Goal: Task Accomplishment & Management: Manage account settings

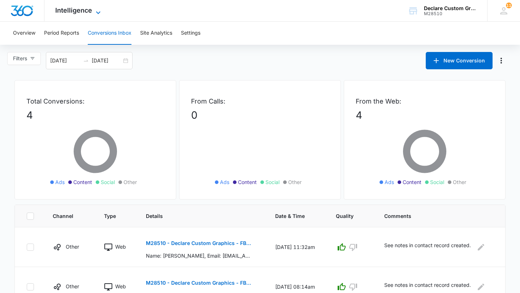
click at [73, 10] on span "Intelligence" at bounding box center [73, 10] width 37 height 8
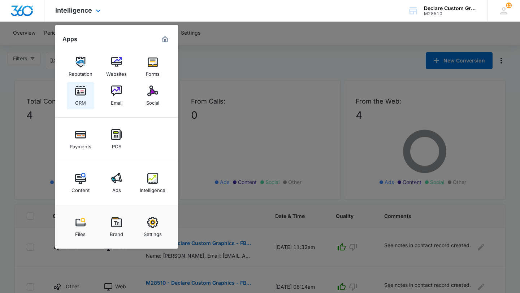
click at [81, 93] on img at bounding box center [80, 91] width 11 height 11
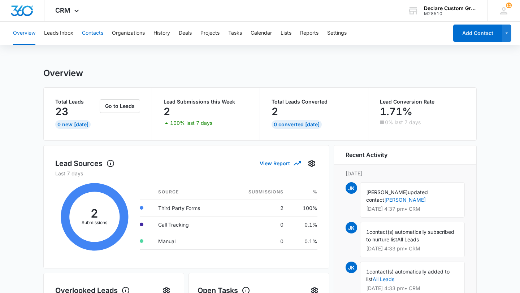
click at [94, 31] on button "Contacts" at bounding box center [92, 33] width 21 height 23
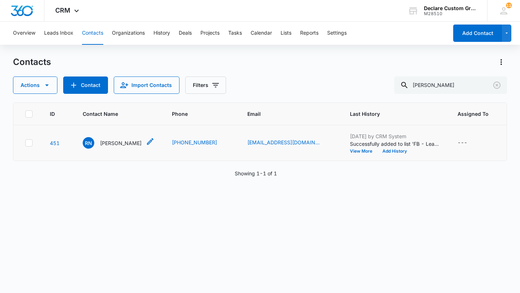
click at [124, 142] on p "[PERSON_NAME]" at bounding box center [120, 143] width 41 height 8
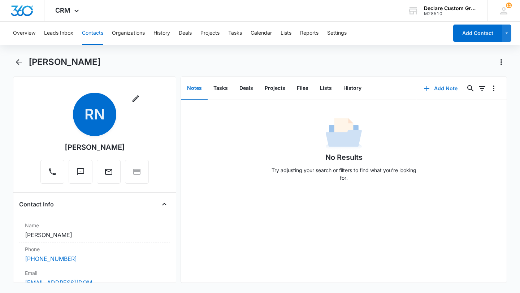
click at [441, 88] on button "Add Note" at bounding box center [440, 88] width 48 height 17
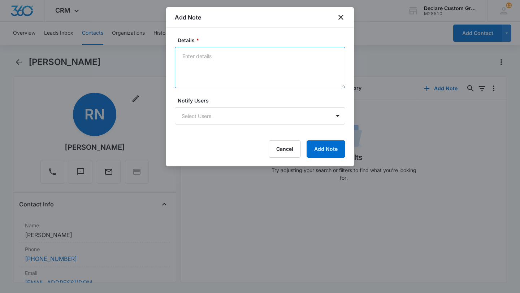
click at [216, 59] on textarea "Details *" at bounding box center [260, 67] width 170 height 41
click at [236, 62] on textarea "Details *" at bounding box center [260, 67] width 170 height 41
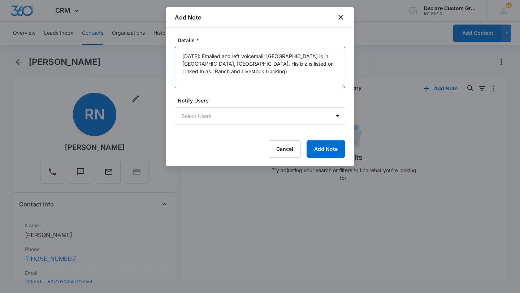
click at [223, 63] on textarea "[DATE]: Emailed and left voicemail. [GEOGRAPHIC_DATA] is in [GEOGRAPHIC_DATA], …" at bounding box center [260, 67] width 170 height 41
type textarea "[DATE]: Emailed and left voicemail. [GEOGRAPHIC_DATA] is in [GEOGRAPHIC_DATA], …"
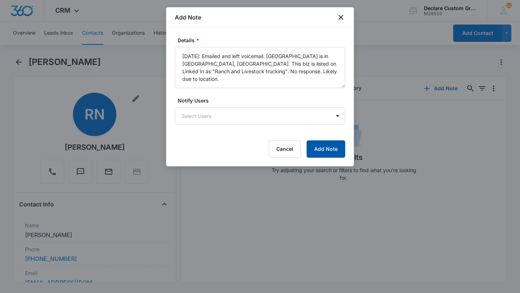
click at [325, 151] on button "Add Note" at bounding box center [325, 148] width 39 height 17
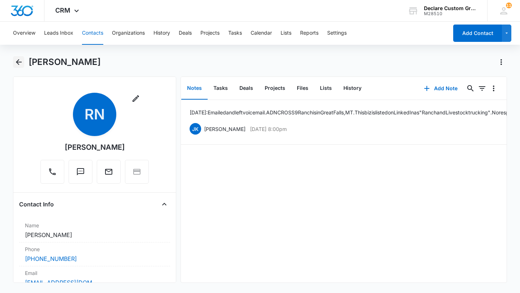
click at [18, 63] on icon "Back" at bounding box center [18, 62] width 9 height 9
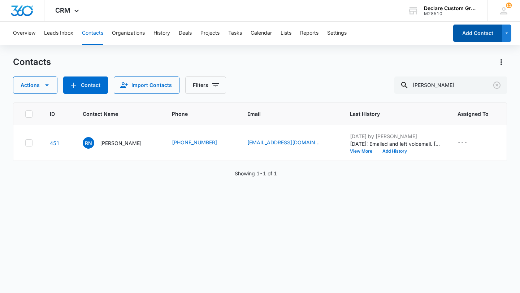
click at [488, 34] on button "Add Contact" at bounding box center [477, 33] width 49 height 17
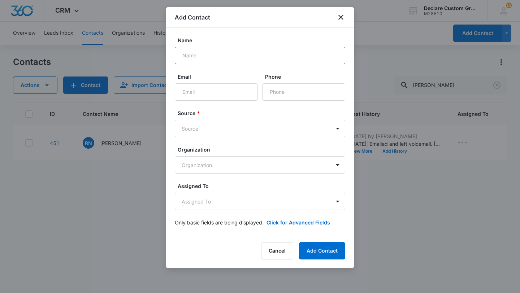
click at [210, 57] on input "Name" at bounding box center [260, 55] width 170 height 17
type input "[PERSON_NAME]"
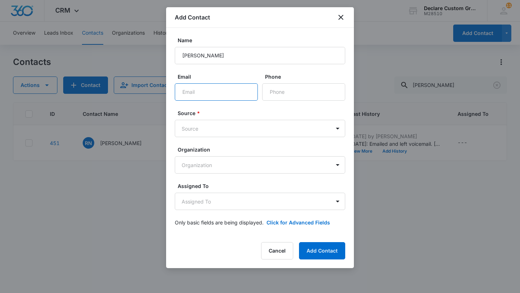
click at [190, 93] on input "Email" at bounding box center [216, 91] width 83 height 17
type input "[EMAIL_ADDRESS][DOMAIN_NAME]"
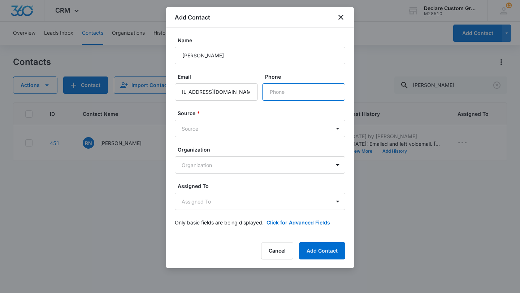
scroll to position [0, 0]
click at [286, 91] on input "Phone" at bounding box center [303, 91] width 83 height 17
click at [213, 130] on body "CRM Apps Reputation Websites Forms CRM Email Social Payments POS Content Ads In…" at bounding box center [260, 146] width 520 height 293
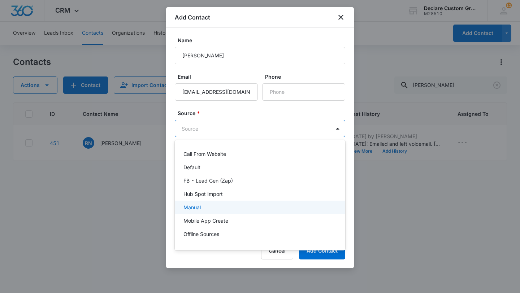
click at [198, 204] on p "Manual" at bounding box center [191, 207] width 17 height 8
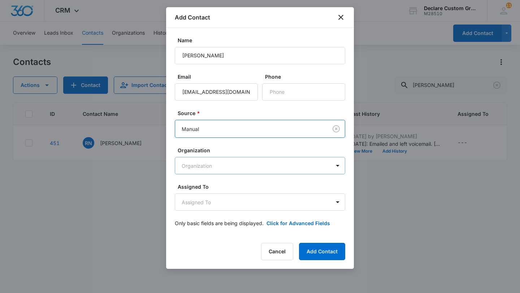
click at [210, 168] on body "CRM Apps Reputation Websites Forms CRM Email Social Payments POS Content Ads In…" at bounding box center [260, 146] width 520 height 293
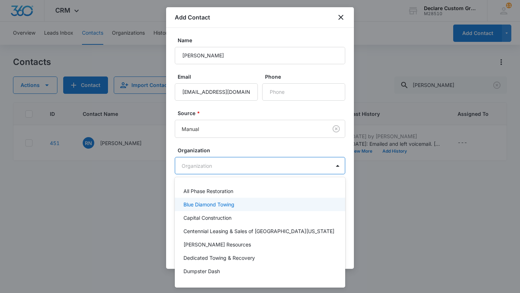
click at [136, 224] on div at bounding box center [260, 146] width 520 height 293
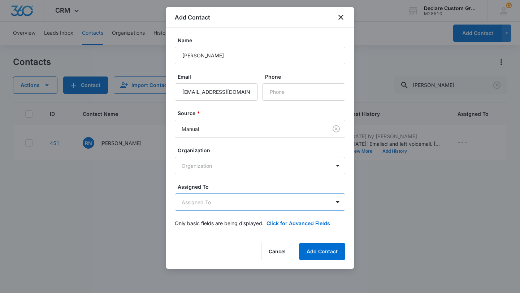
click at [224, 205] on body "CRM Apps Reputation Websites Forms CRM Email Social Payments POS Content Ads In…" at bounding box center [260, 146] width 520 height 293
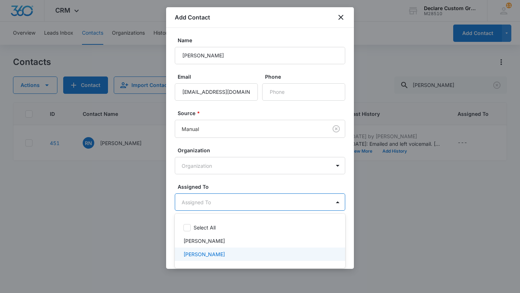
click at [213, 254] on p "[PERSON_NAME]" at bounding box center [203, 254] width 41 height 8
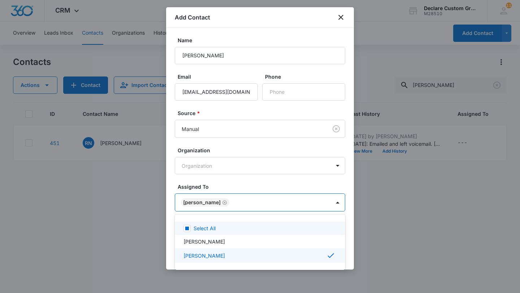
click at [336, 203] on div at bounding box center [260, 146] width 520 height 293
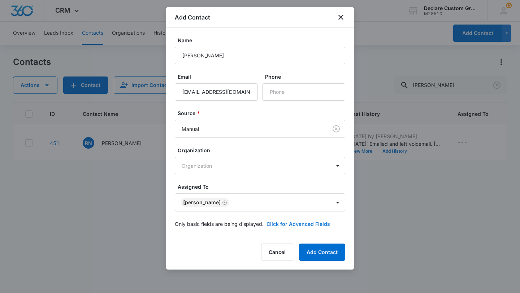
click at [312, 225] on button "Click for Advanced Fields" at bounding box center [298, 224] width 64 height 8
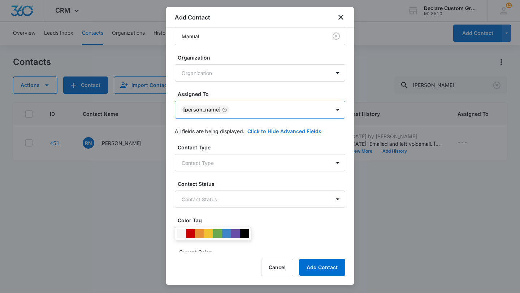
scroll to position [107, 0]
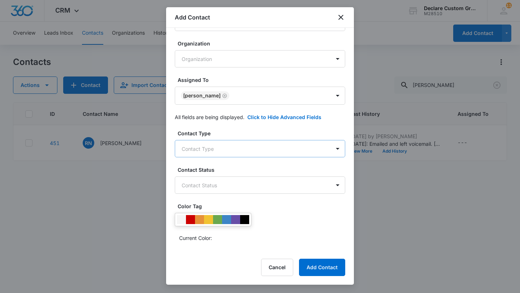
click at [241, 150] on body "CRM Apps Reputation Websites Forms CRM Email Social Payments POS Content Ads In…" at bounding box center [260, 146] width 520 height 293
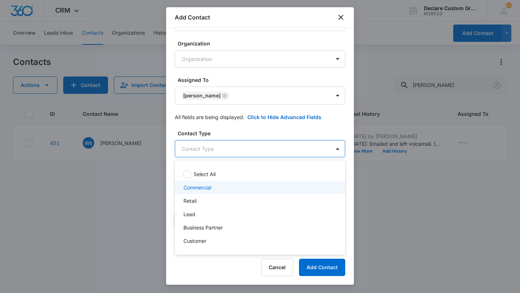
click at [194, 188] on p "Commercial" at bounding box center [197, 188] width 28 height 8
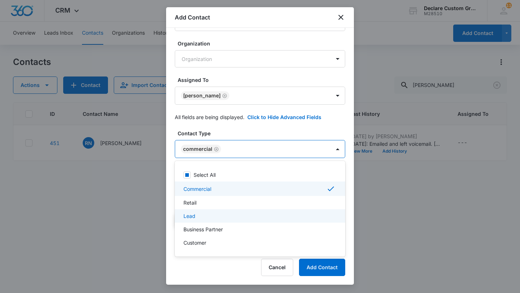
click at [190, 217] on p "Lead" at bounding box center [189, 216] width 12 height 8
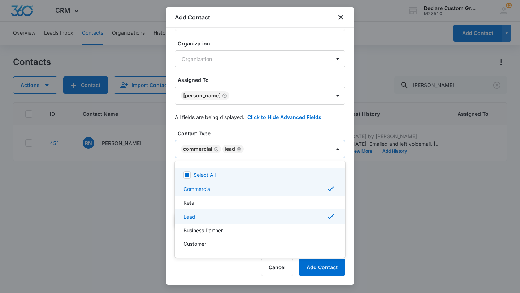
click at [337, 149] on div at bounding box center [260, 146] width 520 height 293
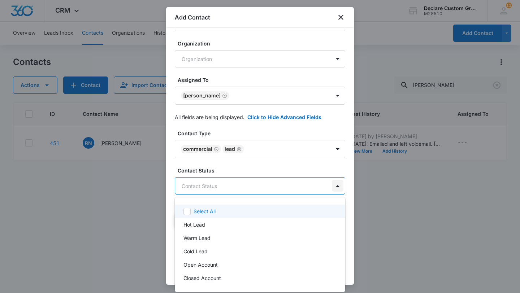
click at [338, 186] on body "CRM Apps Reputation Websites Forms CRM Email Social Payments POS Content Ads In…" at bounding box center [260, 146] width 520 height 293
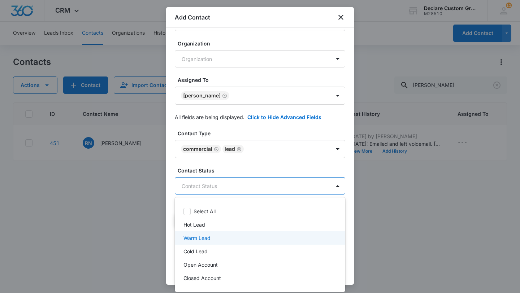
click at [199, 240] on p "Warm Lead" at bounding box center [196, 238] width 27 height 8
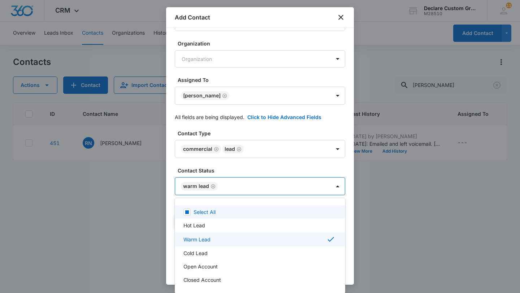
click at [337, 186] on div at bounding box center [260, 146] width 520 height 293
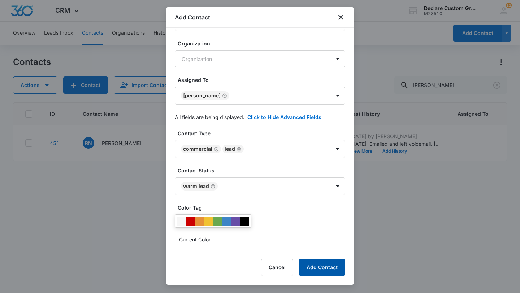
click at [320, 268] on button "Add Contact" at bounding box center [322, 267] width 46 height 17
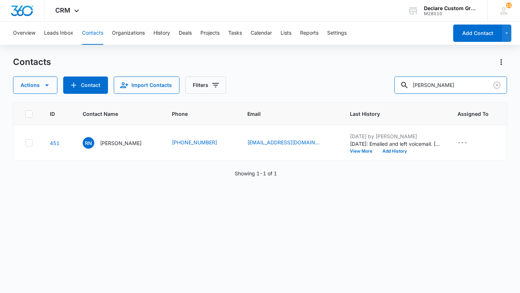
drag, startPoint x: 459, startPoint y: 87, endPoint x: 359, endPoint y: 72, distance: 101.1
click at [359, 72] on div "Contacts Actions Contact Import Contacts Filters [PERSON_NAME]" at bounding box center [260, 75] width 494 height 38
type input "[PERSON_NAME]"
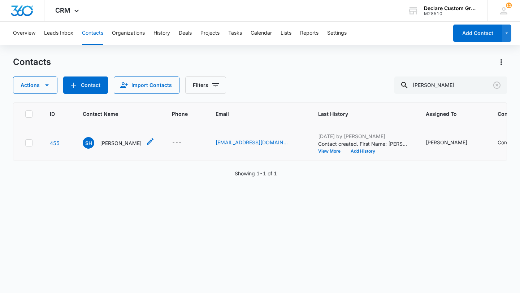
click at [119, 142] on p "[PERSON_NAME]" at bounding box center [120, 143] width 41 height 8
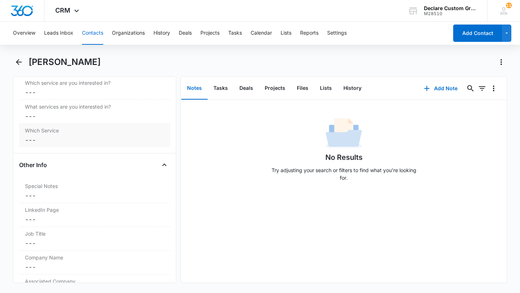
scroll to position [633, 0]
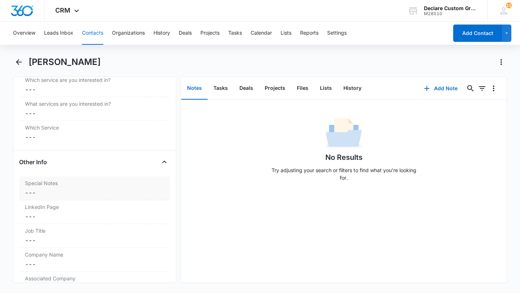
click at [52, 181] on label "Special Notes" at bounding box center [94, 183] width 139 height 8
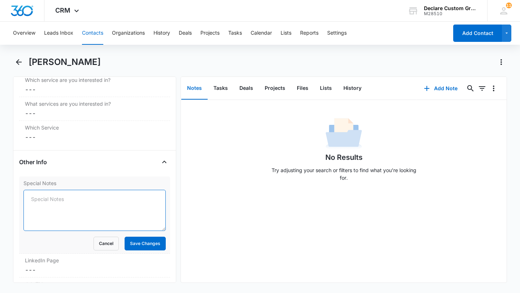
click at [40, 201] on textarea "Special Notes" at bounding box center [94, 210] width 142 height 41
type textarea "Z"
type textarea "T"
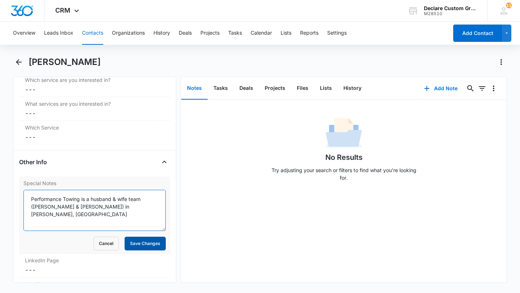
type textarea "Performance Towing is a husband & wife team ([PERSON_NAME] & [PERSON_NAME]) in …"
click at [136, 246] on button "Save Changes" at bounding box center [144, 244] width 41 height 14
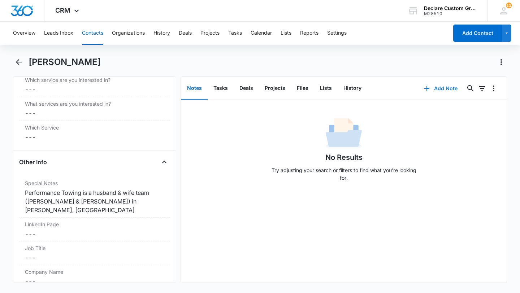
click at [446, 86] on button "Add Note" at bounding box center [440, 88] width 48 height 17
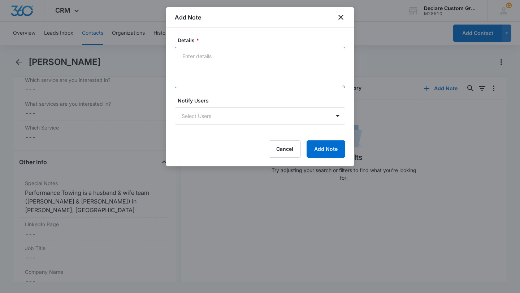
click at [187, 56] on textarea "Details *" at bounding box center [260, 67] width 170 height 41
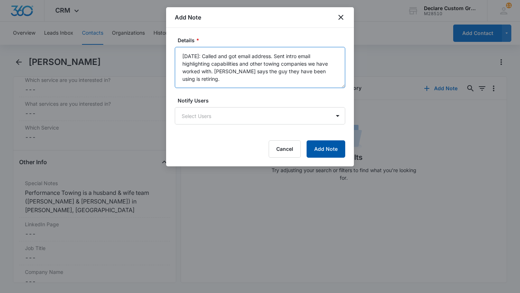
type textarea "[DATE]: Called and got email address. Sent intro email highlighting capabilitie…"
click at [326, 146] on button "Add Note" at bounding box center [325, 148] width 39 height 17
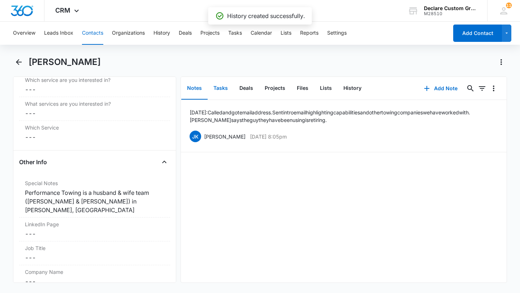
click at [219, 86] on button "Tasks" at bounding box center [220, 88] width 26 height 22
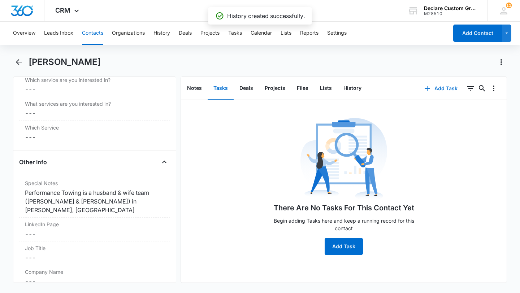
click at [446, 88] on button "Add Task" at bounding box center [441, 88] width 48 height 17
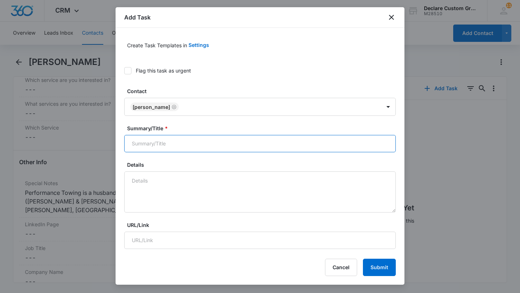
click at [150, 144] on input "Summary/Title *" at bounding box center [259, 143] width 271 height 17
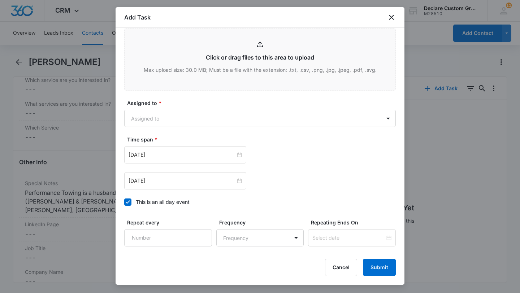
scroll to position [359, 0]
type input "Follow up on intro email"
click at [162, 118] on body "CRM Apps Reputation Websites Forms CRM Email Social Payments POS Content Ads In…" at bounding box center [260, 146] width 520 height 293
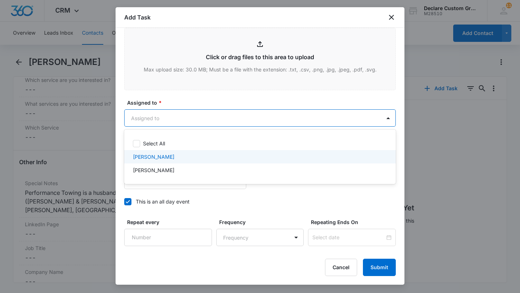
click at [154, 156] on p "[PERSON_NAME]" at bounding box center [153, 157] width 41 height 8
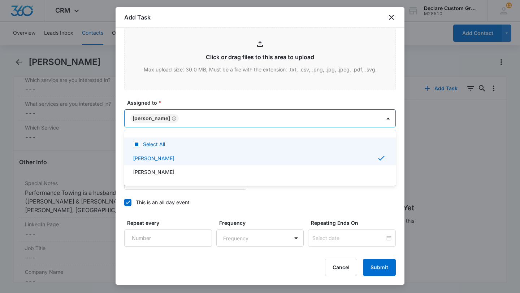
click at [387, 118] on div at bounding box center [260, 146] width 520 height 293
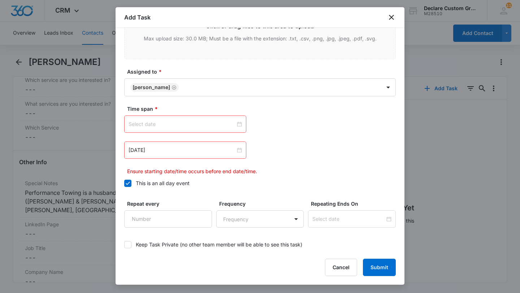
scroll to position [396, 0]
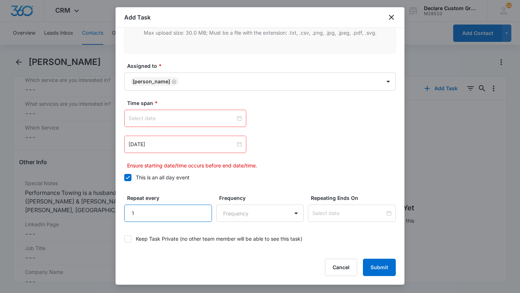
type input "1"
click at [200, 207] on input "1" at bounding box center [168, 213] width 88 height 17
click at [296, 215] on body "CRM Apps Reputation Websites Forms CRM Email Social Payments POS Content Ads In…" at bounding box center [260, 146] width 520 height 293
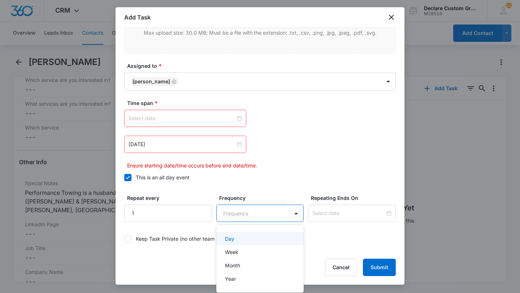
click at [268, 170] on div at bounding box center [260, 146] width 520 height 293
click at [295, 214] on body "CRM Apps Reputation Websites Forms CRM Email Social Payments POS Content Ads In…" at bounding box center [260, 146] width 520 height 293
click at [235, 251] on p "Week" at bounding box center [231, 252] width 13 height 8
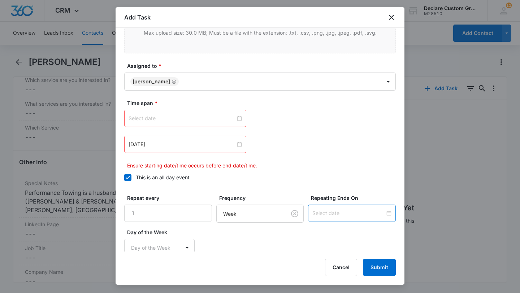
click at [387, 214] on div at bounding box center [351, 213] width 79 height 8
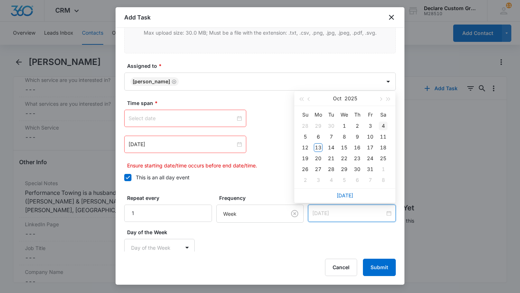
type input "[DATE]"
click at [380, 98] on span "button" at bounding box center [380, 99] width 4 height 4
click at [344, 168] on div "31" at bounding box center [344, 169] width 9 height 9
type input "[DATE]"
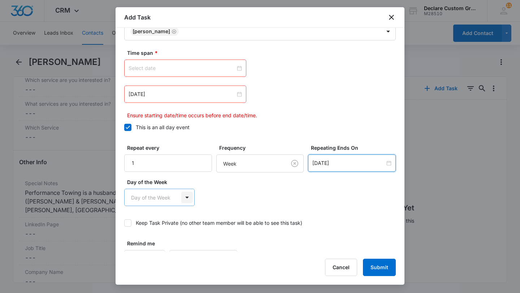
scroll to position [462, 0]
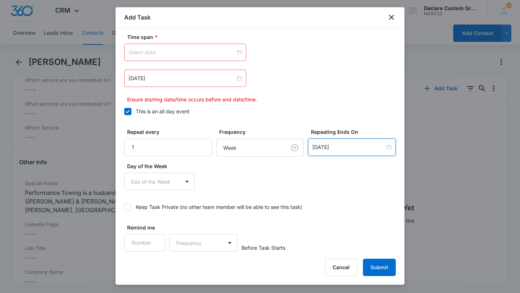
click at [167, 53] on input at bounding box center [181, 52] width 107 height 8
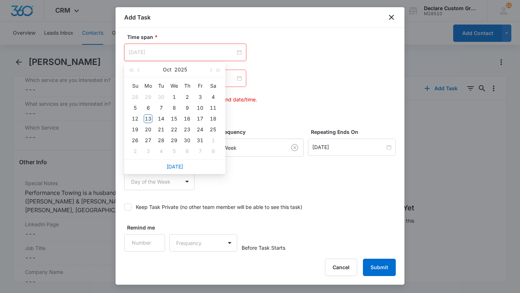
type input "[DATE]"
click at [218, 72] on button "button" at bounding box center [218, 69] width 8 height 14
click at [217, 69] on span "button" at bounding box center [218, 71] width 4 height 4
click at [217, 69] on button "button" at bounding box center [218, 69] width 8 height 14
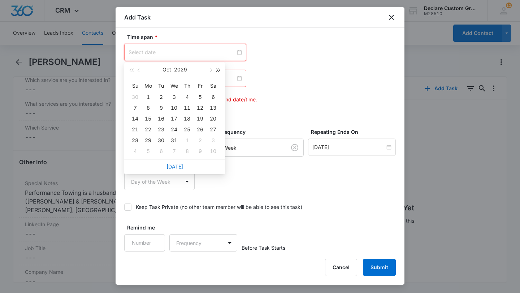
click at [217, 69] on button "button" at bounding box center [218, 69] width 8 height 14
type input "[DATE]"
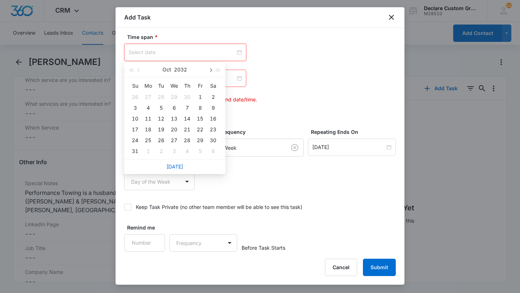
click at [211, 70] on span "button" at bounding box center [210, 71] width 4 height 4
type input "[DATE]"
click at [132, 69] on span "button" at bounding box center [131, 71] width 4 height 4
click at [132, 70] on span "button" at bounding box center [131, 71] width 4 height 4
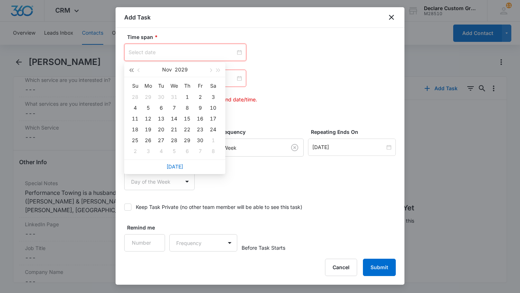
click at [132, 70] on span "button" at bounding box center [131, 71] width 4 height 4
type input "[DATE]"
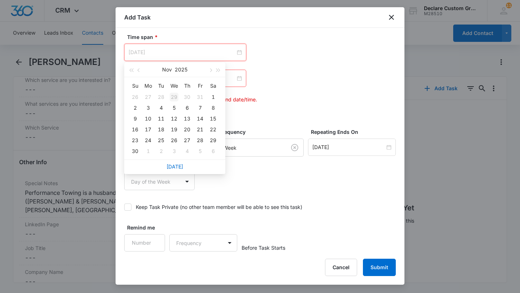
type input "[DATE]"
drag, startPoint x: 135, startPoint y: 150, endPoint x: 212, endPoint y: 97, distance: 93.6
click at [212, 97] on tbody "26 27 28 29 30 31 1 2 3 4 5 6 7 8 9 10 11 12 13 14 15 16 17 18 19 20 21 22 23 2…" at bounding box center [173, 124] width 91 height 65
type input "[DATE]"
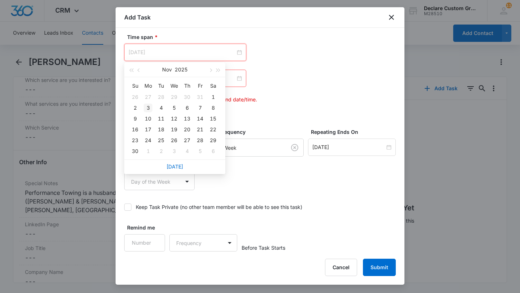
click at [149, 108] on div "3" at bounding box center [148, 108] width 9 height 9
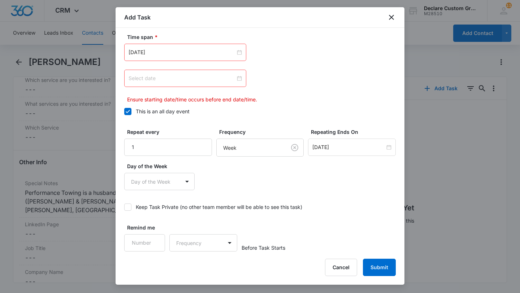
click at [140, 82] on div at bounding box center [185, 78] width 122 height 17
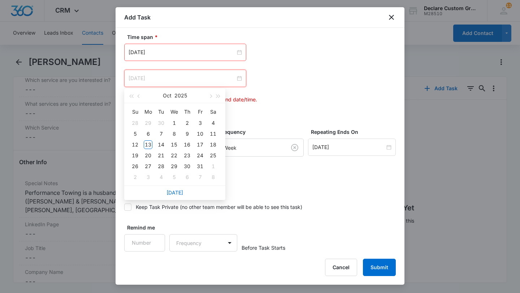
type input "[DATE]"
click at [211, 96] on span "button" at bounding box center [210, 97] width 4 height 4
type input "[DATE]"
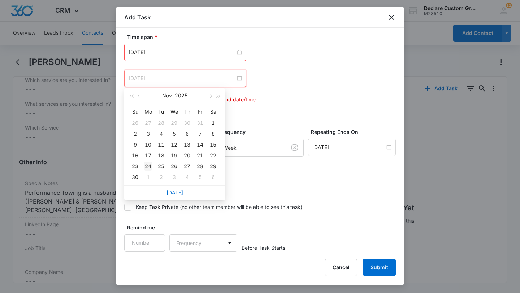
click at [148, 166] on div "24" at bounding box center [148, 166] width 9 height 9
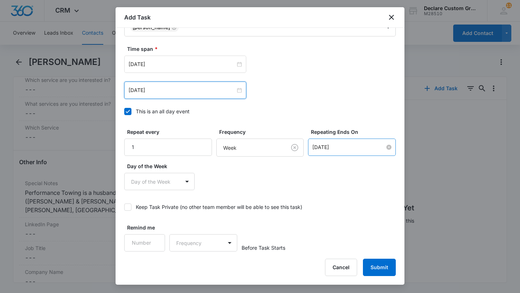
click at [346, 151] on input "[DATE]" at bounding box center [348, 147] width 73 height 8
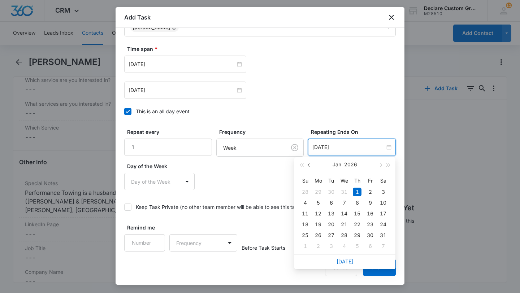
click at [308, 164] on span "button" at bounding box center [309, 165] width 4 height 4
type input "[DATE]"
click at [318, 236] on div "24" at bounding box center [318, 235] width 9 height 9
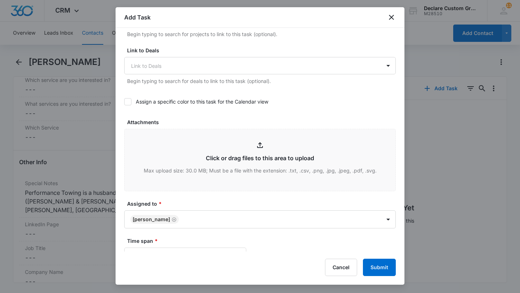
scroll to position [267, 0]
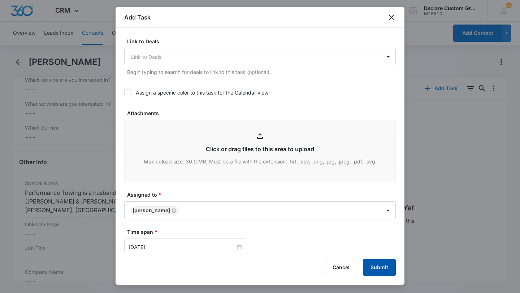
click at [377, 267] on button "Submit" at bounding box center [379, 267] width 33 height 17
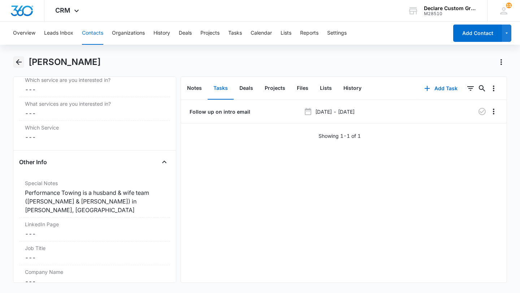
click at [18, 63] on icon "Back" at bounding box center [18, 62] width 9 height 9
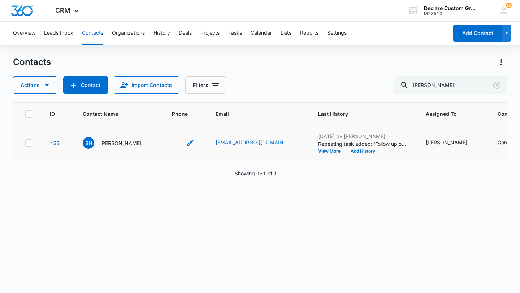
click at [186, 144] on icon "Phone - - Select to Edit Field" at bounding box center [190, 143] width 9 height 9
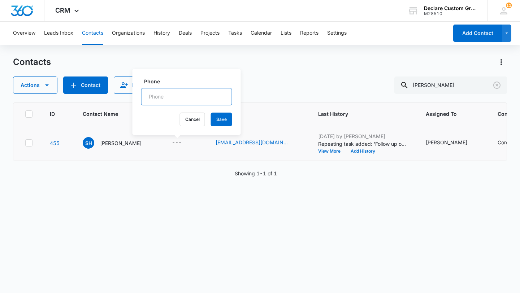
click at [159, 98] on input "Phone" at bounding box center [186, 96] width 91 height 17
type input "[PHONE_NUMBER]"
click at [211, 119] on button "Save" at bounding box center [221, 120] width 21 height 14
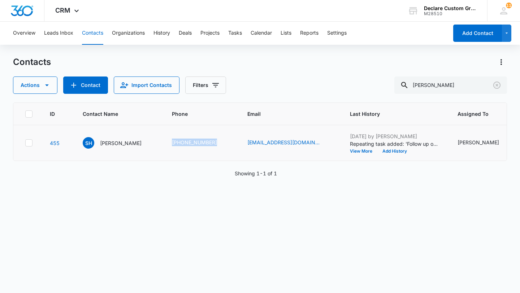
drag, startPoint x: 208, startPoint y: 143, endPoint x: 164, endPoint y: 143, distance: 44.0
click at [164, 143] on td "[PHONE_NUMBER]" at bounding box center [200, 143] width 75 height 36
copy link "[PHONE_NUMBER]"
click at [497, 87] on icon "Clear" at bounding box center [496, 85] width 9 height 9
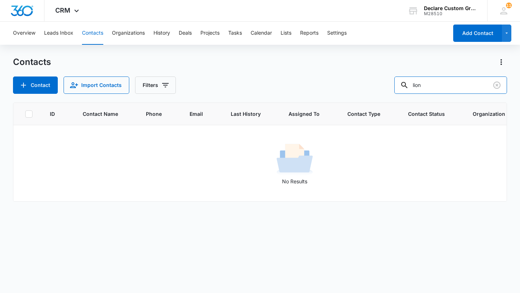
drag, startPoint x: 460, startPoint y: 84, endPoint x: 353, endPoint y: 79, distance: 106.9
click at [353, 79] on div "Contact Import Contacts Filters lion" at bounding box center [260, 84] width 494 height 17
type input "lauren"
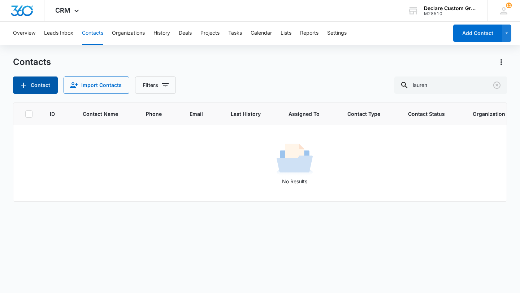
click at [39, 84] on button "Contact" at bounding box center [35, 84] width 45 height 17
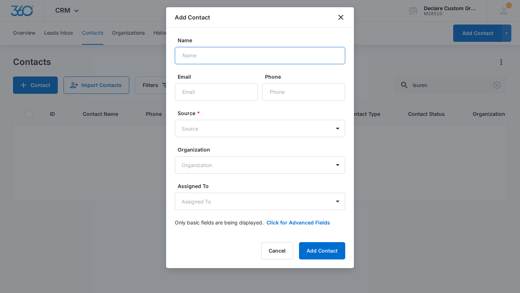
click at [201, 57] on input "Name" at bounding box center [260, 55] width 170 height 17
type input "Lauren"
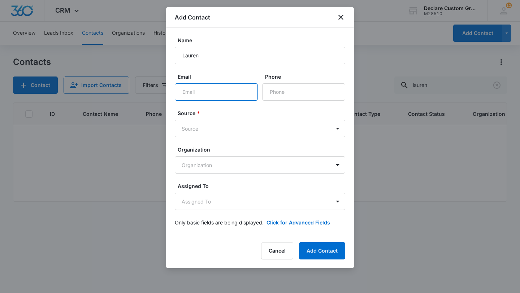
click at [207, 93] on input "Email" at bounding box center [216, 91] width 83 height 17
drag, startPoint x: 187, startPoint y: 91, endPoint x: 157, endPoint y: 94, distance: 30.1
click at [157, 94] on body "CRM Apps Reputation Websites Forms CRM Email Social Payments POS Content Ads In…" at bounding box center [260, 146] width 520 height 293
drag, startPoint x: 199, startPoint y: 93, endPoint x: 268, endPoint y: 82, distance: 70.5
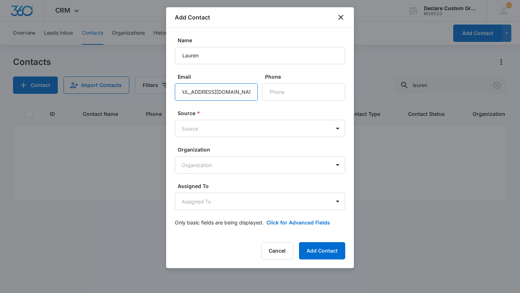
click at [268, 83] on div "Email [EMAIL_ADDRESS][DOMAIN_NAME] Phone" at bounding box center [260, 87] width 170 height 28
type input "[EMAIL_ADDRESS][DOMAIN_NAME]"
click at [220, 128] on body "CRM Apps Reputation Websites Forms CRM Email Social Payments POS Content Ads In…" at bounding box center [260, 146] width 520 height 293
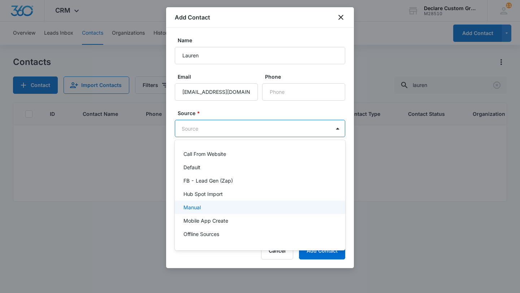
click at [202, 209] on div "Manual" at bounding box center [259, 207] width 152 height 8
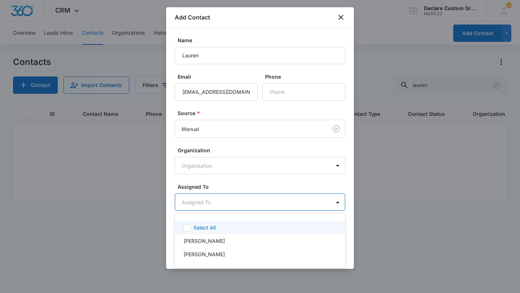
click at [204, 203] on body "CRM Apps Reputation Websites Forms CRM Email Social Payments POS Content Ads In…" at bounding box center [260, 146] width 520 height 293
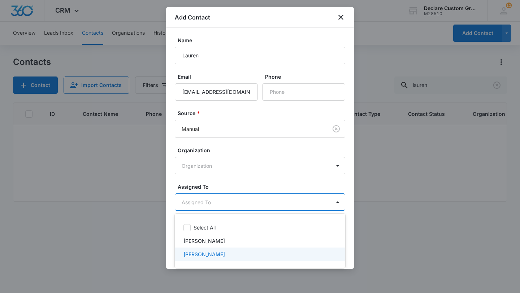
click at [203, 251] on p "[PERSON_NAME]" at bounding box center [203, 254] width 41 height 8
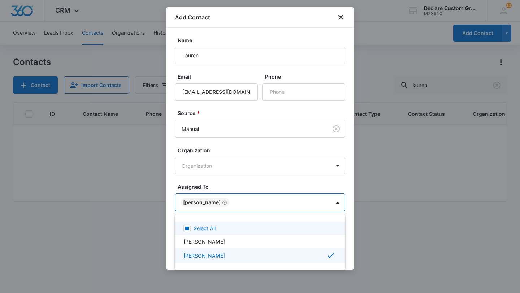
click at [337, 203] on div at bounding box center [260, 146] width 520 height 293
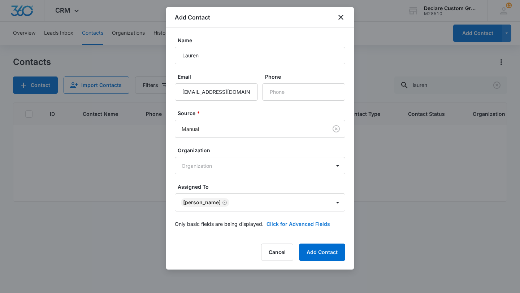
click at [292, 223] on button "Click for Advanced Fields" at bounding box center [298, 224] width 64 height 8
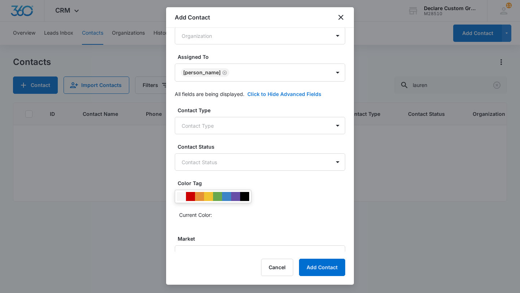
scroll to position [141, 0]
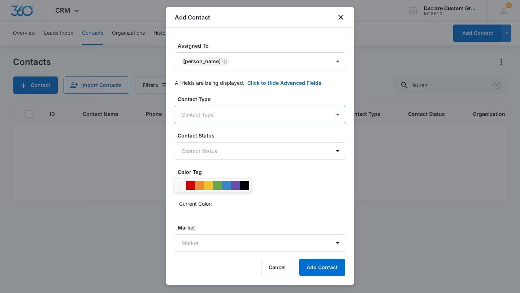
click at [212, 116] on body "CRM Apps Reputation Websites Forms CRM Email Social Payments POS Content Ads In…" at bounding box center [260, 146] width 520 height 293
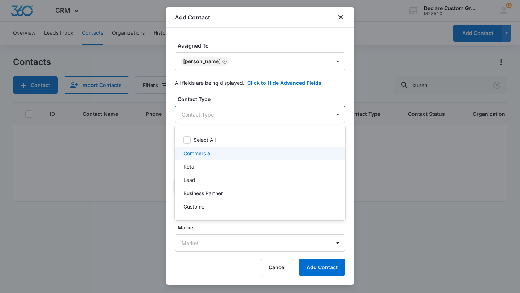
click at [198, 153] on p "Commercial" at bounding box center [197, 153] width 28 height 8
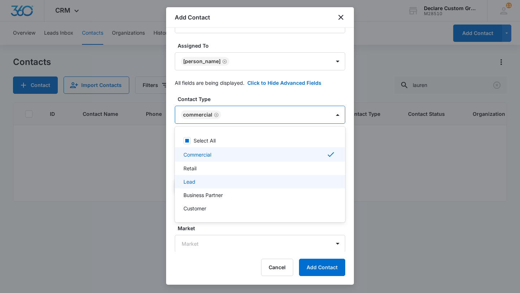
click at [193, 182] on p "Lead" at bounding box center [189, 182] width 12 height 8
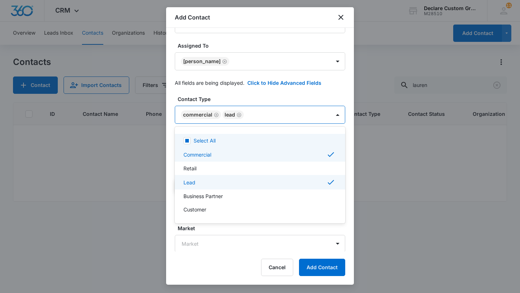
click at [336, 114] on div at bounding box center [260, 146] width 520 height 293
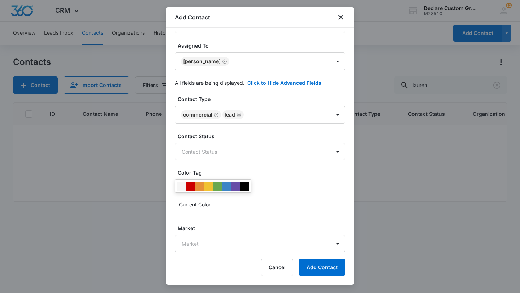
scroll to position [142, 0]
click at [193, 245] on body "CRM Apps Reputation Websites Forms CRM Email Social Payments POS Content Ads In…" at bounding box center [260, 146] width 520 height 293
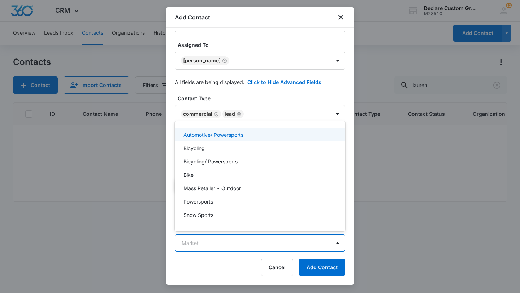
scroll to position [14, 0]
click at [268, 93] on div at bounding box center [260, 146] width 520 height 293
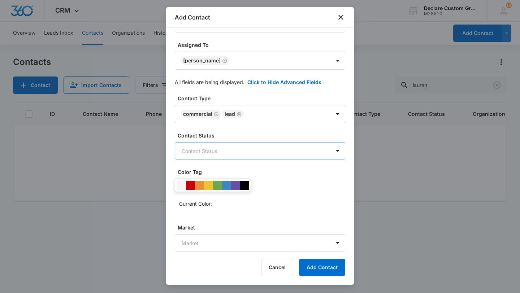
click at [283, 151] on body "CRM Apps Reputation Websites Forms CRM Email Social Payments POS Content Ads In…" at bounding box center [260, 146] width 520 height 293
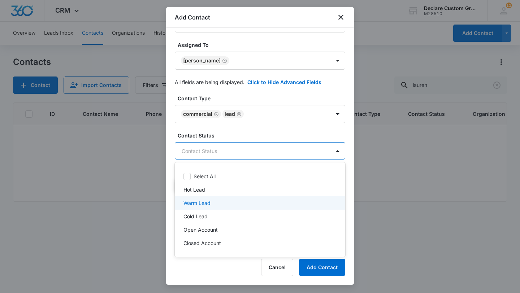
click at [209, 203] on p "Warm Lead" at bounding box center [196, 203] width 27 height 8
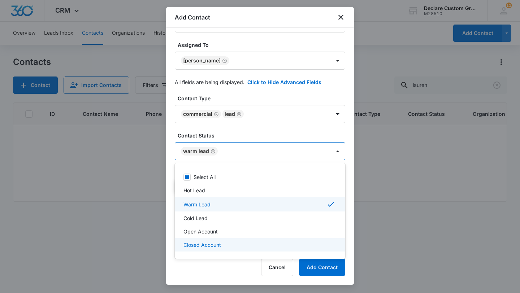
click at [324, 268] on div at bounding box center [260, 146] width 520 height 293
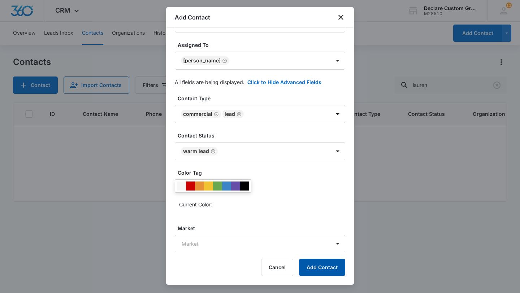
click at [325, 264] on button "Add Contact" at bounding box center [322, 267] width 46 height 17
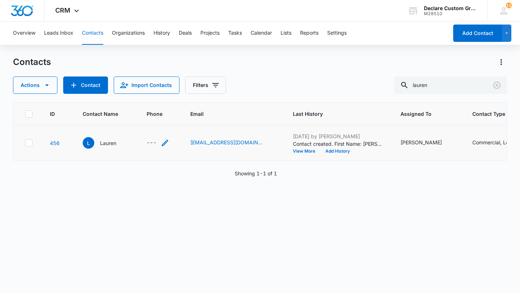
click at [165, 145] on icon "Phone - - Select to Edit Field" at bounding box center [165, 143] width 9 height 9
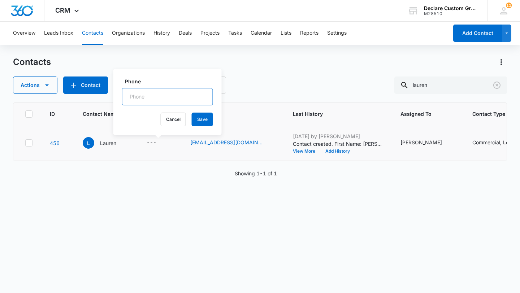
click at [143, 95] on input "Phone" at bounding box center [167, 96] width 91 height 17
type input "[PHONE_NUMBER]"
click at [192, 118] on button "Save" at bounding box center [202, 120] width 21 height 14
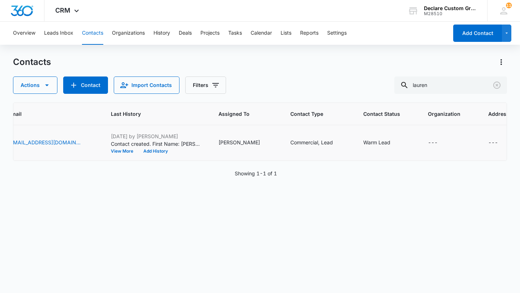
scroll to position [0, 224]
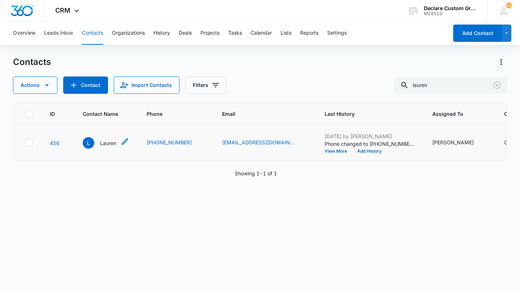
click at [111, 144] on p "Lauren" at bounding box center [108, 143] width 16 height 8
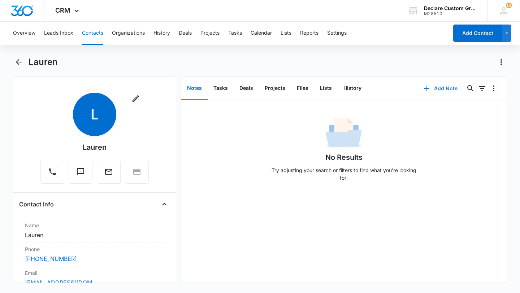
click at [441, 88] on button "Add Note" at bounding box center [440, 88] width 48 height 17
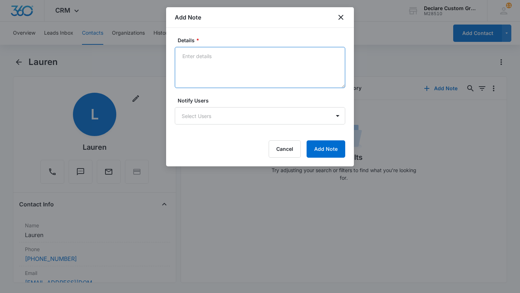
click at [202, 59] on textarea "Details *" at bounding box center [260, 67] width 170 height 41
click at [289, 56] on textarea "[DATE]: Called on 9/30 and got email. Sent email on 10/1" at bounding box center [260, 67] width 170 height 41
click at [335, 56] on textarea "[DATE]: Called on 9/30 and got email. Sent intro email on 10/1" at bounding box center [260, 67] width 170 height 41
type textarea "[DATE]: Called on 9/30 and got email. Sent intro email on 10/1."
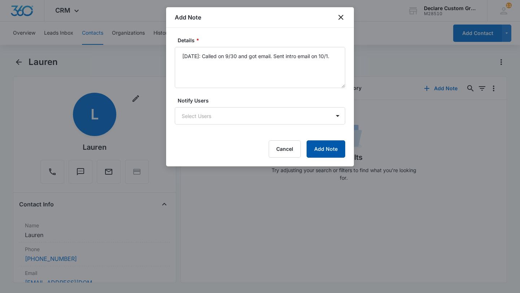
click at [325, 148] on button "Add Note" at bounding box center [325, 148] width 39 height 17
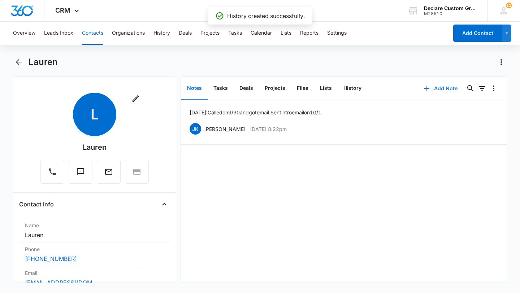
click at [443, 90] on button "Add Note" at bounding box center [440, 88] width 48 height 17
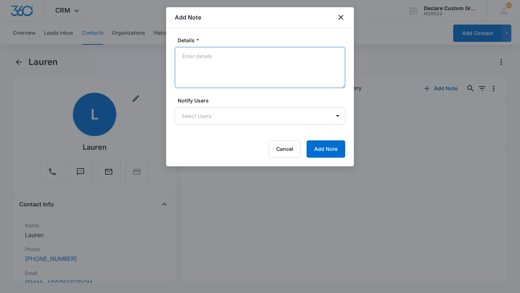
click at [222, 61] on textarea "Details *" at bounding box center [260, 67] width 170 height 41
type textarea "F"
click at [290, 153] on button "Cancel" at bounding box center [284, 148] width 32 height 17
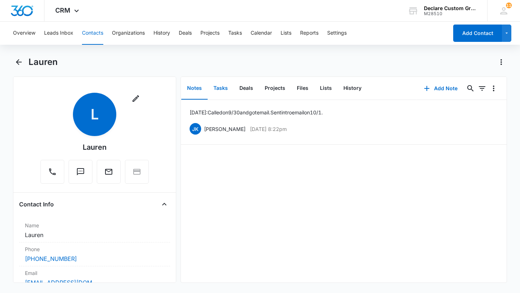
click at [221, 86] on button "Tasks" at bounding box center [220, 88] width 26 height 22
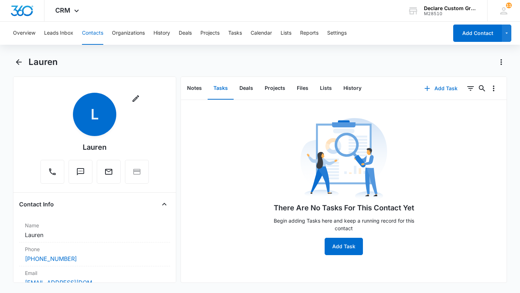
click at [441, 89] on button "Add Task" at bounding box center [441, 88] width 48 height 17
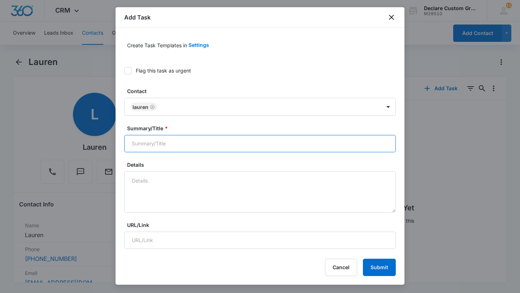
click at [159, 145] on input "Summary/Title *" at bounding box center [259, 143] width 271 height 17
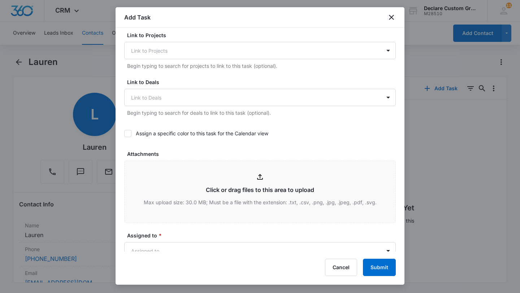
scroll to position [231, 0]
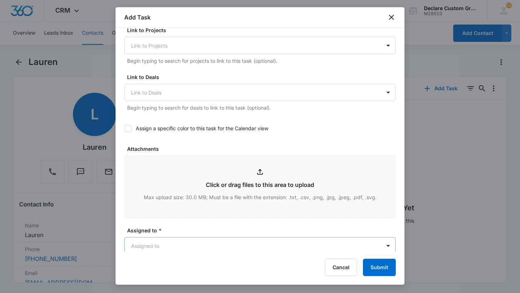
type input "Follow Up on Intro Email Sent [DATE]"
click at [161, 247] on body "CRM Apps Reputation Websites Forms CRM Email Social Payments POS Content Ads In…" at bounding box center [260, 146] width 520 height 293
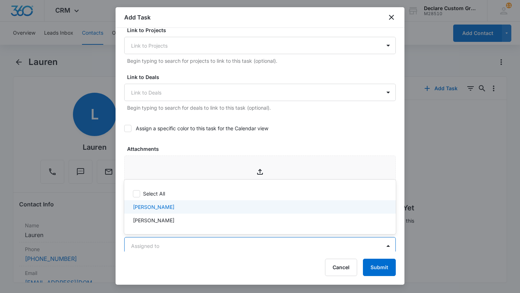
click at [161, 207] on p "[PERSON_NAME]" at bounding box center [153, 207] width 41 height 8
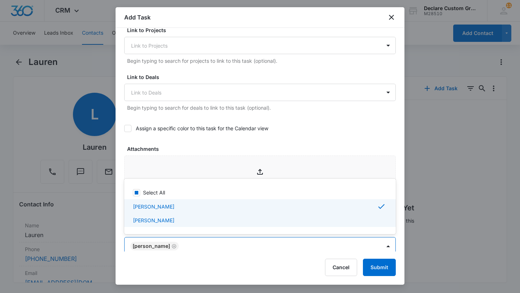
click at [387, 246] on div at bounding box center [260, 146] width 520 height 293
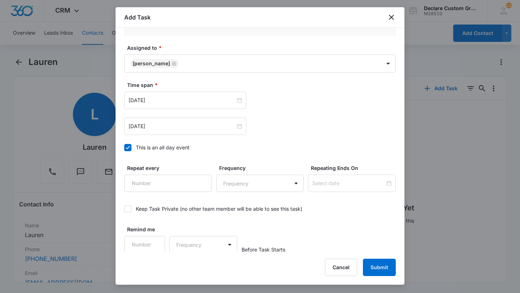
scroll to position [415, 0]
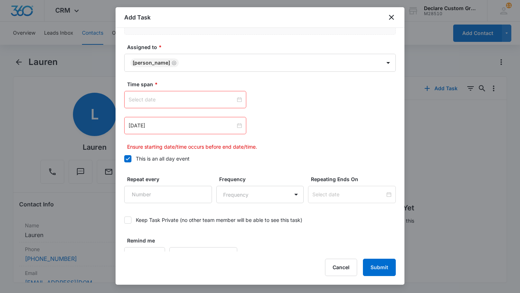
click at [240, 100] on div at bounding box center [184, 100] width 113 height 8
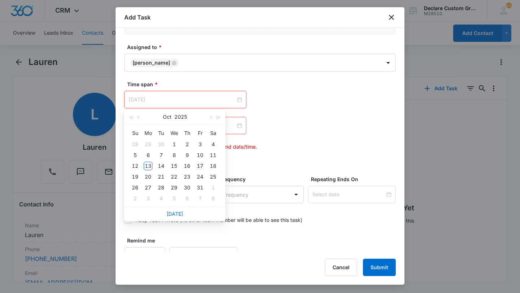
type input "[DATE]"
click at [201, 166] on div "17" at bounding box center [200, 166] width 9 height 9
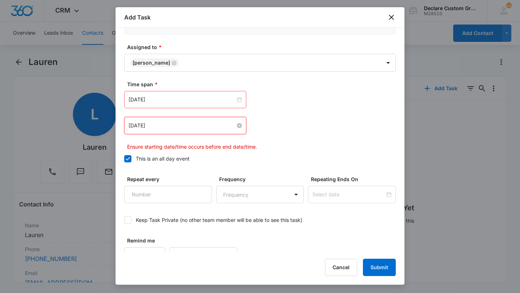
click at [167, 126] on input "[DATE]" at bounding box center [181, 126] width 107 height 8
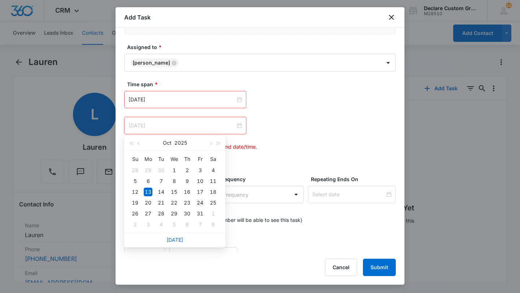
type input "[DATE]"
click at [201, 203] on div "24" at bounding box center [200, 202] width 9 height 9
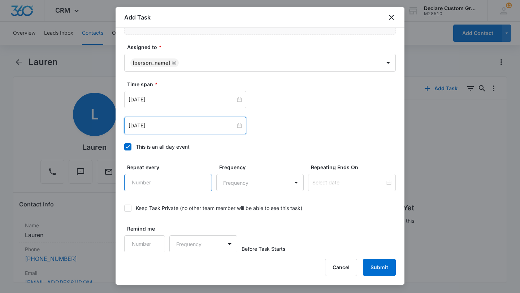
click at [146, 186] on input "Repeat every" at bounding box center [168, 182] width 88 height 17
type input "1"
click at [200, 178] on input "1" at bounding box center [168, 182] width 88 height 17
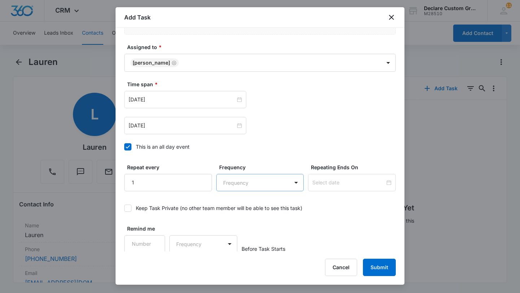
click at [258, 183] on body "CRM Apps Reputation Websites Forms CRM Email Social Payments POS Content Ads In…" at bounding box center [260, 146] width 520 height 293
click at [238, 222] on p "Week" at bounding box center [231, 222] width 13 height 8
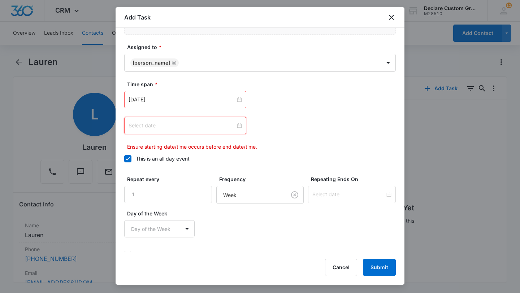
click at [174, 124] on input at bounding box center [181, 126] width 107 height 8
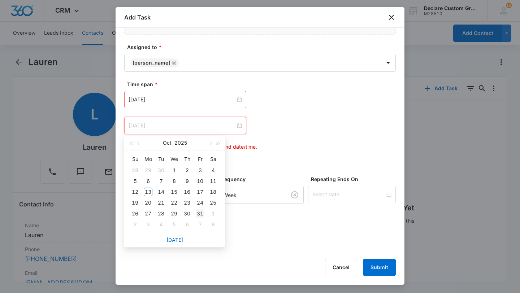
type input "[DATE]"
click at [202, 214] on div "31" at bounding box center [200, 213] width 9 height 9
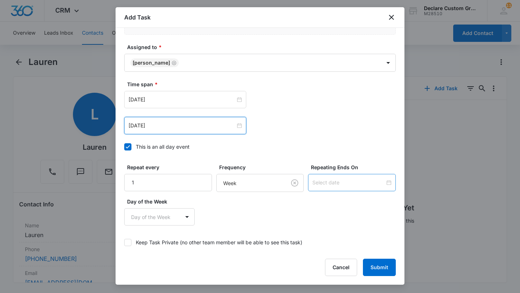
click at [338, 182] on input at bounding box center [348, 183] width 73 height 8
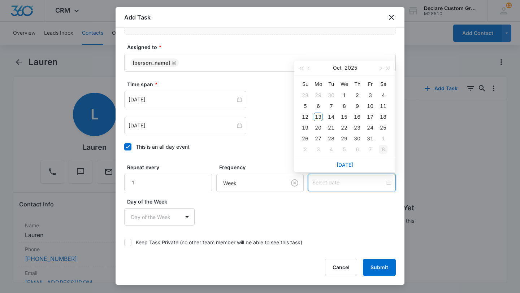
type input "[DATE]"
click at [369, 136] on div "31" at bounding box center [370, 138] width 9 height 9
type input "[DATE]"
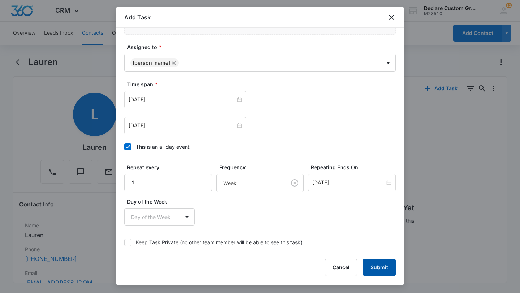
click at [382, 266] on button "Submit" at bounding box center [379, 267] width 33 height 17
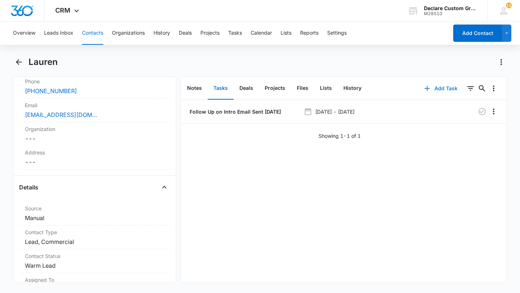
scroll to position [165, 0]
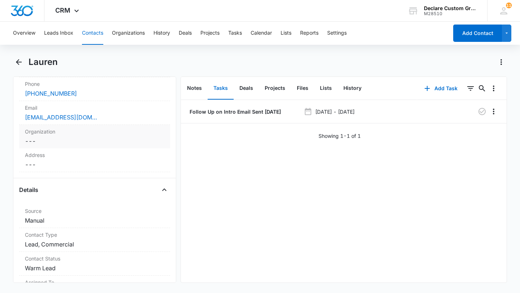
click at [42, 135] on div "Organization Cancel Save Changes ---" at bounding box center [94, 136] width 151 height 23
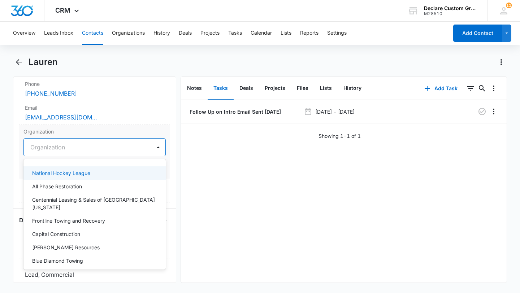
click at [46, 147] on div at bounding box center [85, 147] width 111 height 10
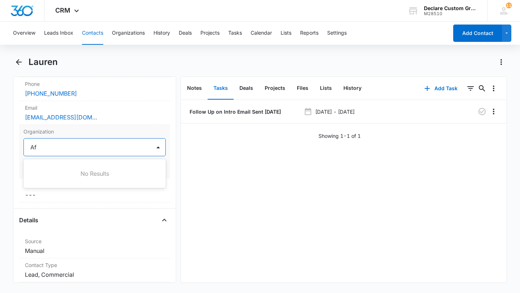
type input "A"
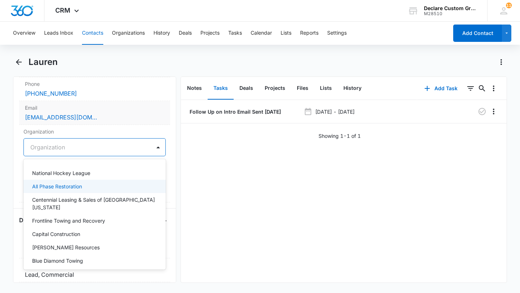
click at [119, 107] on label "Email" at bounding box center [94, 108] width 139 height 8
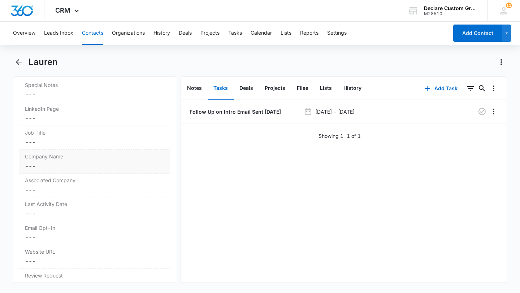
scroll to position [796, 0]
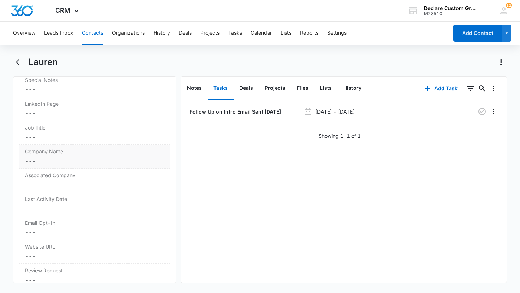
click at [43, 159] on dd "Cancel Save Changes ---" at bounding box center [94, 161] width 139 height 9
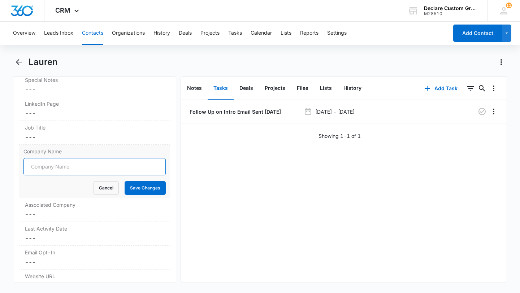
click at [41, 163] on input "Company Name" at bounding box center [94, 166] width 142 height 17
type input "Affordable Towing & Recovery"
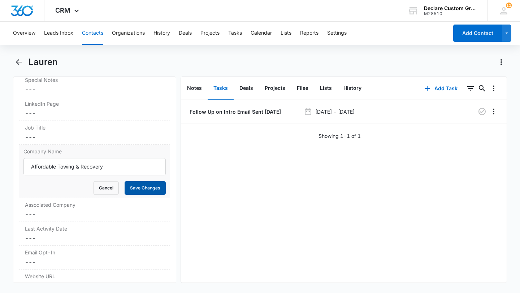
click at [146, 188] on button "Save Changes" at bounding box center [144, 188] width 41 height 14
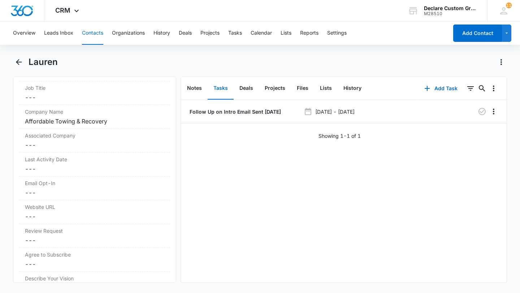
scroll to position [838, 0]
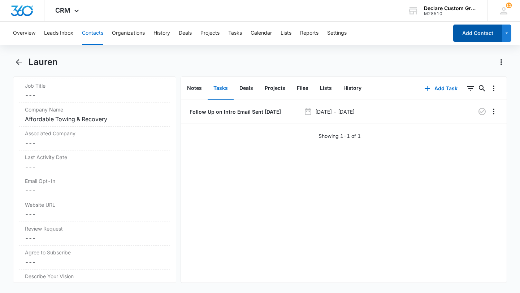
click at [474, 30] on button "Add Contact" at bounding box center [477, 33] width 49 height 17
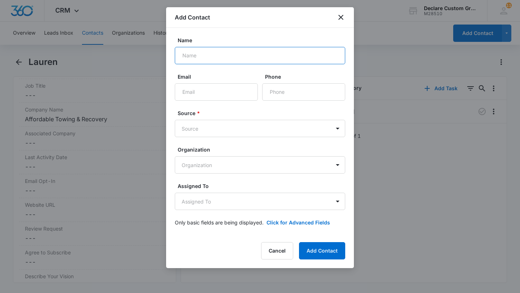
click at [257, 60] on input "Name" at bounding box center [260, 55] width 170 height 17
type input "c"
type input "Caden"
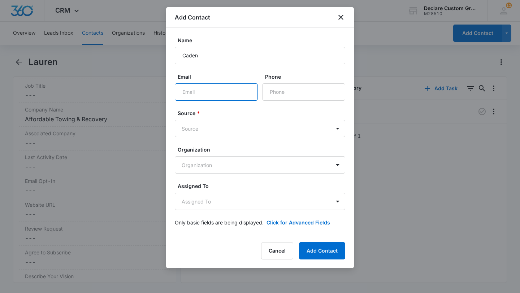
click at [227, 93] on input "Email" at bounding box center [216, 91] width 83 height 17
type input "[EMAIL_ADDRESS][DOMAIN_NAME]"
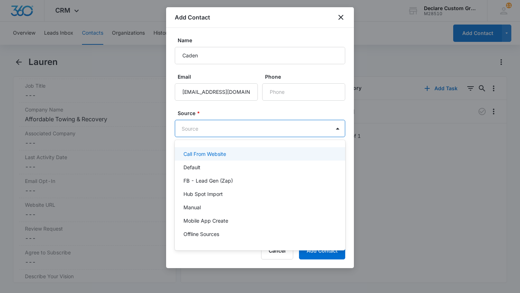
click at [220, 126] on body "CRM Apps Reputation Websites Forms CRM Email Social Payments POS Content Ads In…" at bounding box center [260, 146] width 520 height 293
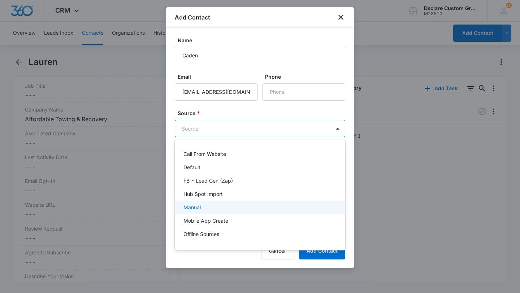
click at [195, 209] on p "Manual" at bounding box center [191, 207] width 17 height 8
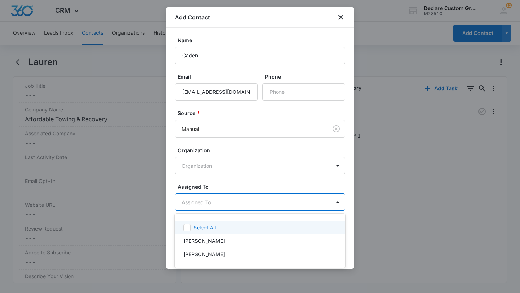
click at [204, 204] on body "CRM Apps Reputation Websites Forms CRM Email Social Payments POS Content Ads In…" at bounding box center [260, 146] width 520 height 293
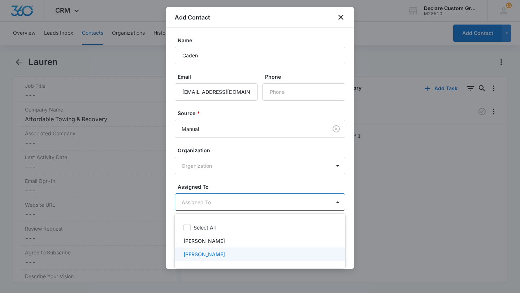
click at [202, 254] on p "[PERSON_NAME]" at bounding box center [203, 254] width 41 height 8
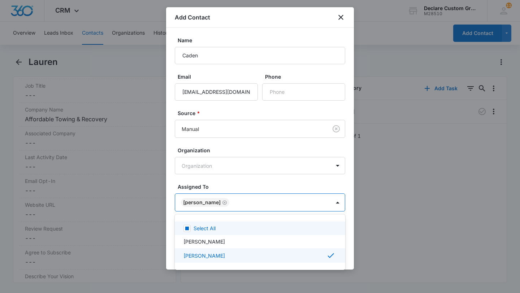
click at [338, 202] on div at bounding box center [260, 146] width 520 height 293
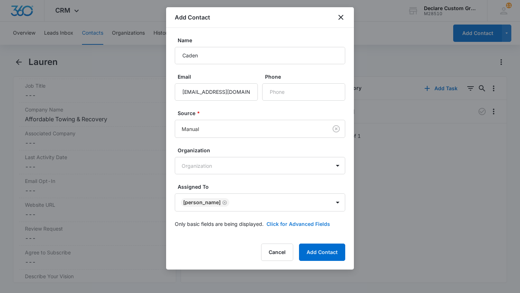
click at [321, 224] on button "Click for Advanced Fields" at bounding box center [298, 224] width 64 height 8
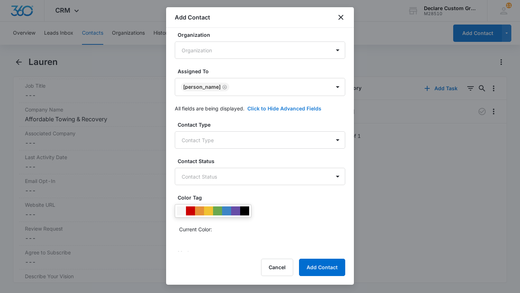
scroll to position [141, 0]
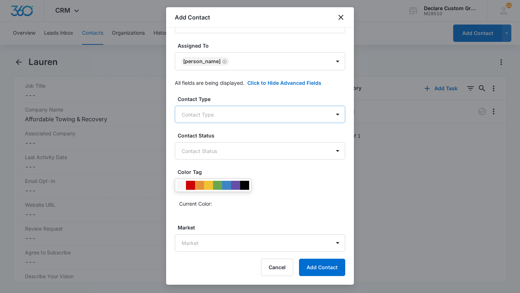
click at [284, 115] on body "CRM Apps Reputation Websites Forms CRM Email Social Payments POS Content Ads In…" at bounding box center [260, 146] width 520 height 293
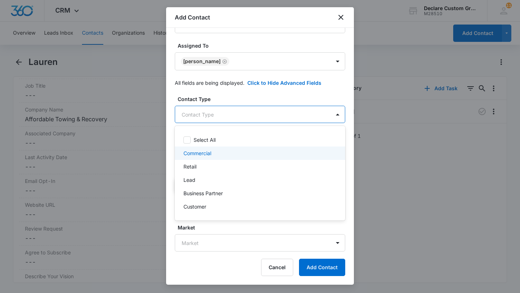
click at [201, 154] on p "Commercial" at bounding box center [197, 153] width 28 height 8
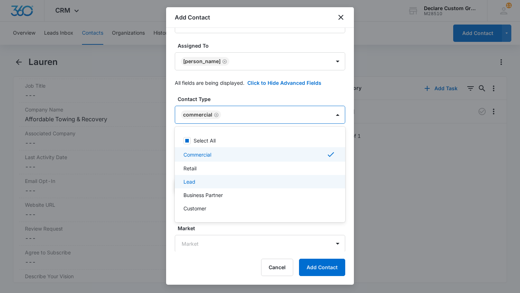
click at [198, 182] on div "Lead" at bounding box center [259, 182] width 152 height 8
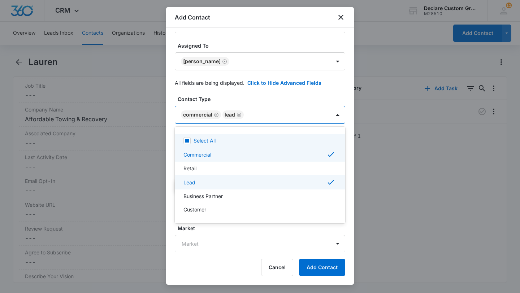
click at [335, 114] on div at bounding box center [260, 146] width 520 height 293
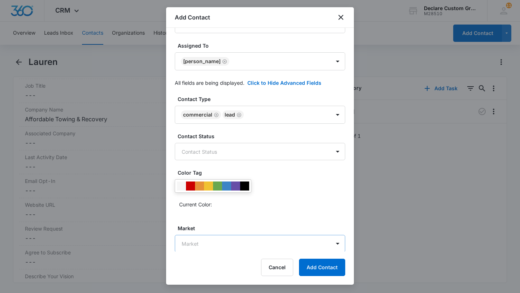
click at [285, 242] on body "CRM Apps Reputation Websites Forms CRM Email Social Payments POS Content Ads In…" at bounding box center [260, 146] width 520 height 293
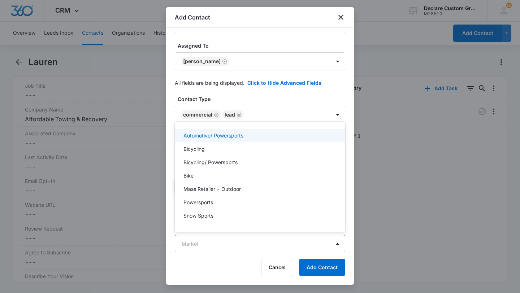
click at [334, 244] on div at bounding box center [260, 146] width 520 height 293
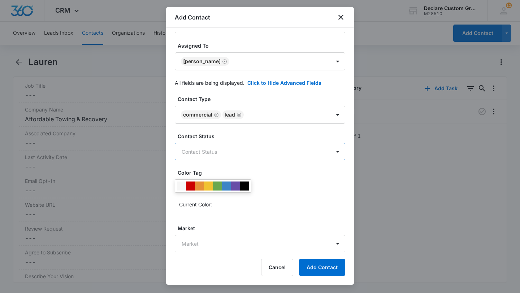
click at [330, 148] on body "CRM Apps Reputation Websites Forms CRM Email Social Payments POS Content Ads In…" at bounding box center [260, 146] width 520 height 293
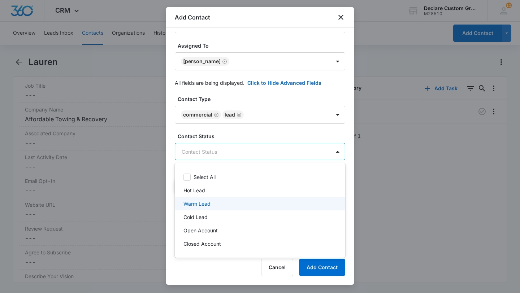
click at [211, 201] on div "Warm Lead" at bounding box center [259, 204] width 152 height 8
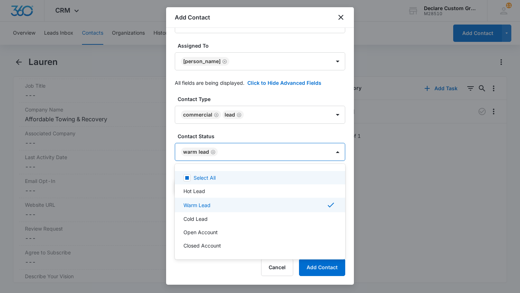
click at [288, 81] on div at bounding box center [260, 146] width 520 height 293
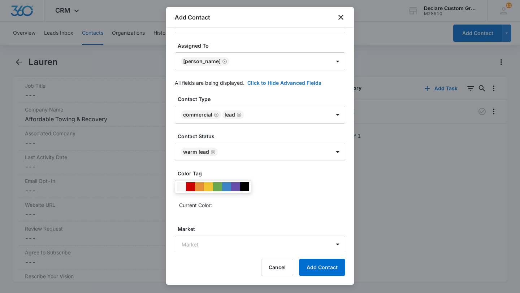
click at [288, 81] on button "Click to Hide Advanced Fields" at bounding box center [284, 83] width 74 height 8
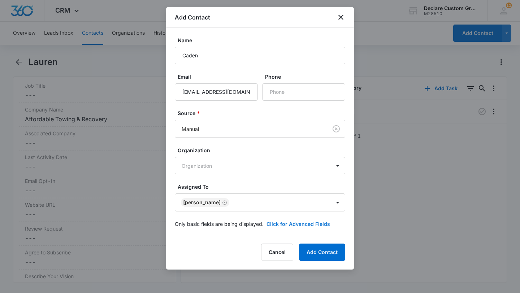
scroll to position [0, 0]
click at [272, 93] on input "Phone" at bounding box center [303, 91] width 83 height 17
paste input "[PHONE_NUMBER]"
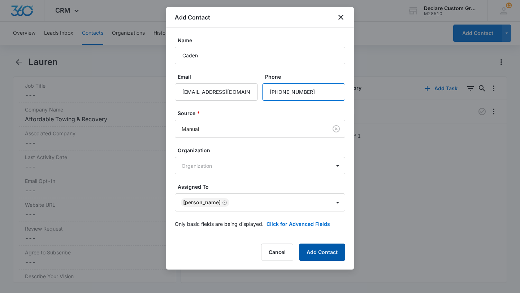
type input "[PHONE_NUMBER]"
click at [321, 249] on button "Add Contact" at bounding box center [322, 252] width 46 height 17
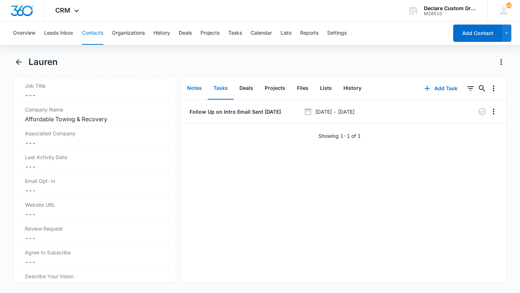
click at [195, 88] on button "Notes" at bounding box center [194, 88] width 26 height 22
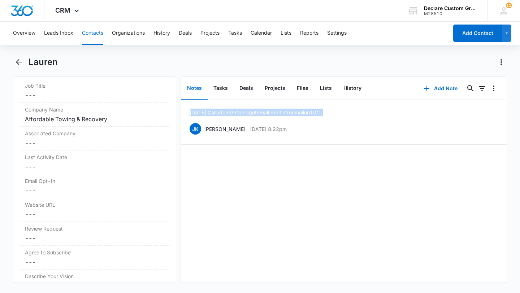
drag, startPoint x: 348, startPoint y: 113, endPoint x: 179, endPoint y: 113, distance: 169.2
click at [179, 113] on div "Remove L [PERSON_NAME] Contact Info Name Cancel Save Changes [PERSON_NAME] Phon…" at bounding box center [260, 179] width 494 height 206
copy p "[DATE]: Called on 9/30 and got email. Sent intro email on 10/1."
click at [21, 60] on icon "Back" at bounding box center [18, 62] width 9 height 9
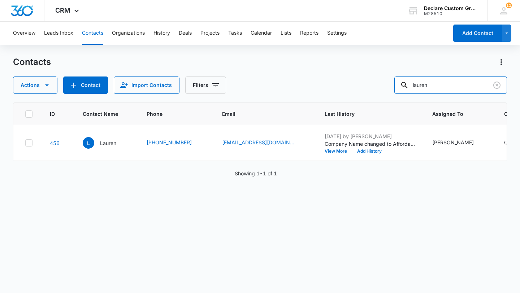
drag, startPoint x: 469, startPoint y: 83, endPoint x: 406, endPoint y: 80, distance: 63.2
click at [406, 80] on div "Actions Contact Import Contacts Filters lauren" at bounding box center [260, 84] width 494 height 17
type input "caden"
click at [110, 144] on p "Caden" at bounding box center [108, 143] width 16 height 8
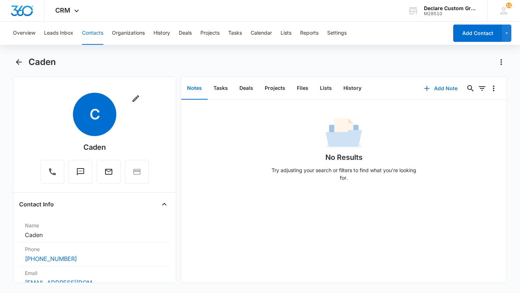
click at [448, 88] on button "Add Note" at bounding box center [440, 88] width 48 height 17
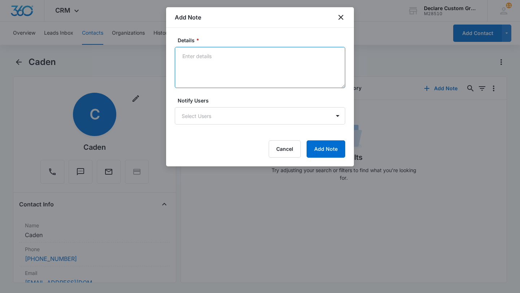
click at [235, 61] on textarea "Details *" at bounding box center [260, 67] width 170 height 41
paste textarea "[DATE]: Called on 9/30 and got email. Sent intro email on 10/1."
type textarea "[DATE]: Called on 9/30 and got email. Sent intro email on 10/1."
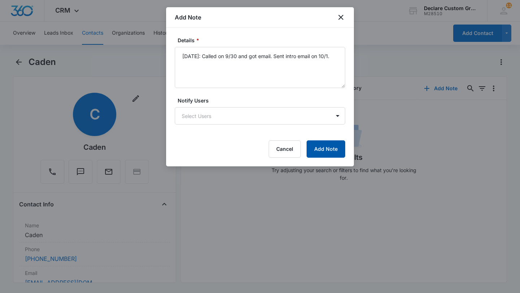
click at [337, 148] on button "Add Note" at bounding box center [325, 148] width 39 height 17
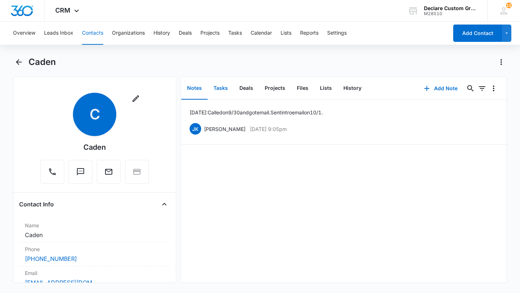
click at [222, 88] on button "Tasks" at bounding box center [220, 88] width 26 height 22
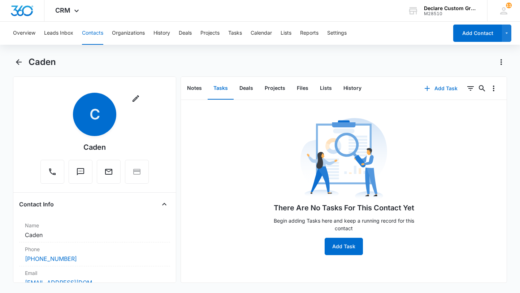
click at [442, 86] on button "Add Task" at bounding box center [441, 88] width 48 height 17
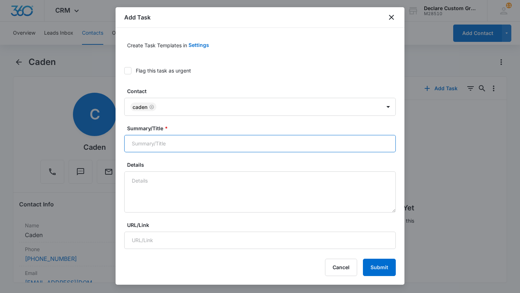
click at [135, 147] on input "Summary/Title *" at bounding box center [259, 143] width 271 height 17
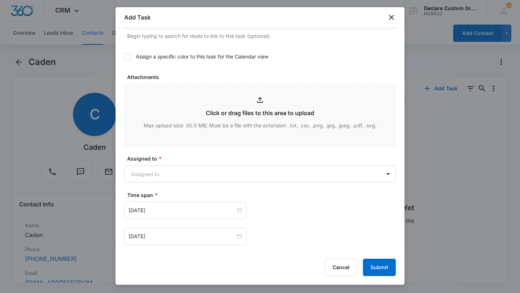
scroll to position [308, 0]
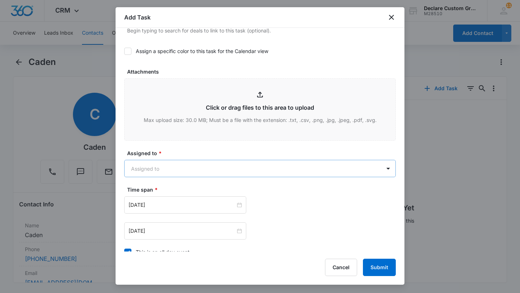
type input "Follow Up on Intro Email"
click at [181, 169] on body "CRM Apps Reputation Websites Forms CRM Email Social Payments POS Content Ads In…" at bounding box center [260, 146] width 520 height 293
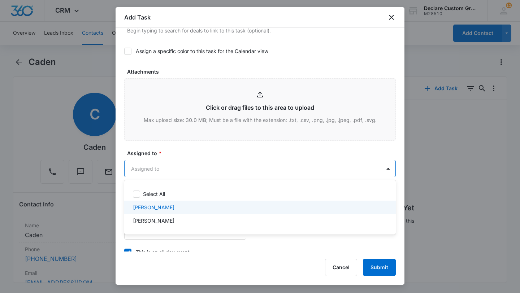
click at [163, 206] on p "[PERSON_NAME]" at bounding box center [153, 207] width 41 height 8
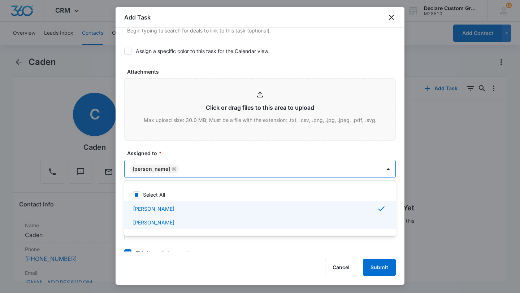
click at [204, 247] on div at bounding box center [260, 146] width 520 height 293
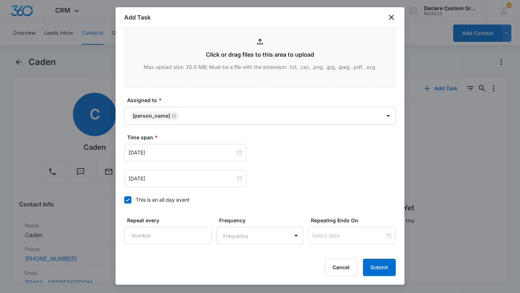
scroll to position [416, 0]
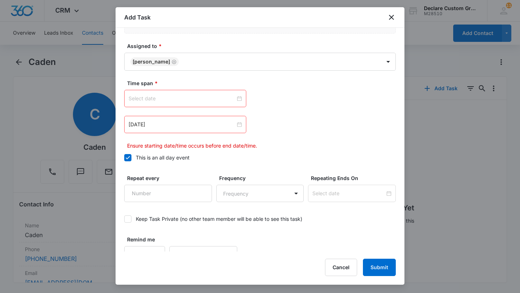
click at [239, 99] on div at bounding box center [184, 99] width 113 height 8
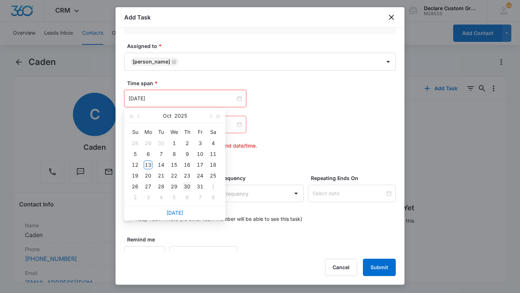
type input "[DATE]"
click at [201, 164] on div "17" at bounding box center [200, 165] width 9 height 9
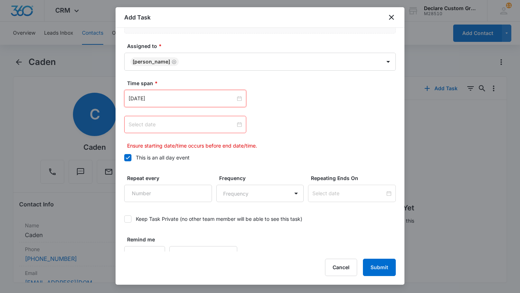
click at [239, 124] on div at bounding box center [184, 125] width 113 height 8
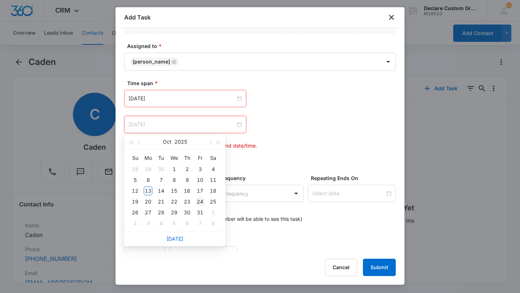
type input "[DATE]"
click at [199, 201] on div "24" at bounding box center [200, 201] width 9 height 9
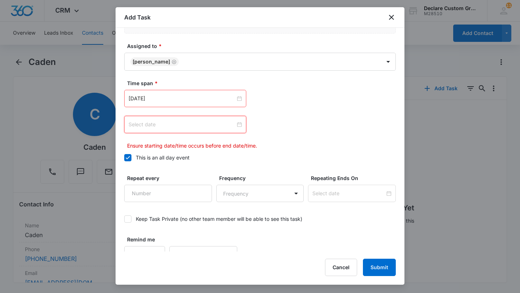
click at [238, 123] on div at bounding box center [184, 125] width 113 height 8
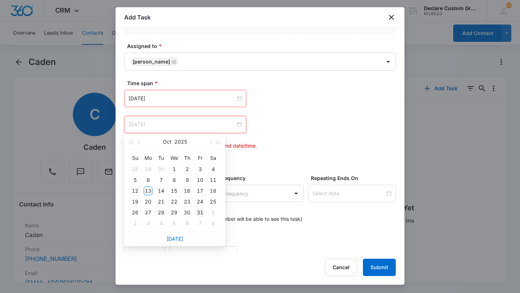
type input "[DATE]"
click at [200, 213] on div "31" at bounding box center [200, 212] width 9 height 9
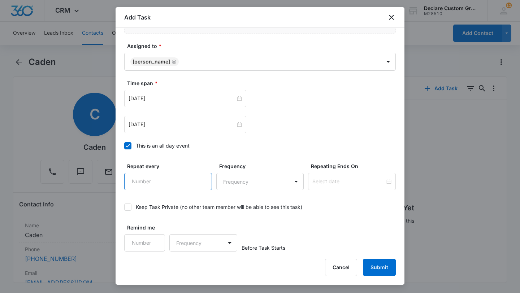
click at [185, 181] on input "Repeat every" at bounding box center [168, 181] width 88 height 17
type input "1"
click at [199, 178] on input "1" at bounding box center [168, 181] width 88 height 17
click at [250, 181] on body "CRM Apps Reputation Websites Forms CRM Email Social Payments POS Content Ads In…" at bounding box center [260, 146] width 520 height 293
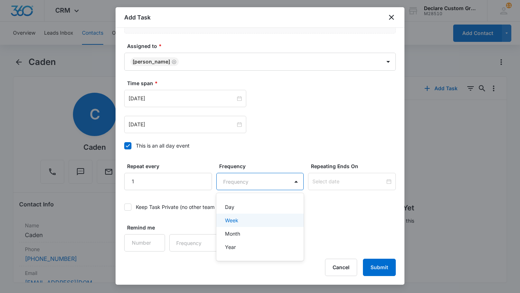
click at [235, 220] on p "Week" at bounding box center [231, 220] width 13 height 8
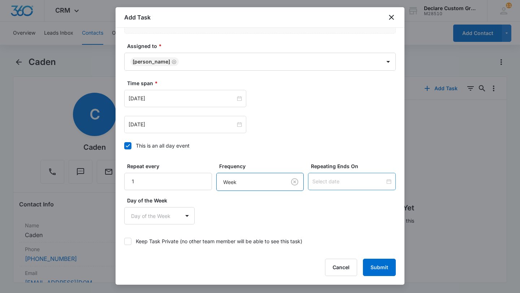
click at [390, 180] on div at bounding box center [351, 182] width 79 height 8
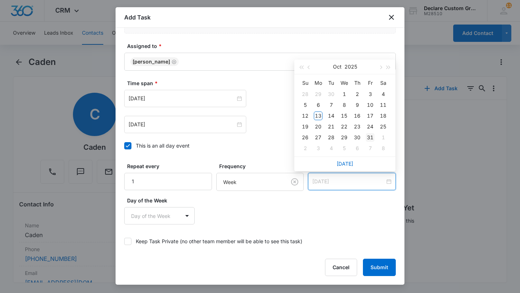
click at [369, 139] on div "31" at bounding box center [370, 137] width 9 height 9
type input "[DATE]"
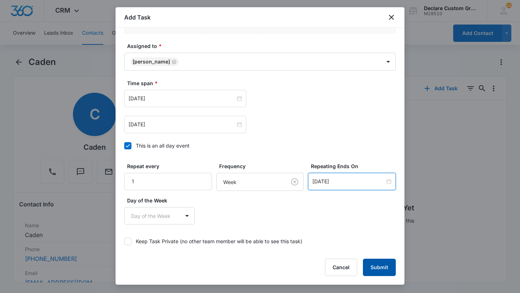
click at [383, 266] on button "Submit" at bounding box center [379, 267] width 33 height 17
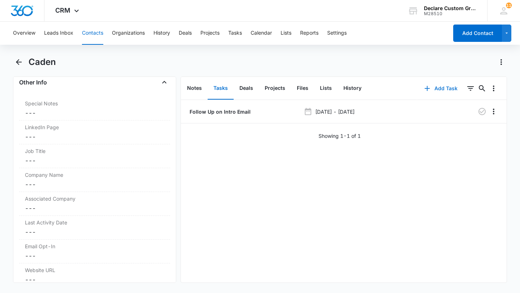
scroll to position [718, 0]
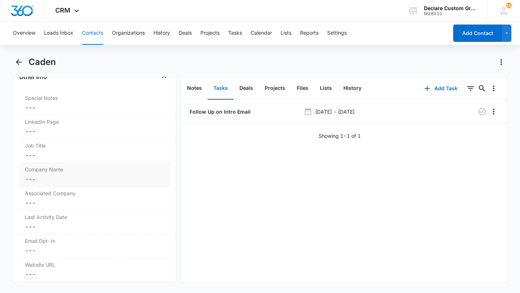
click at [58, 172] on label "Company Name" at bounding box center [94, 170] width 139 height 8
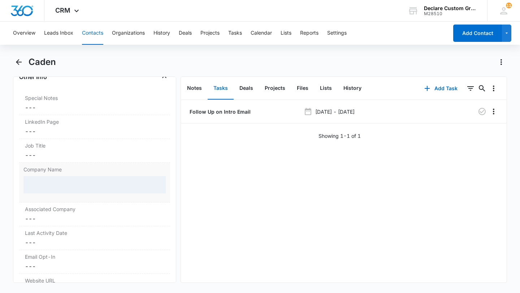
click at [48, 185] on div at bounding box center [94, 184] width 142 height 17
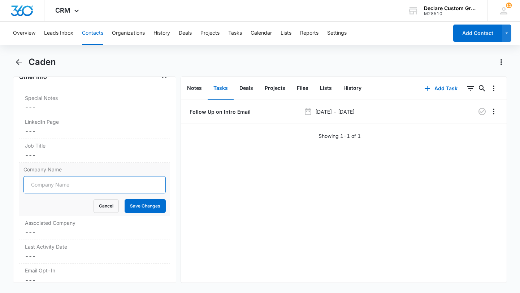
click at [48, 185] on input "Company Name" at bounding box center [94, 184] width 142 height 17
type input "Superior Towing"
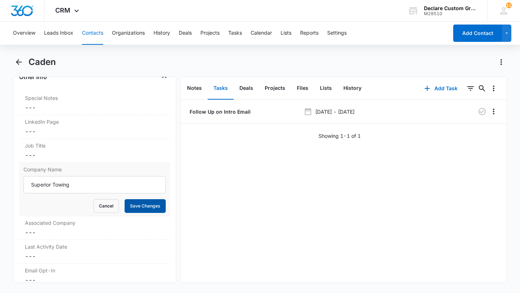
click at [148, 206] on button "Save Changes" at bounding box center [144, 206] width 41 height 14
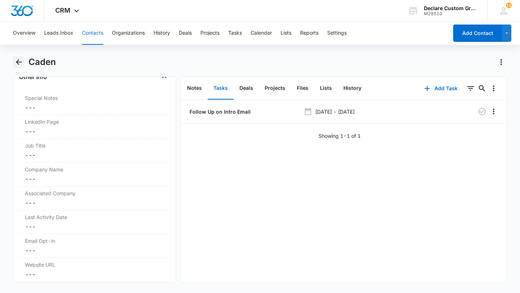
click at [18, 61] on icon "Back" at bounding box center [18, 62] width 9 height 9
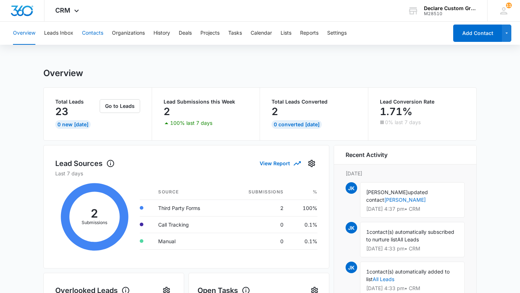
click at [92, 35] on button "Contacts" at bounding box center [92, 33] width 21 height 23
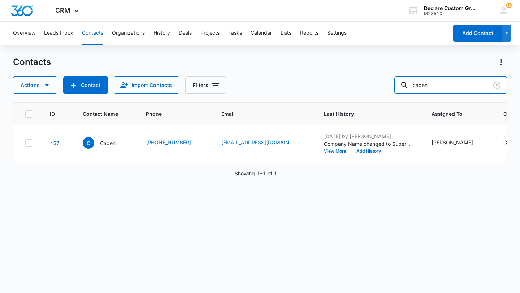
drag, startPoint x: 471, startPoint y: 84, endPoint x: 325, endPoint y: 79, distance: 145.5
click at [325, 79] on div "Actions Contact Import Contacts Filters caden" at bounding box center [260, 84] width 494 height 17
type input "lauren"
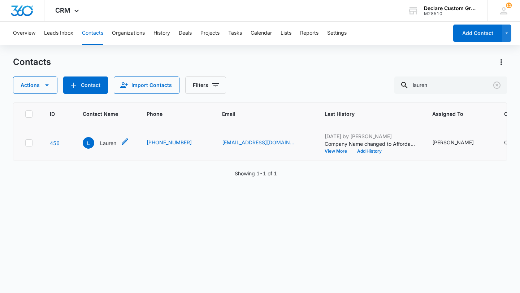
click at [109, 140] on p "Lauren" at bounding box center [108, 143] width 16 height 8
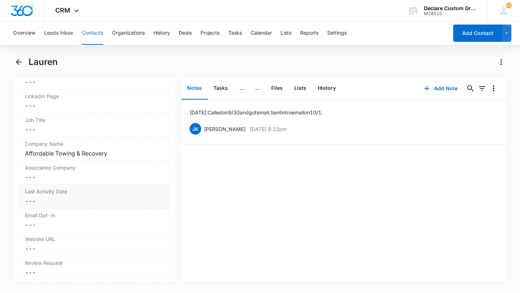
scroll to position [745, 0]
click at [95, 32] on button "Contacts" at bounding box center [92, 33] width 21 height 23
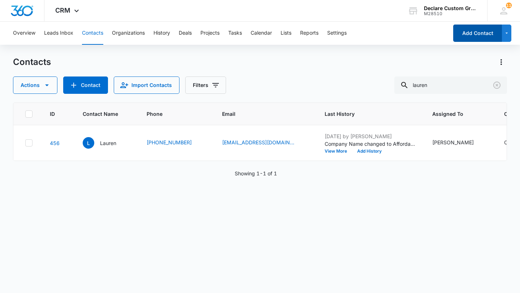
click at [473, 28] on button "Add Contact" at bounding box center [477, 33] width 49 height 17
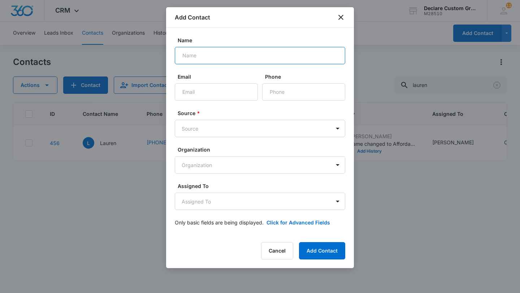
click at [229, 56] on input "Name" at bounding box center [260, 55] width 170 height 17
type input "No Name"
click at [188, 166] on body "CRM Apps Reputation Websites Forms CRM Email Social Payments POS Content Ads In…" at bounding box center [260, 146] width 520 height 293
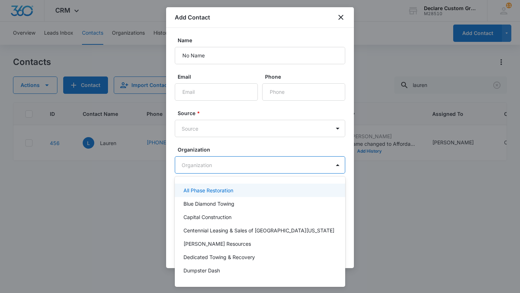
click at [117, 141] on div at bounding box center [260, 146] width 520 height 293
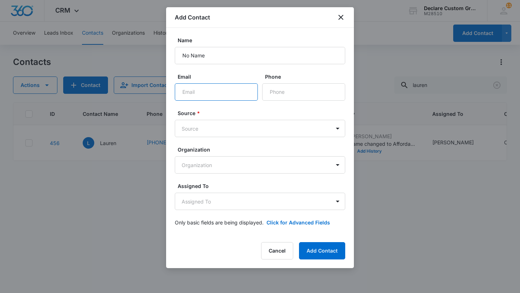
click at [194, 91] on input "Email" at bounding box center [216, 91] width 83 height 17
type input "[EMAIL_ADDRESS][DOMAIN_NAME]"
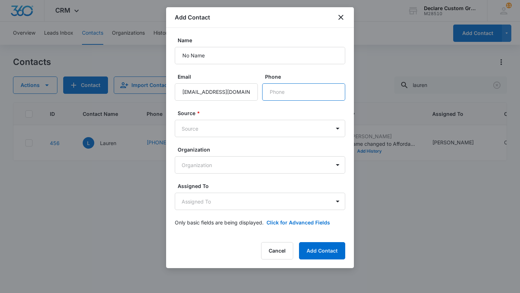
click at [282, 92] on input "Phone" at bounding box center [303, 91] width 83 height 17
type input "[PHONE_NUMBER]"
click at [253, 127] on body "CRM Apps Reputation Websites Forms CRM Email Social Payments POS Content Ads In…" at bounding box center [260, 146] width 520 height 293
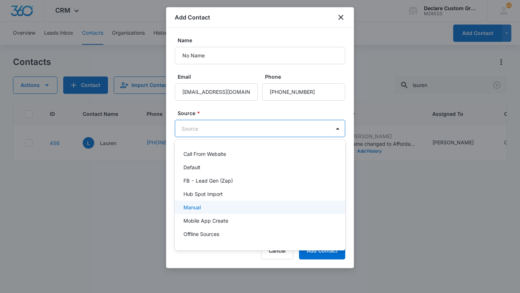
click at [194, 205] on p "Manual" at bounding box center [191, 207] width 17 height 8
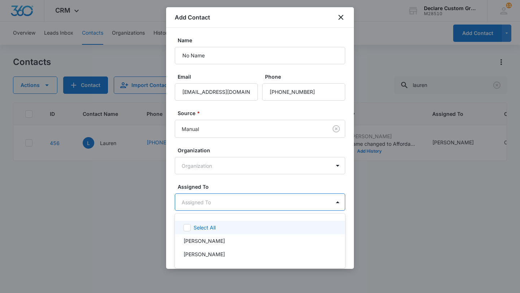
click at [206, 205] on body "CRM Apps Reputation Websites Forms CRM Email Social Payments POS Content Ads In…" at bounding box center [260, 146] width 520 height 293
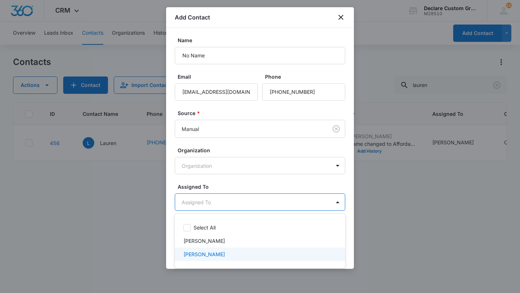
click at [189, 254] on p "[PERSON_NAME]" at bounding box center [203, 254] width 41 height 8
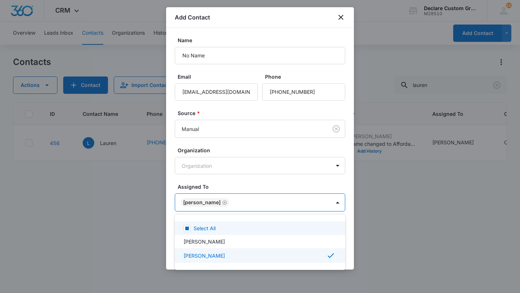
click at [337, 201] on div at bounding box center [260, 146] width 520 height 293
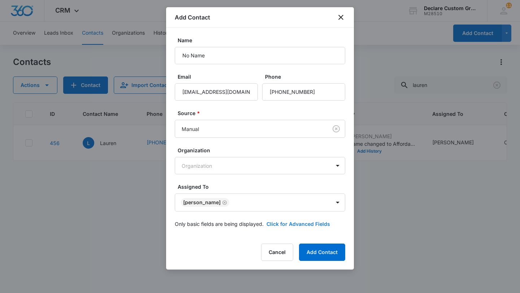
click at [285, 223] on button "Click for Advanced Fields" at bounding box center [298, 224] width 64 height 8
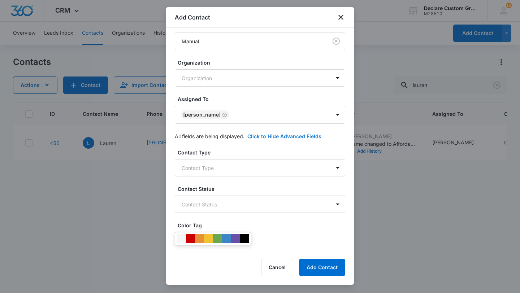
scroll to position [141, 0]
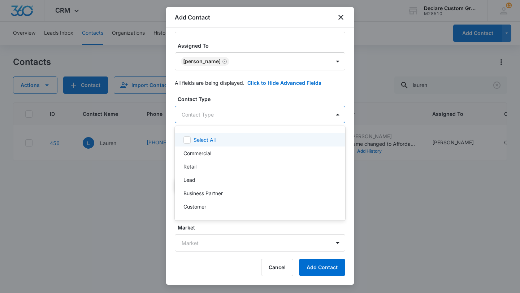
click at [270, 115] on body "CRM Apps Reputation Websites Forms CRM Email Social Payments POS Content Ads In…" at bounding box center [260, 146] width 520 height 293
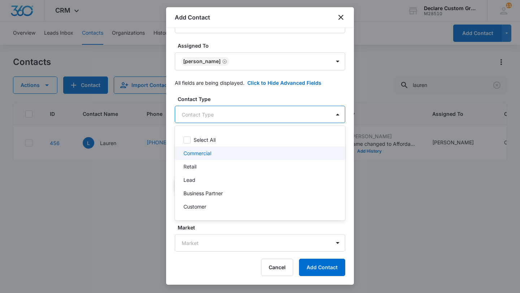
click at [198, 155] on p "Commercial" at bounding box center [197, 153] width 28 height 8
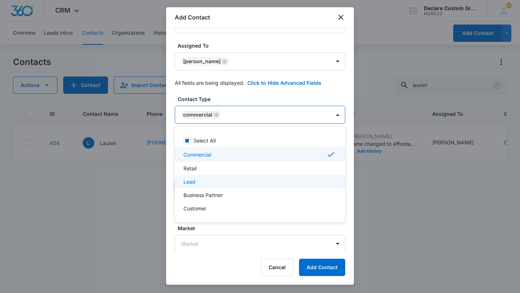
click at [191, 181] on p "Lead" at bounding box center [189, 182] width 12 height 8
click at [337, 116] on div at bounding box center [260, 146] width 520 height 293
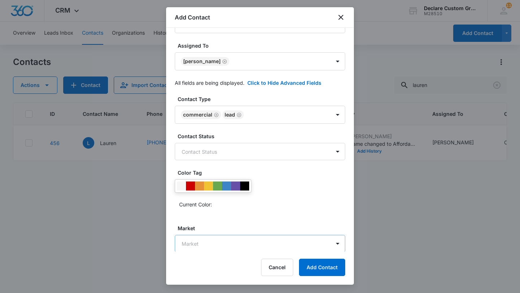
scroll to position [142, 0]
click at [193, 245] on body "CRM Apps Reputation Websites Forms CRM Email Social Payments POS Content Ads In…" at bounding box center [260, 146] width 520 height 293
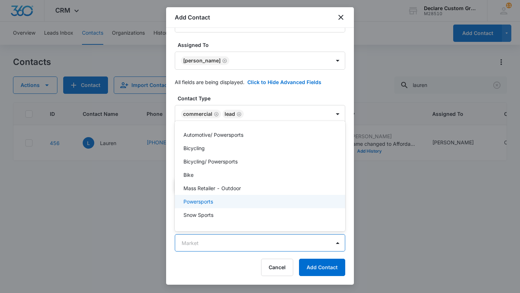
scroll to position [0, 0]
click at [170, 212] on div at bounding box center [260, 146] width 520 height 293
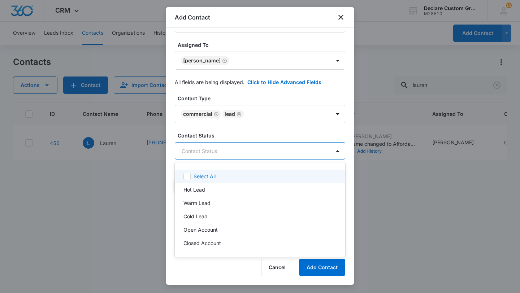
click at [252, 146] on body "CRM Apps Reputation Websites Forms CRM Email Social Payments POS Content Ads In…" at bounding box center [260, 146] width 520 height 293
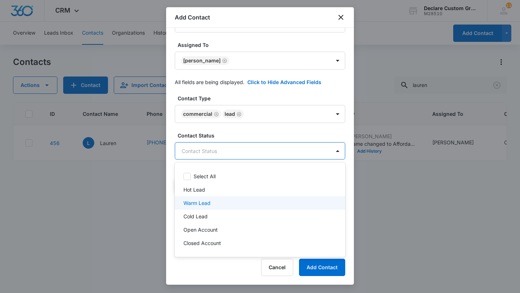
click at [205, 203] on p "Warm Lead" at bounding box center [196, 203] width 27 height 8
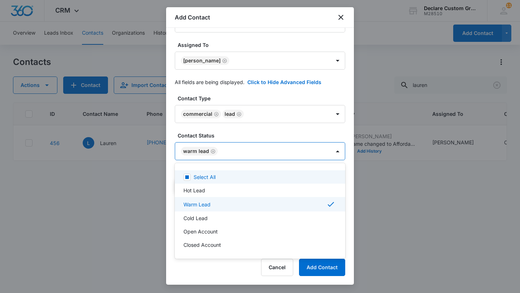
click at [336, 150] on div at bounding box center [260, 146] width 520 height 293
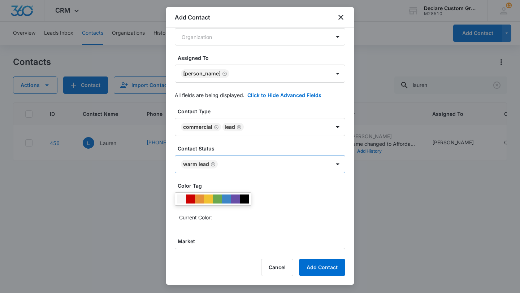
scroll to position [143, 0]
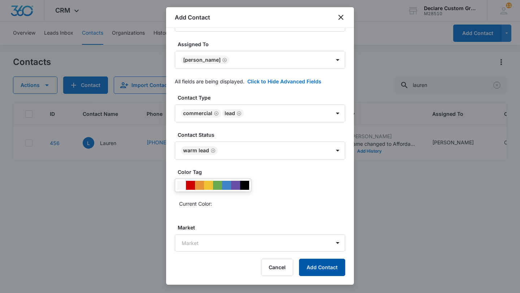
click at [318, 270] on button "Add Contact" at bounding box center [322, 267] width 46 height 17
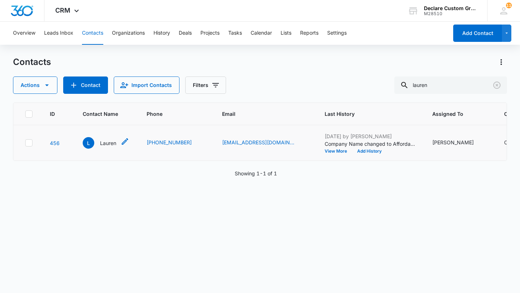
click at [108, 144] on p "Lauren" at bounding box center [108, 143] width 16 height 8
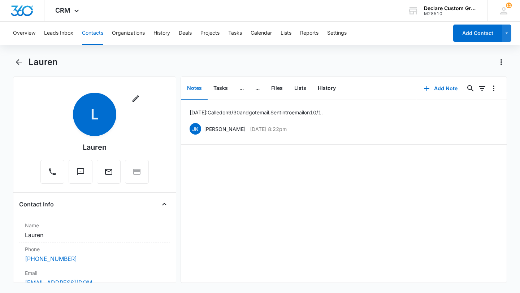
click at [196, 87] on button "Notes" at bounding box center [194, 88] width 26 height 22
click at [495, 128] on button "Edit" at bounding box center [494, 129] width 8 height 14
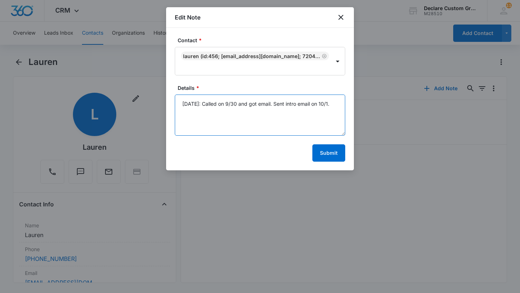
drag, startPoint x: 337, startPoint y: 104, endPoint x: 135, endPoint y: 102, distance: 201.7
click at [135, 102] on body "CRM Apps Reputation Websites Forms CRM Email Social Payments POS Content Ads In…" at bounding box center [260, 146] width 520 height 293
click at [343, 16] on icon "close" at bounding box center [340, 17] width 9 height 9
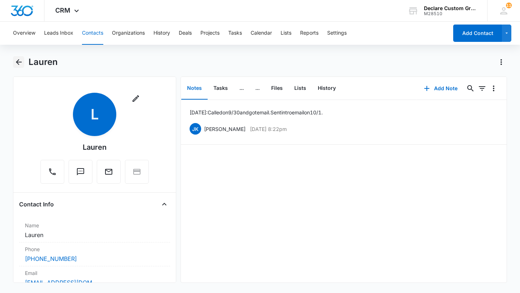
click at [17, 62] on icon "Back" at bounding box center [19, 62] width 6 height 6
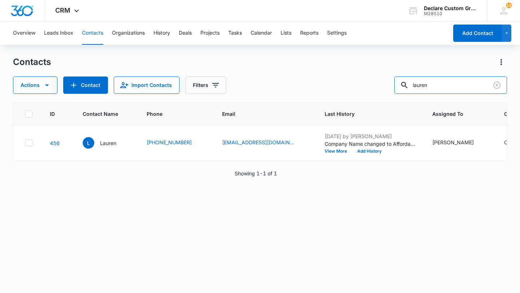
drag, startPoint x: 467, startPoint y: 87, endPoint x: 376, endPoint y: 83, distance: 91.4
click at [376, 83] on div "Actions Contact Import Contacts Filters lauren" at bounding box center [260, 84] width 494 height 17
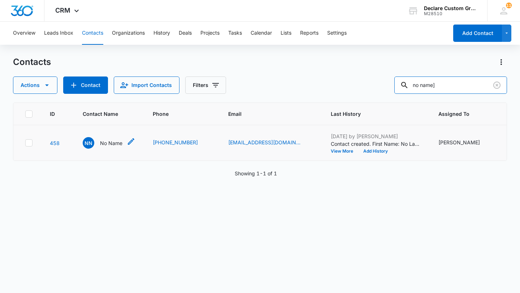
type input "no name]"
click at [113, 141] on p "No Name" at bounding box center [111, 143] width 22 height 8
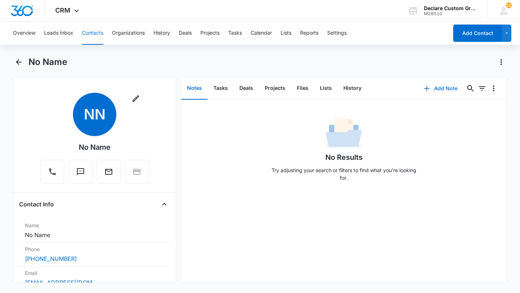
click at [451, 87] on button "Add Note" at bounding box center [440, 88] width 48 height 17
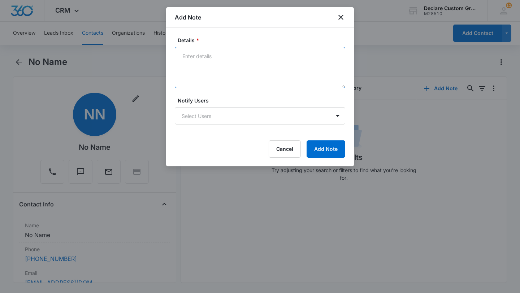
click at [212, 54] on textarea "Details *" at bounding box center [260, 67] width 170 height 41
click at [223, 61] on textarea "Details *" at bounding box center [260, 67] width 170 height 41
paste textarea "[DATE]: Called on 9/30 and got email. Sent intro email on 10/1."
type textarea "[DATE]: Called on 9/30 and got email. Sent intro email on 10/1."
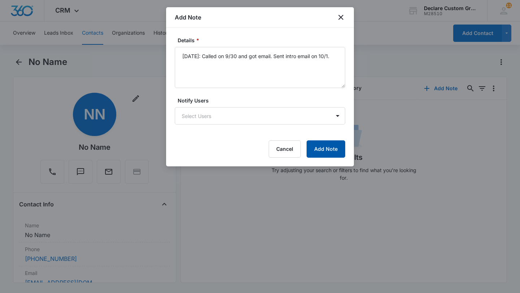
click at [330, 150] on button "Add Note" at bounding box center [325, 148] width 39 height 17
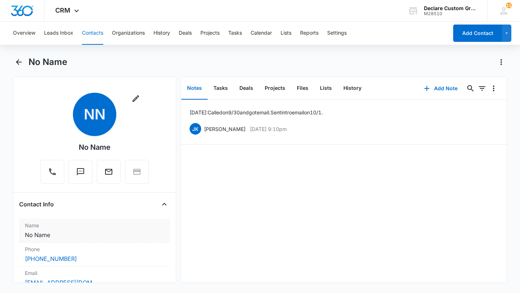
click at [43, 237] on dd "Cancel Save Changes No Name" at bounding box center [94, 235] width 139 height 9
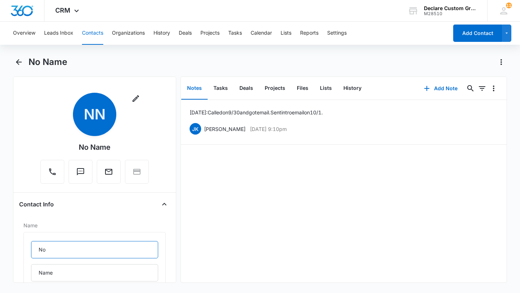
drag, startPoint x: 58, startPoint y: 250, endPoint x: 15, endPoint y: 247, distance: 43.0
click at [15, 247] on div "Remove NN No Name Contact Info Name No Name Cancel Save Changes Phone Cancel Sa…" at bounding box center [94, 179] width 163 height 206
type input "H"
type input "[PERSON_NAME]"
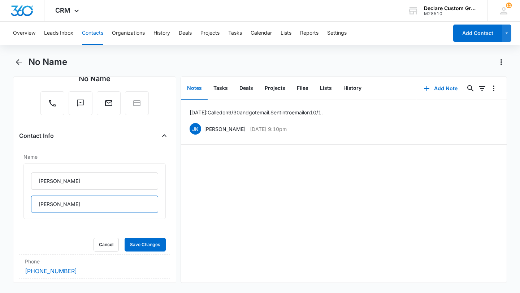
scroll to position [73, 0]
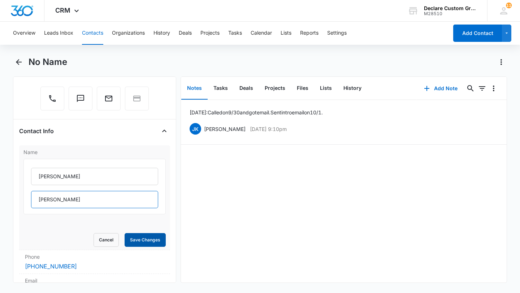
type input "[PERSON_NAME]"
click at [144, 238] on button "Save Changes" at bounding box center [144, 240] width 41 height 14
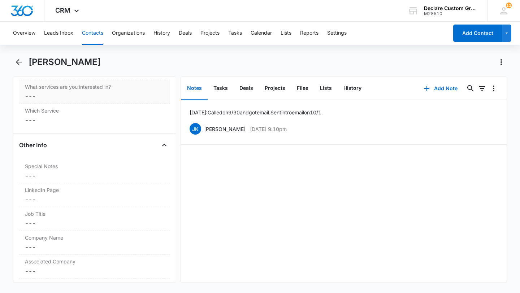
scroll to position [653, 0]
click at [47, 240] on div "Company Name Cancel Save Changes ---" at bounding box center [94, 240] width 151 height 24
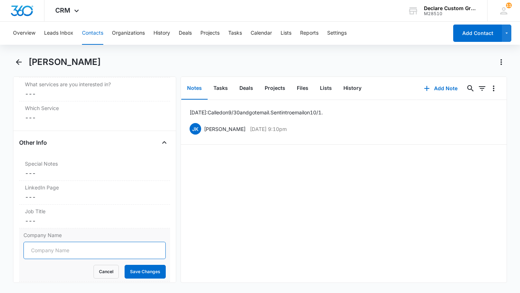
click at [41, 248] on input "Company Name" at bounding box center [94, 250] width 142 height 17
paste input "oing business as J & J Towing LLC"
type input "oing business as J & J Towing LLC"
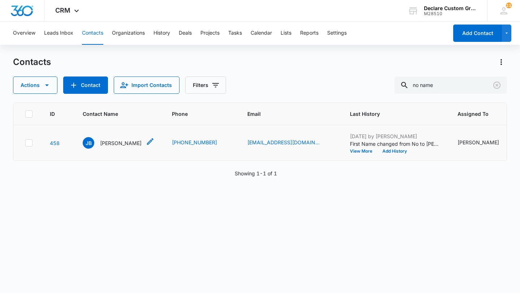
click at [116, 140] on p "[PERSON_NAME]" at bounding box center [120, 143] width 41 height 8
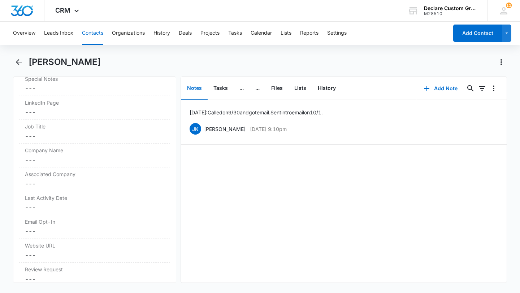
scroll to position [737, 0]
click at [64, 153] on label "Company Name" at bounding box center [94, 151] width 139 height 8
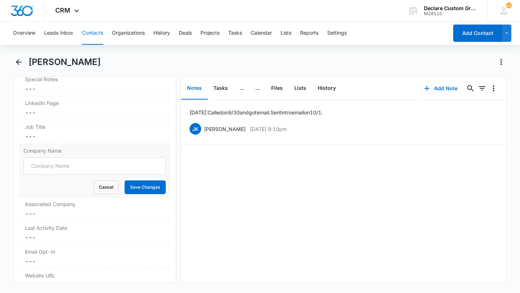
scroll to position [0, 0]
click at [55, 167] on input "Company Name" at bounding box center [94, 165] width 142 height 17
drag, startPoint x: 78, startPoint y: 166, endPoint x: 0, endPoint y: 163, distance: 78.3
click at [0, 163] on main "[PERSON_NAME] Remove [PERSON_NAME] [PERSON_NAME] Contact Info Name Cancel Save …" at bounding box center [260, 173] width 520 height 235
click at [37, 168] on input "oing business as J & J Towing LLC" at bounding box center [94, 165] width 142 height 17
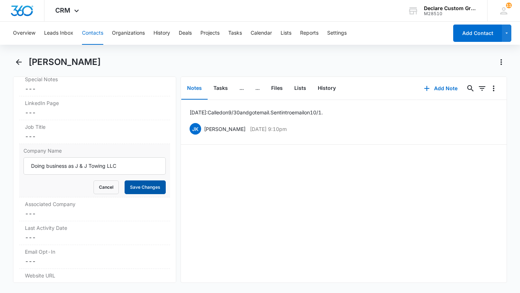
type input "Doing business as J & J Towing LLC"
click at [155, 187] on button "Save Changes" at bounding box center [144, 187] width 41 height 14
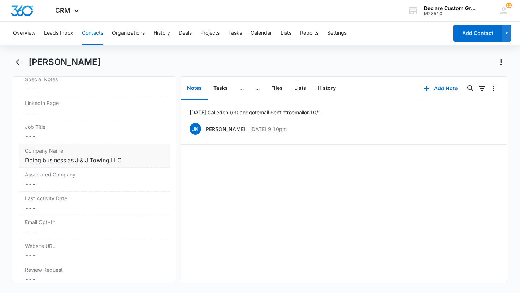
drag, startPoint x: 124, startPoint y: 167, endPoint x: 1, endPoint y: 169, distance: 123.1
click at [124, 161] on div "Doing business as J & J Towing LLC" at bounding box center [94, 160] width 139 height 9
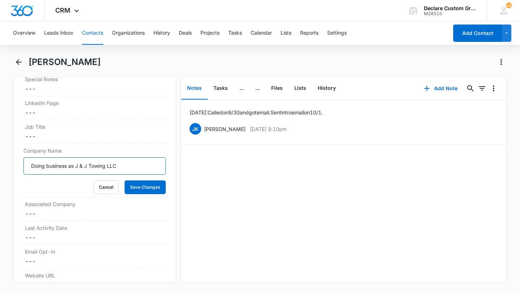
drag, startPoint x: 133, startPoint y: 168, endPoint x: 0, endPoint y: 157, distance: 133.2
click at [0, 157] on main "[PERSON_NAME] Remove [PERSON_NAME] [PERSON_NAME] Contact Info Name Cancel Save …" at bounding box center [260, 173] width 520 height 235
click at [147, 189] on button "Save Changes" at bounding box center [144, 187] width 41 height 14
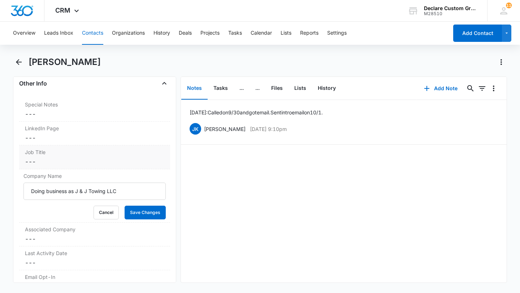
scroll to position [710, 0]
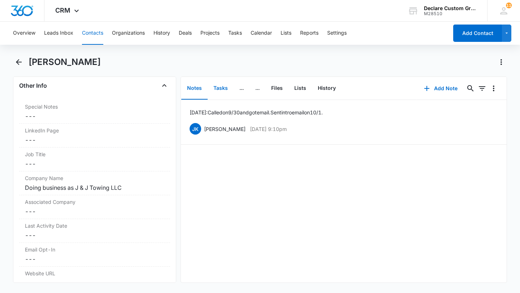
click at [222, 87] on button "Tasks" at bounding box center [220, 88] width 26 height 22
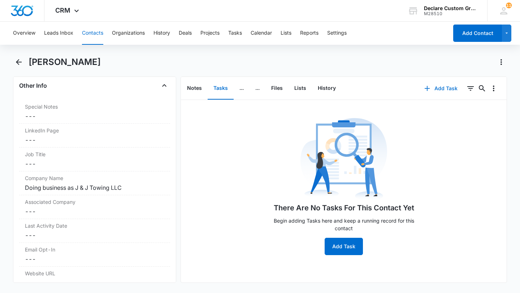
click at [437, 87] on button "Add Task" at bounding box center [441, 88] width 48 height 17
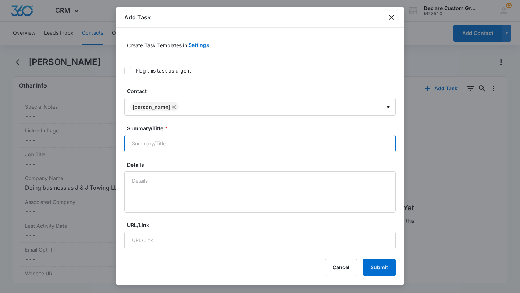
click at [150, 141] on input "Summary/Title *" at bounding box center [259, 143] width 271 height 17
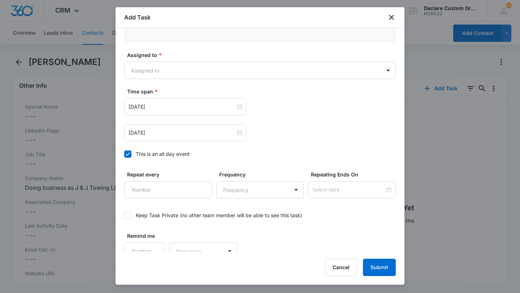
scroll to position [415, 0]
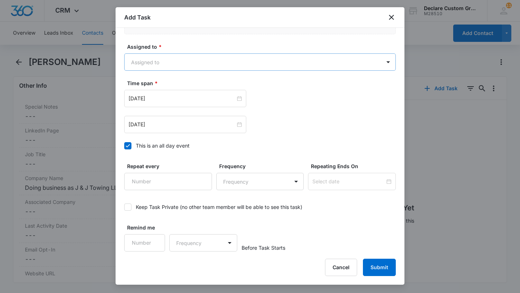
type input "Follow Up on Intro Email"
click at [175, 60] on body "CRM Apps Reputation Websites Forms CRM Email Social Payments POS Content Ads In…" at bounding box center [260, 146] width 520 height 293
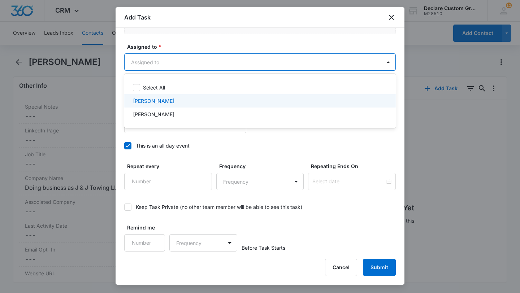
click at [161, 98] on p "[PERSON_NAME]" at bounding box center [153, 101] width 41 height 8
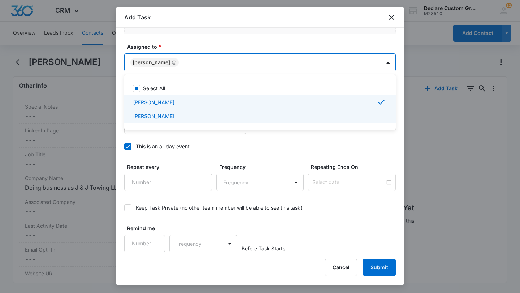
click at [165, 180] on div at bounding box center [260, 146] width 520 height 293
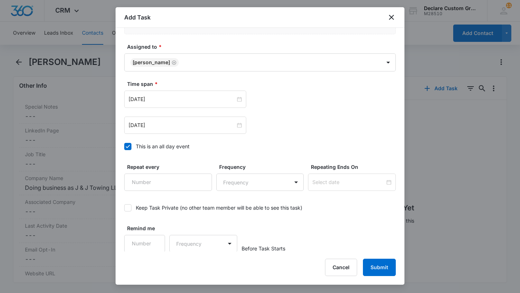
scroll to position [416, 0]
click at [210, 209] on div "Keep Task Private (no other team member will be able to see this task)" at bounding box center [219, 207] width 166 height 8
click at [124, 207] on input "Keep Task Private (no other team member will be able to see this task)" at bounding box center [124, 207] width 0 height 0
click at [289, 137] on div "Time span * [DATE] [DATE] This is an all day event" at bounding box center [259, 116] width 271 height 74
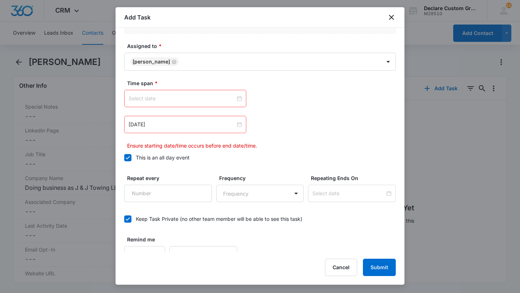
click at [238, 99] on div at bounding box center [184, 99] width 113 height 8
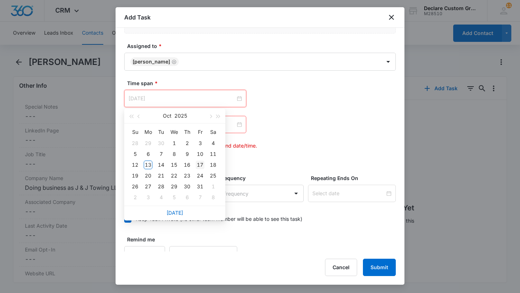
type input "[DATE]"
click at [201, 164] on div "17" at bounding box center [200, 165] width 9 height 9
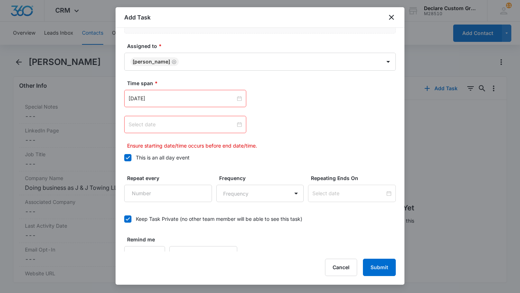
click at [238, 125] on div at bounding box center [184, 125] width 113 height 8
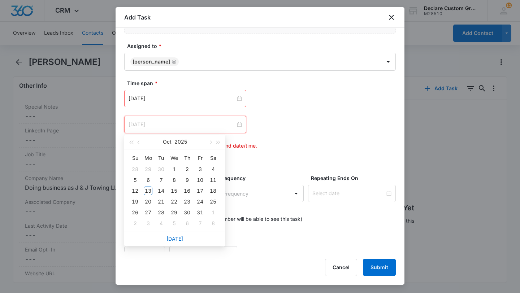
type input "[DATE]"
click at [199, 213] on div "31" at bounding box center [200, 212] width 9 height 9
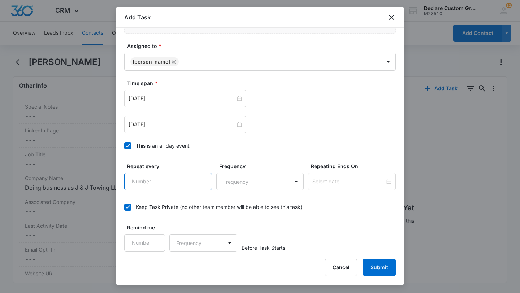
click at [188, 185] on input "Repeat every" at bounding box center [168, 181] width 88 height 17
type input "1"
click at [201, 178] on input "1" at bounding box center [168, 181] width 88 height 17
click at [228, 178] on body "CRM Apps Reputation Websites Forms CRM Email Social Payments POS Content Ads In…" at bounding box center [260, 146] width 520 height 293
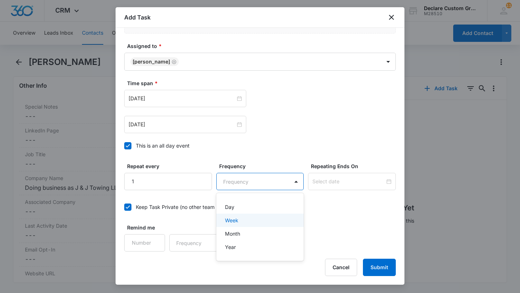
click at [230, 222] on p "Week" at bounding box center [231, 220] width 13 height 8
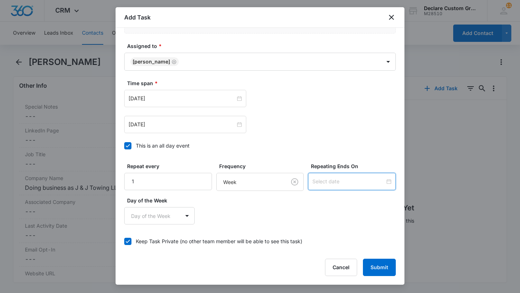
click at [330, 183] on input at bounding box center [348, 182] width 73 height 8
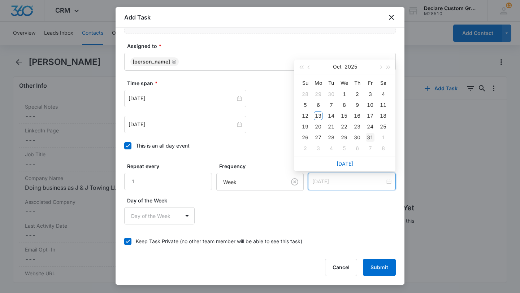
click at [372, 136] on div "31" at bounding box center [370, 137] width 9 height 9
type input "[DATE]"
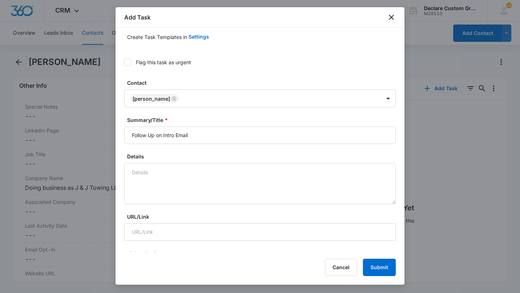
scroll to position [0, 0]
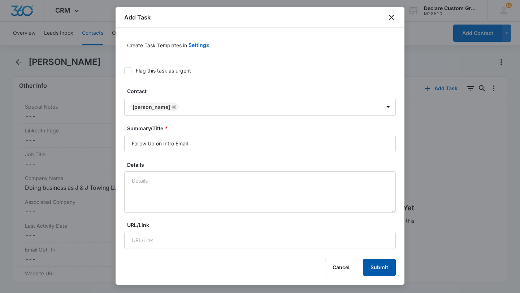
click at [383, 267] on button "Submit" at bounding box center [379, 267] width 33 height 17
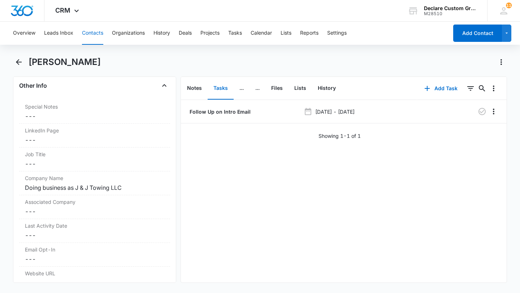
click at [95, 31] on button "Contacts" at bounding box center [92, 33] width 21 height 23
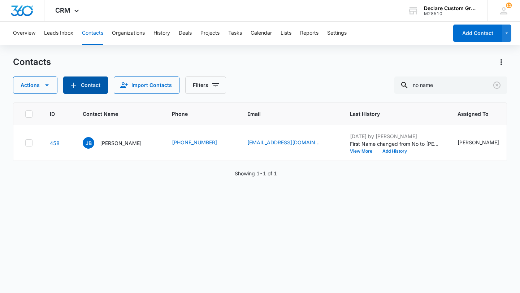
click at [77, 88] on icon "Add Contact" at bounding box center [73, 85] width 9 height 9
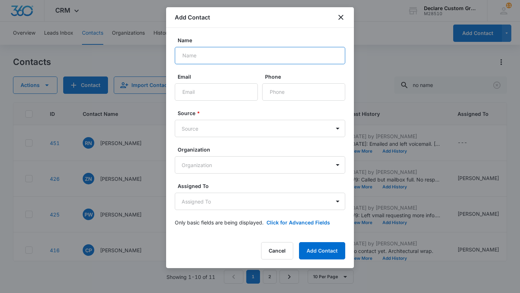
click at [187, 58] on input "Name" at bounding box center [260, 55] width 170 height 17
type input "[PERSON_NAME]"
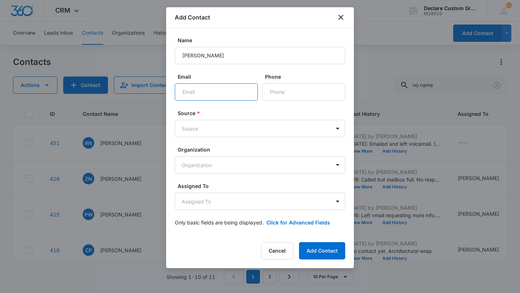
click at [182, 93] on input "Email" at bounding box center [216, 91] width 83 height 17
type input "[EMAIL_ADDRESS][DOMAIN_NAME]"
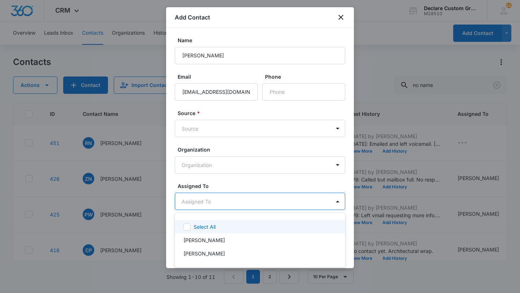
click at [199, 201] on body "CRM Apps Reputation Websites Forms CRM Email Social Payments POS Content Ads In…" at bounding box center [260, 146] width 520 height 293
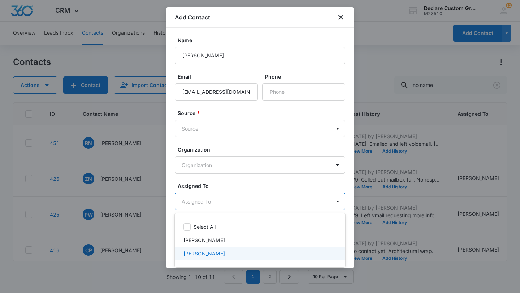
click at [196, 253] on p "[PERSON_NAME]" at bounding box center [203, 254] width 41 height 8
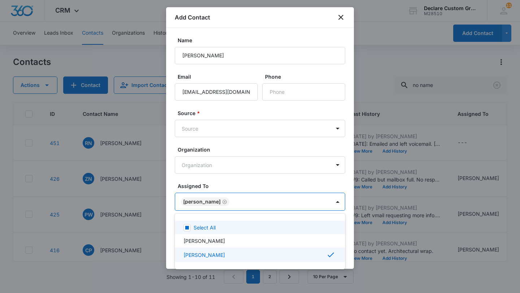
click at [337, 200] on div at bounding box center [260, 146] width 520 height 293
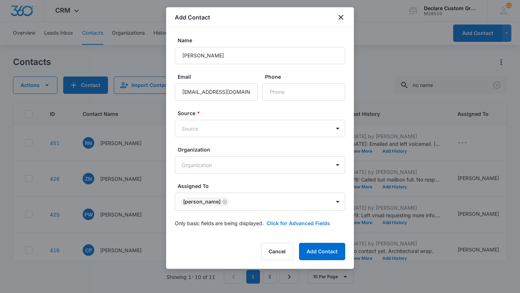
click at [307, 223] on button "Click for Advanced Fields" at bounding box center [298, 223] width 64 height 8
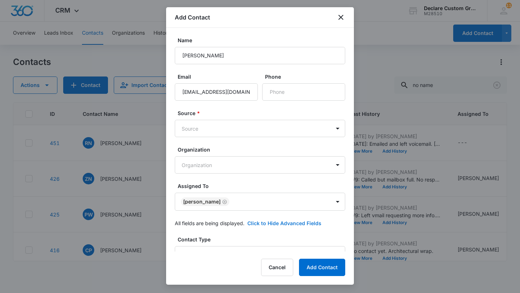
click at [277, 222] on button "Click to Hide Advanced Fields" at bounding box center [284, 223] width 74 height 8
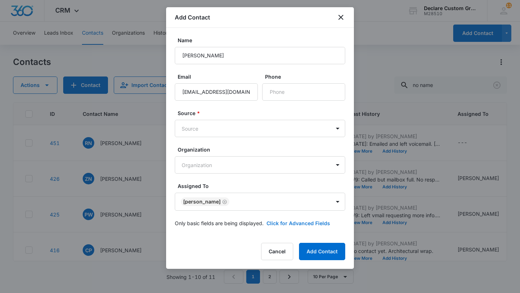
click at [292, 224] on button "Click for Advanced Fields" at bounding box center [298, 223] width 64 height 8
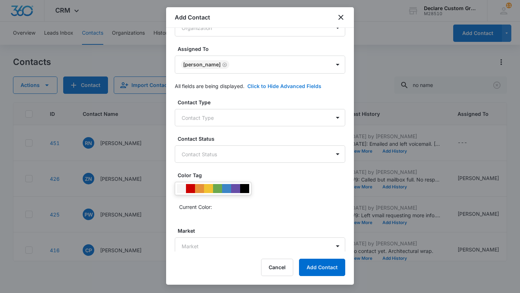
scroll to position [140, 0]
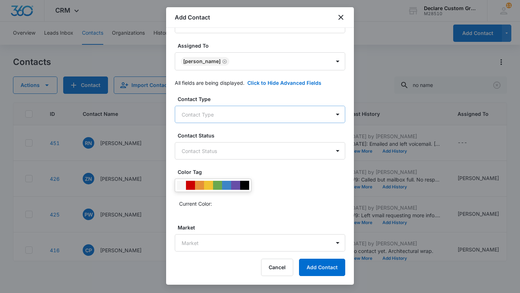
click at [265, 115] on body "CRM Apps Reputation Websites Forms CRM Email Social Payments POS Content Ads In…" at bounding box center [260, 146] width 520 height 293
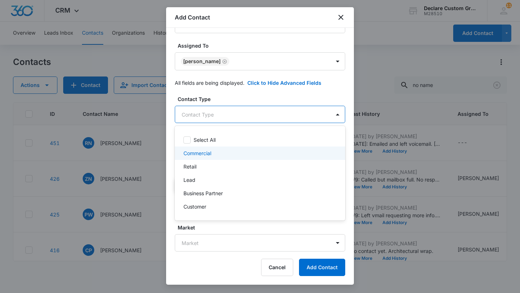
click at [205, 153] on p "Commercial" at bounding box center [197, 153] width 28 height 8
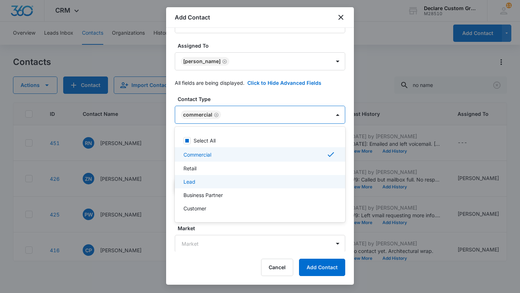
click at [195, 181] on div "Lead" at bounding box center [259, 182] width 152 height 8
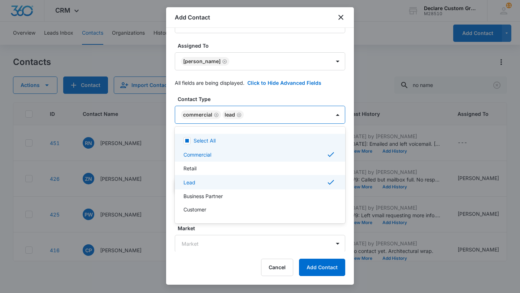
click at [168, 143] on div at bounding box center [260, 146] width 520 height 293
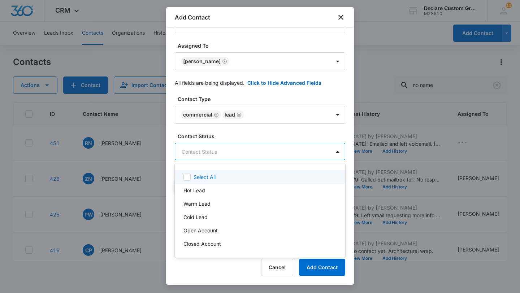
click at [250, 151] on body "CRM Apps Reputation Websites Forms CRM Email Social Payments POS Content Ads In…" at bounding box center [260, 146] width 520 height 293
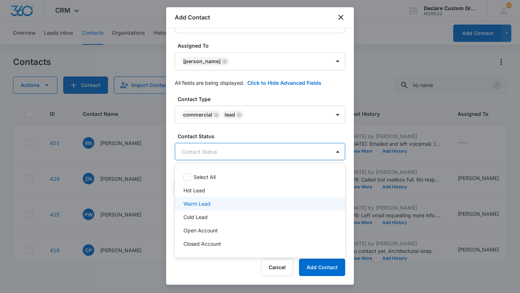
click at [208, 203] on p "Warm Lead" at bounding box center [196, 204] width 27 height 8
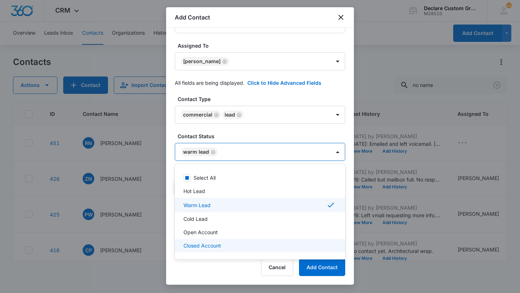
click at [323, 268] on div at bounding box center [260, 146] width 520 height 293
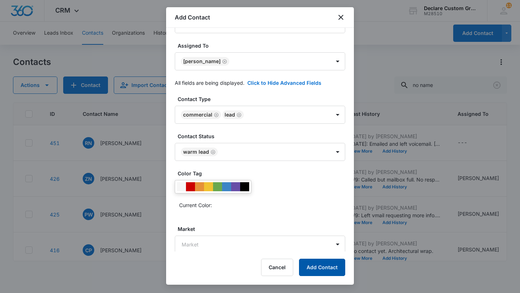
click at [325, 266] on button "Add Contact" at bounding box center [322, 267] width 46 height 17
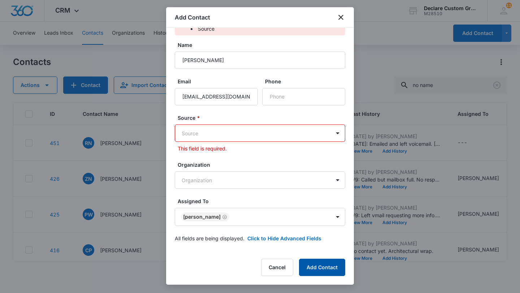
scroll to position [0, 0]
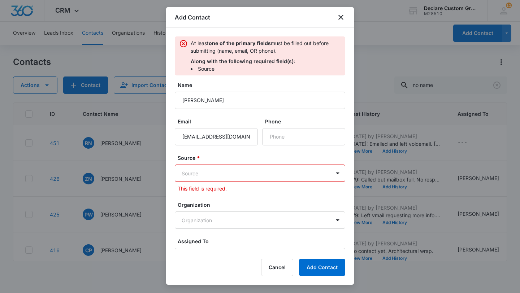
click at [202, 176] on body "CRM Apps Reputation Websites Forms CRM Email Social Payments POS Content Ads In…" at bounding box center [260, 146] width 520 height 293
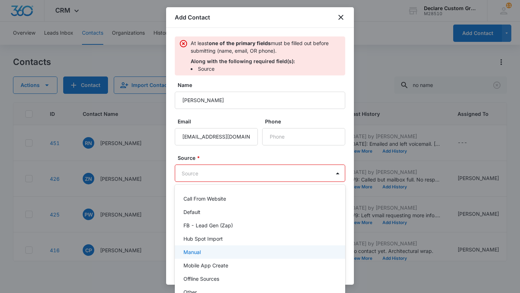
click at [193, 253] on p "Manual" at bounding box center [191, 252] width 17 height 8
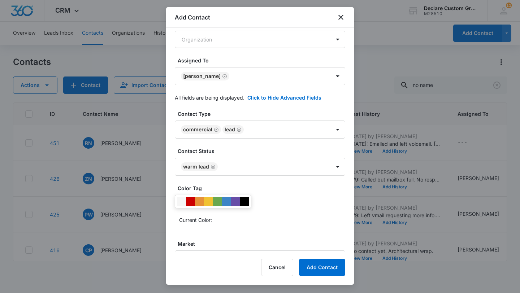
scroll to position [187, 0]
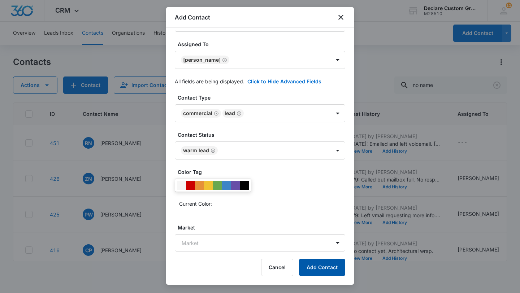
click at [324, 268] on button "Add Contact" at bounding box center [322, 267] width 46 height 17
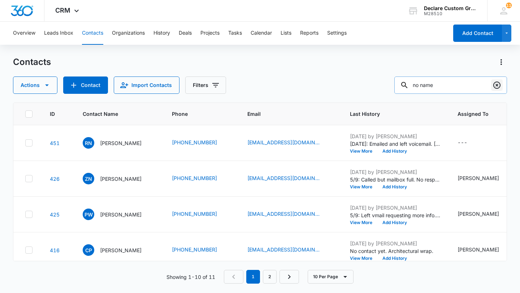
click at [497, 86] on icon "Clear" at bounding box center [496, 85] width 7 height 7
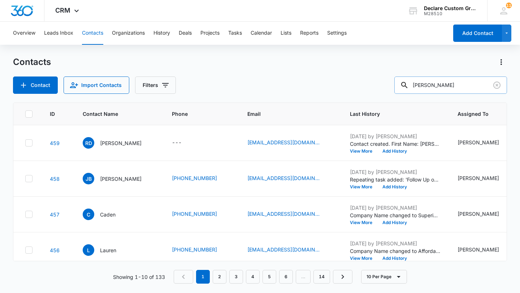
type input "[PERSON_NAME]"
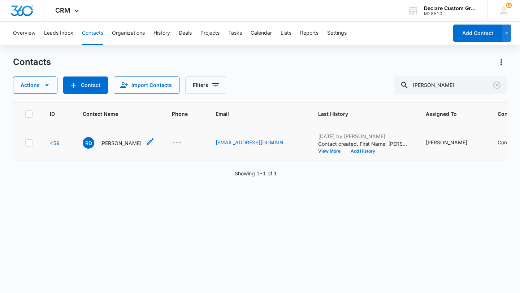
click at [120, 144] on p "[PERSON_NAME]" at bounding box center [120, 143] width 41 height 8
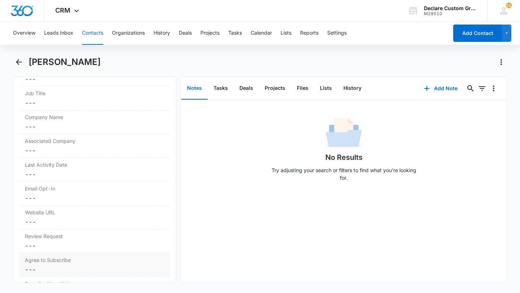
scroll to position [770, 0]
click at [53, 125] on dd "Cancel Save Changes ---" at bounding box center [94, 127] width 139 height 9
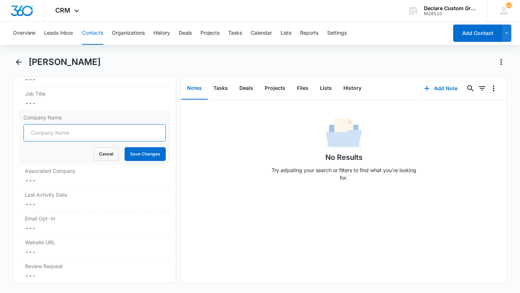
click at [49, 132] on input "Company Name" at bounding box center [94, 132] width 142 height 17
type input "T & R Auto Repair & Towing"
click at [157, 150] on button "Save Changes" at bounding box center [144, 154] width 41 height 14
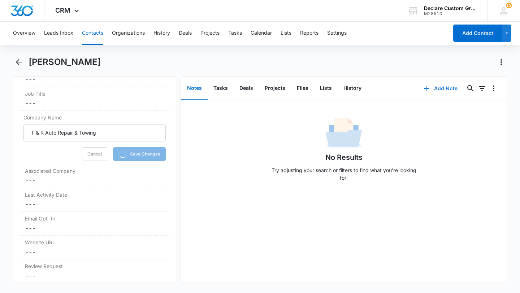
click at [443, 88] on button "Add Note" at bounding box center [440, 88] width 48 height 17
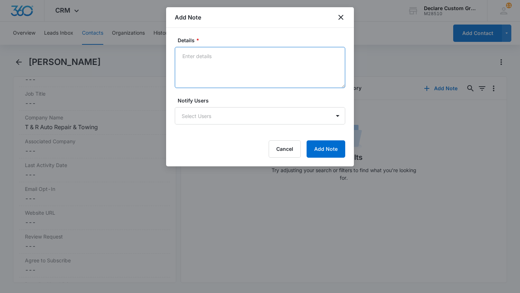
click at [189, 55] on textarea "Details *" at bounding box center [260, 67] width 170 height 41
type textarea "[DATE]: Called and got email address. Sent Intro Email."
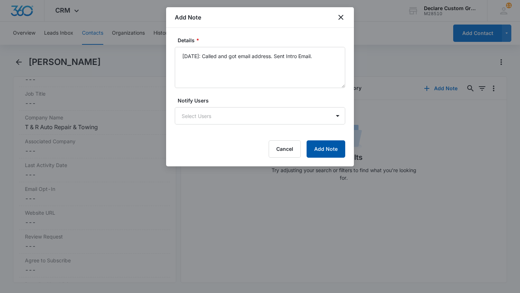
click at [316, 148] on button "Add Note" at bounding box center [325, 148] width 39 height 17
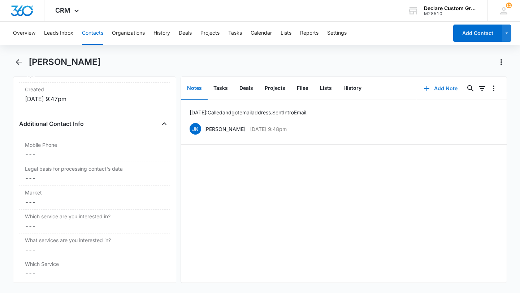
scroll to position [498, 0]
click at [56, 146] on label "Mobile Phone" at bounding box center [94, 144] width 139 height 8
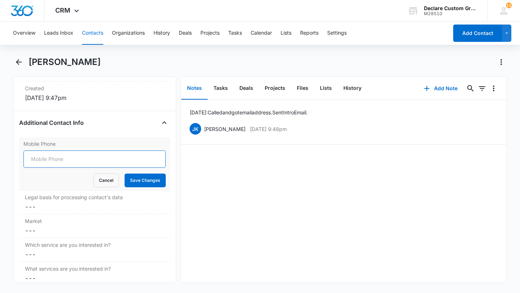
click at [47, 157] on input "Mobile Phone" at bounding box center [94, 158] width 142 height 17
paste input "[PHONE_NUMBER]"
type input "[PHONE_NUMBER]"
click at [147, 179] on button "Save Changes" at bounding box center [144, 181] width 41 height 14
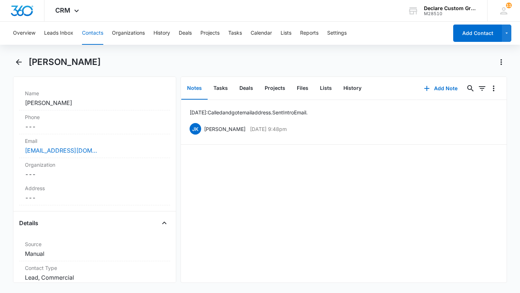
scroll to position [128, 0]
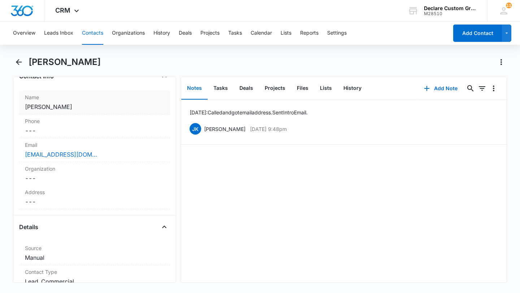
click at [52, 108] on dd "Cancel Save Changes [PERSON_NAME]" at bounding box center [94, 106] width 139 height 9
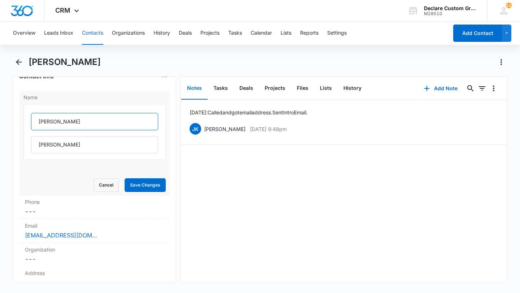
click at [59, 122] on input "[PERSON_NAME]" at bounding box center [94, 121] width 127 height 17
type input "[PERSON_NAME]"
click at [153, 184] on button "Save Changes" at bounding box center [144, 185] width 41 height 14
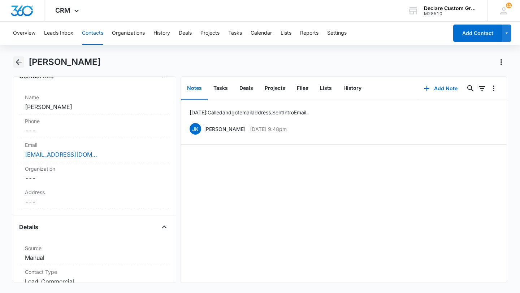
click at [16, 61] on icon "Back" at bounding box center [18, 62] width 9 height 9
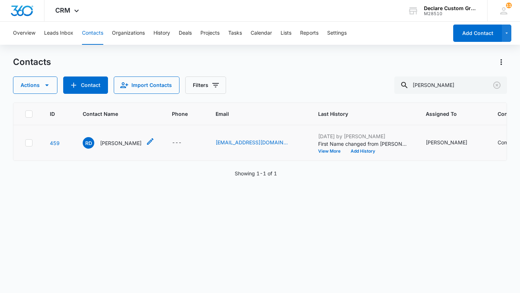
click at [113, 143] on p "[PERSON_NAME]" at bounding box center [120, 143] width 41 height 8
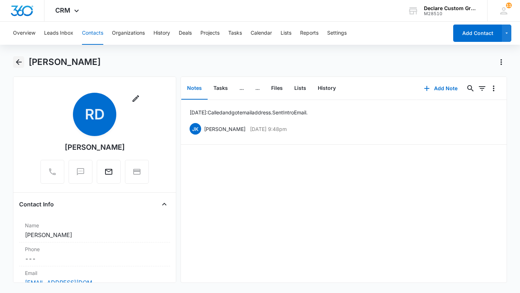
click at [22, 61] on icon "Back" at bounding box center [18, 62] width 9 height 9
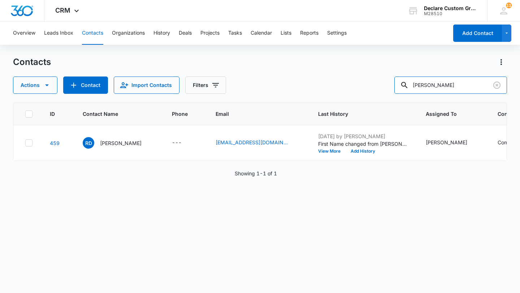
drag, startPoint x: 475, startPoint y: 84, endPoint x: 332, endPoint y: 73, distance: 143.7
click at [332, 73] on div "Contacts Actions Contact Import Contacts Filters [PERSON_NAME]" at bounding box center [260, 75] width 494 height 38
type input "z"
type input "reliable towing"
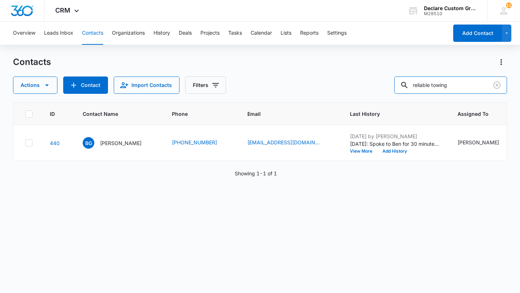
drag, startPoint x: 474, startPoint y: 85, endPoint x: 362, endPoint y: 85, distance: 112.2
click at [362, 85] on div "Actions Contact Import Contacts Filters reliable towing" at bounding box center [260, 84] width 494 height 17
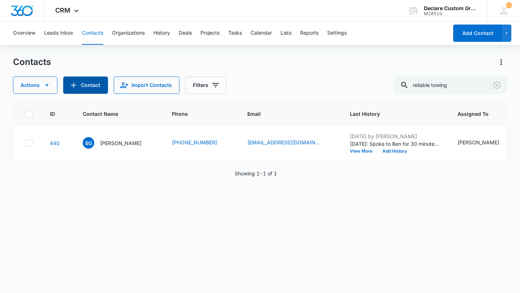
click at [93, 84] on button "Contact" at bounding box center [85, 84] width 45 height 17
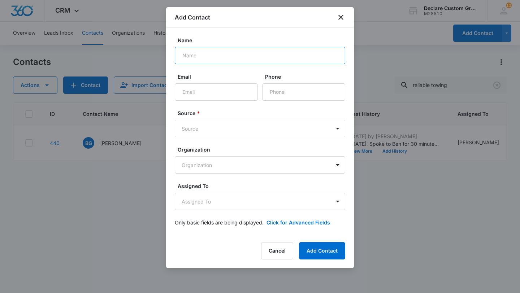
click at [205, 58] on input "Name" at bounding box center [260, 55] width 170 height 17
type input "z"
type input "[PERSON_NAME]"
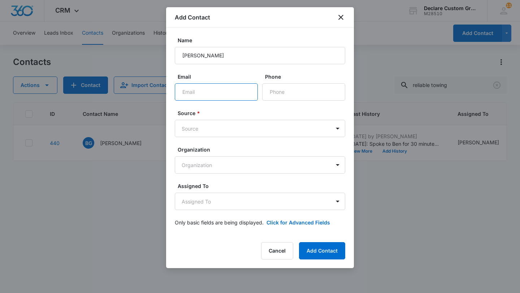
click at [216, 93] on input "Email" at bounding box center [216, 91] width 83 height 17
type input "[EMAIL_ADDRESS][DOMAIN_NAME]"
click at [205, 128] on body "CRM Apps Reputation Websites Forms CRM Email Social Payments POS Content Ads In…" at bounding box center [260, 146] width 520 height 293
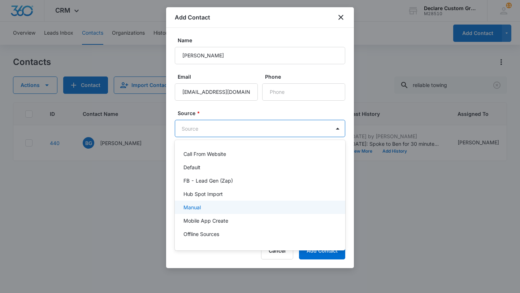
click at [192, 206] on p "Manual" at bounding box center [191, 207] width 17 height 8
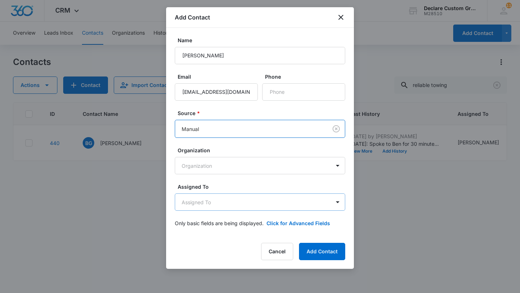
click at [206, 202] on body "CRM Apps Reputation Websites Forms CRM Email Social Payments POS Content Ads In…" at bounding box center [260, 146] width 520 height 293
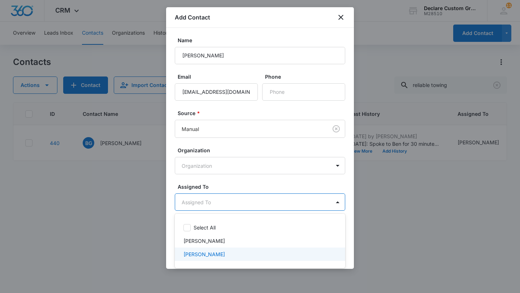
click at [201, 253] on p "[PERSON_NAME]" at bounding box center [203, 254] width 41 height 8
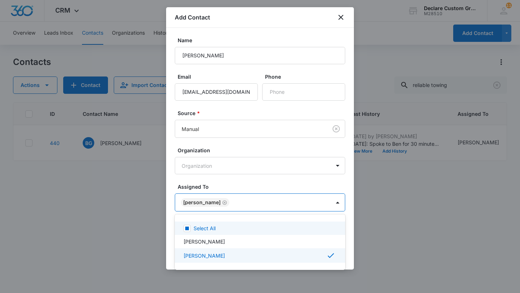
click at [337, 203] on div at bounding box center [260, 146] width 520 height 293
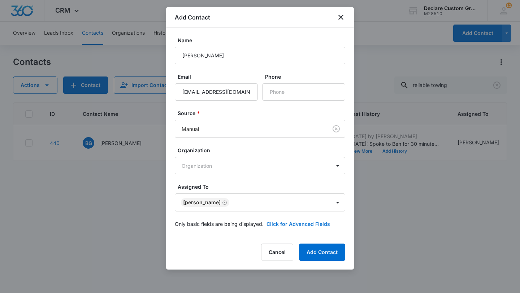
click at [311, 223] on button "Click for Advanced Fields" at bounding box center [298, 224] width 64 height 8
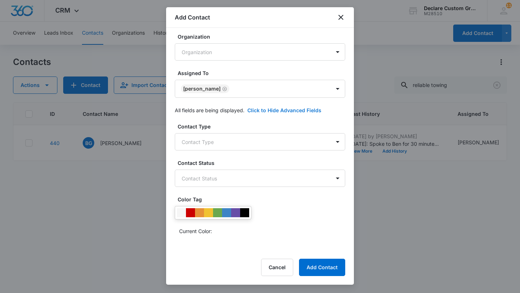
scroll to position [141, 0]
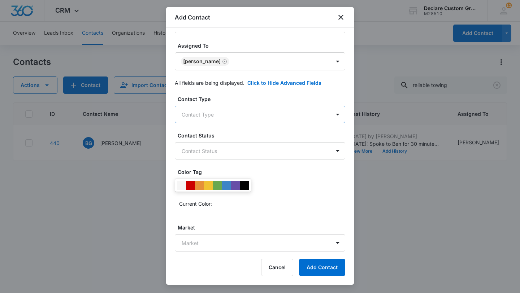
click at [267, 114] on body "CRM Apps Reputation Websites Forms CRM Email Social Payments POS Content Ads In…" at bounding box center [260, 146] width 520 height 293
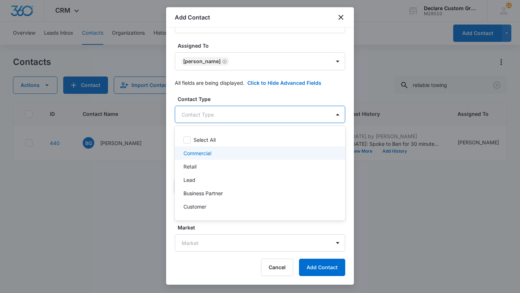
click at [203, 152] on p "Commercial" at bounding box center [197, 153] width 28 height 8
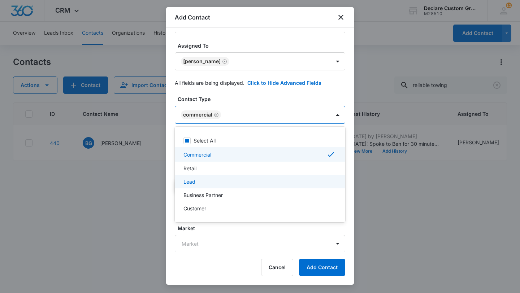
click at [192, 182] on p "Lead" at bounding box center [189, 182] width 12 height 8
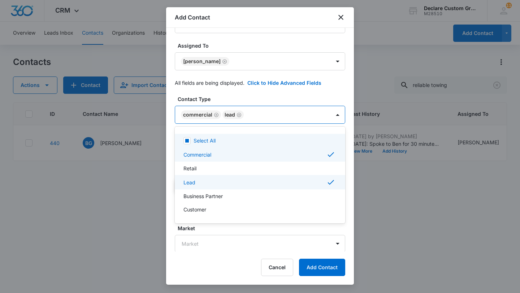
click at [336, 114] on div at bounding box center [260, 146] width 520 height 293
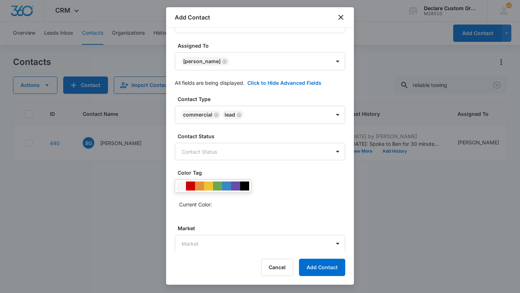
scroll to position [142, 0]
click at [230, 244] on body "CRM Apps Reputation Websites Forms CRM Email Social Payments POS Content Ads In…" at bounding box center [260, 146] width 520 height 293
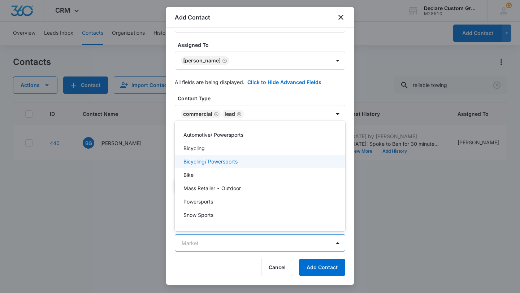
scroll to position [0, 0]
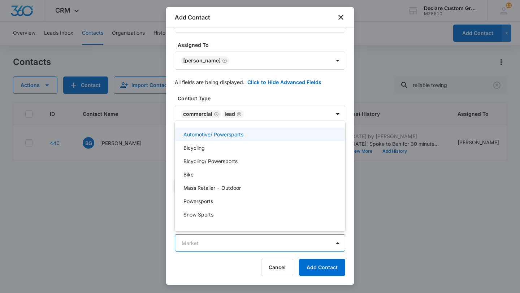
click at [301, 98] on div at bounding box center [260, 146] width 520 height 293
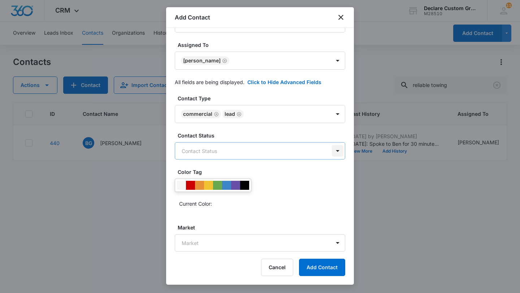
click at [337, 150] on body "CRM Apps Reputation Websites Forms CRM Email Social Payments POS Content Ads In…" at bounding box center [260, 146] width 520 height 293
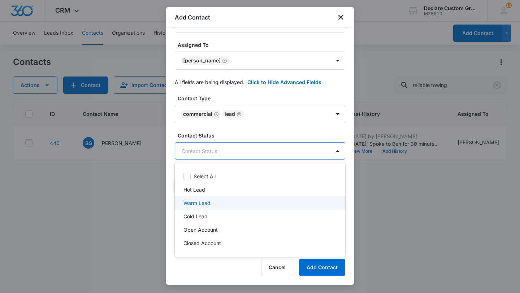
click at [213, 201] on div "Warm Lead" at bounding box center [259, 203] width 152 height 8
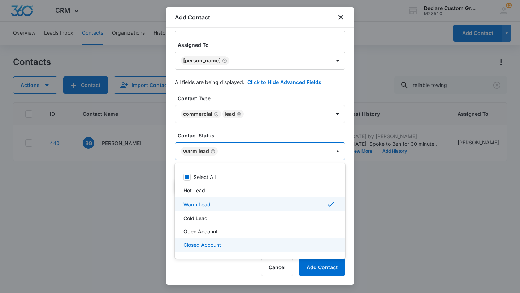
click at [334, 271] on div at bounding box center [260, 146] width 520 height 293
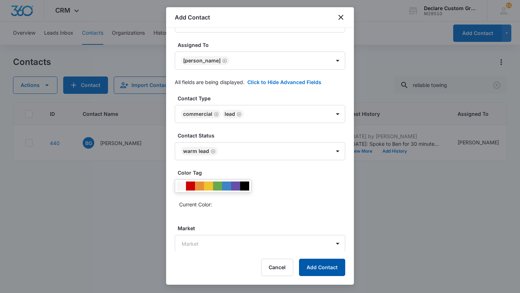
click at [313, 265] on button "Add Contact" at bounding box center [322, 267] width 46 height 17
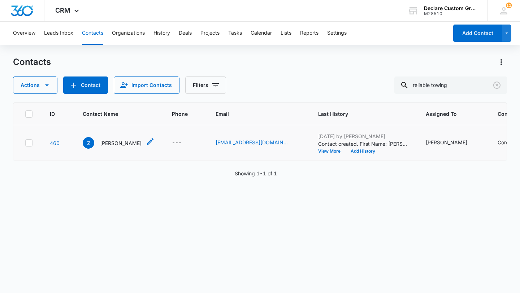
click at [105, 143] on p "[PERSON_NAME]" at bounding box center [120, 143] width 41 height 8
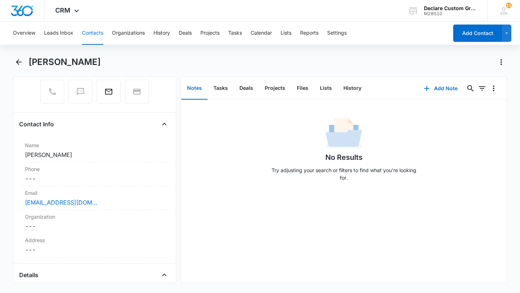
scroll to position [78, 0]
click at [36, 179] on dd "Cancel Save Changes ---" at bounding box center [94, 180] width 139 height 9
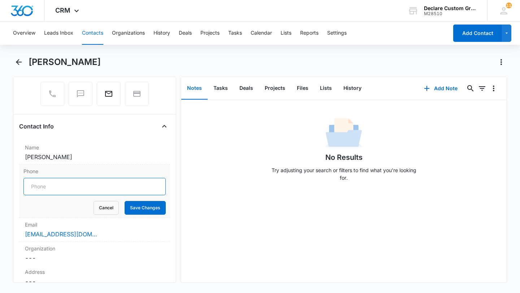
click at [34, 185] on input "Phone" at bounding box center [94, 186] width 142 height 17
paste input "[PHONE_NUMBER]"
type input "[PHONE_NUMBER]"
click at [147, 206] on button "Save Changes" at bounding box center [144, 208] width 41 height 14
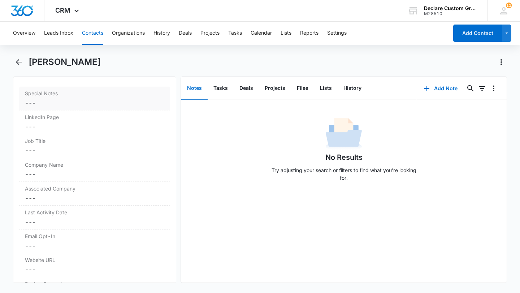
scroll to position [724, 0]
click at [48, 169] on dd "Cancel Save Changes ---" at bounding box center [94, 173] width 139 height 9
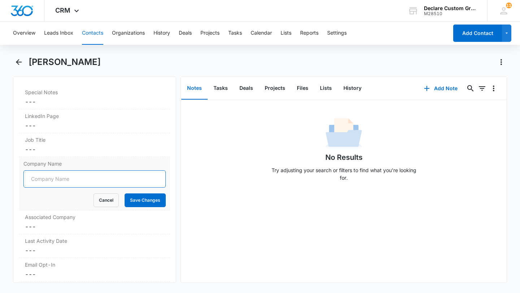
click at [44, 176] on input "Company Name" at bounding box center [94, 178] width 142 height 17
click at [65, 180] on input "Reliable Towin & Recovery" at bounding box center [94, 178] width 142 height 17
type input "Reliable Towing & Recovery"
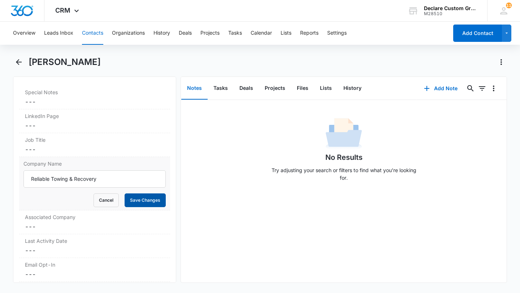
click at [156, 200] on button "Save Changes" at bounding box center [144, 200] width 41 height 14
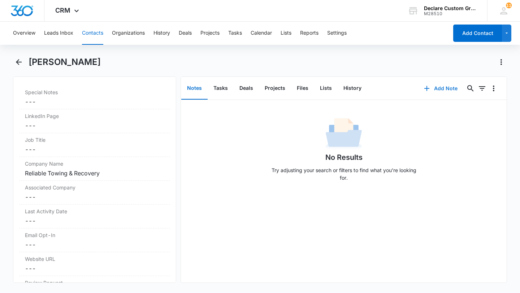
click at [441, 88] on button "Add Note" at bounding box center [440, 88] width 48 height 17
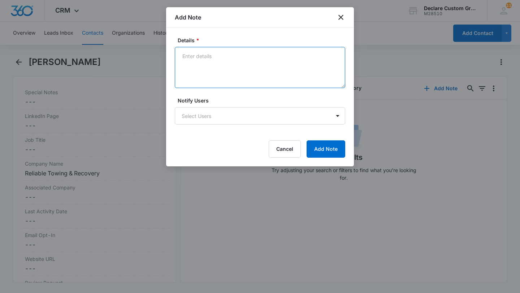
click at [191, 59] on textarea "Details *" at bounding box center [260, 67] width 170 height 41
type textarea "[DATE]: Called to get email address. Sent intro email."
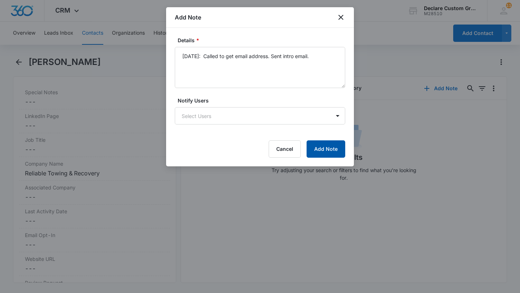
click at [323, 148] on button "Add Note" at bounding box center [325, 148] width 39 height 17
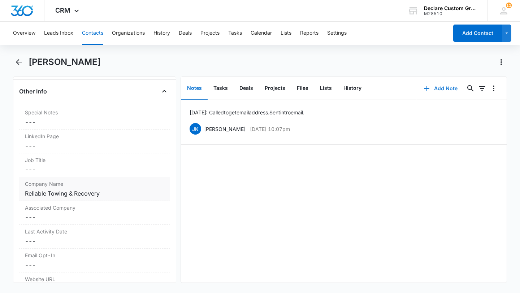
scroll to position [699, 0]
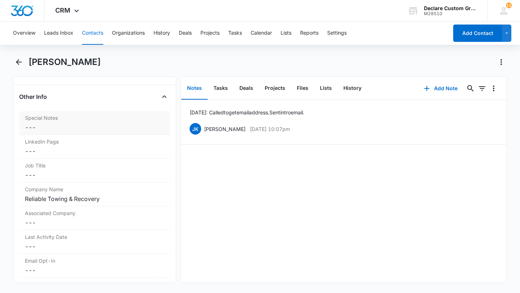
click at [43, 128] on dd "Cancel Save Changes ---" at bounding box center [94, 127] width 139 height 9
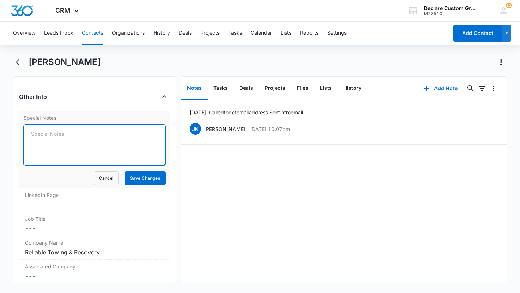
click at [43, 132] on textarea "Special Notes" at bounding box center [94, 144] width 142 height 41
type textarea "O"
type textarea "Listed ownder is [PERSON_NAME]"
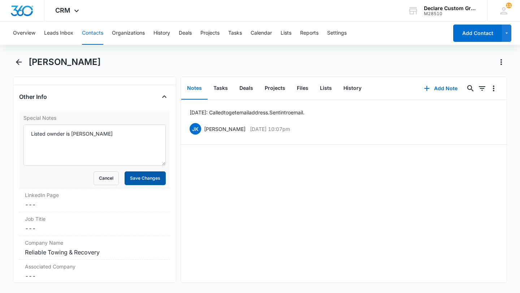
click at [156, 179] on button "Save Changes" at bounding box center [144, 178] width 41 height 14
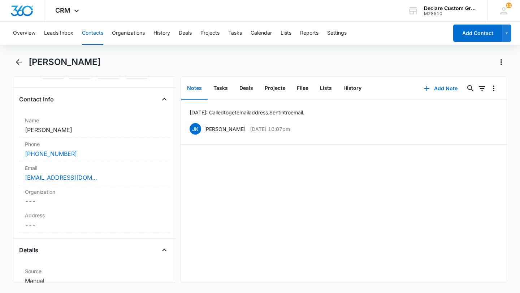
scroll to position [104, 0]
drag, startPoint x: 74, startPoint y: 155, endPoint x: 23, endPoint y: 157, distance: 51.3
click at [22, 157] on div "Phone Cancel Save Changes [PHONE_NUMBER]" at bounding box center [94, 150] width 151 height 24
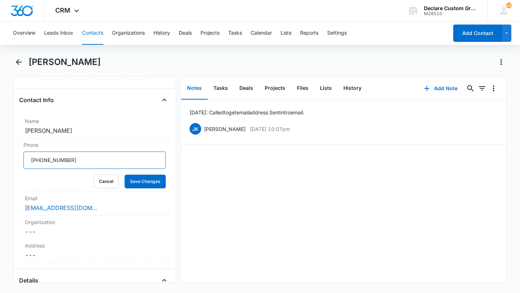
drag, startPoint x: 83, startPoint y: 160, endPoint x: 0, endPoint y: 160, distance: 82.3
click at [0, 160] on main "[PERSON_NAME] Remove Z [PERSON_NAME] Contact Info Name Cancel Save Changes [PER…" at bounding box center [260, 173] width 520 height 235
click at [158, 181] on button "Save Changes" at bounding box center [144, 182] width 41 height 14
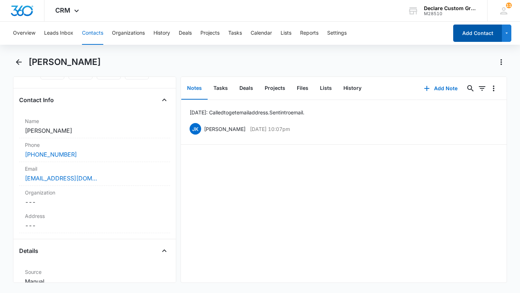
click at [477, 34] on button "Add Contact" at bounding box center [477, 33] width 49 height 17
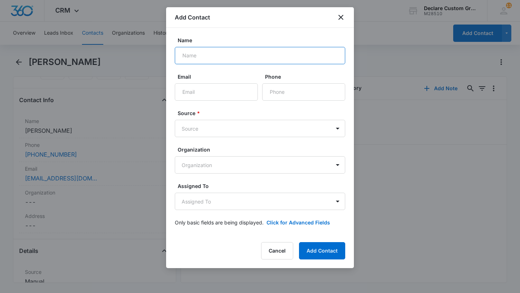
click at [279, 57] on input "Name" at bounding box center [260, 55] width 170 height 17
drag, startPoint x: 209, startPoint y: 55, endPoint x: 136, endPoint y: 44, distance: 73.7
click at [137, 44] on body "CRM Apps Reputation Websites Forms CRM Email Social Payments POS Content Ads In…" at bounding box center [260, 146] width 520 height 293
type input "[PERSON_NAME]"
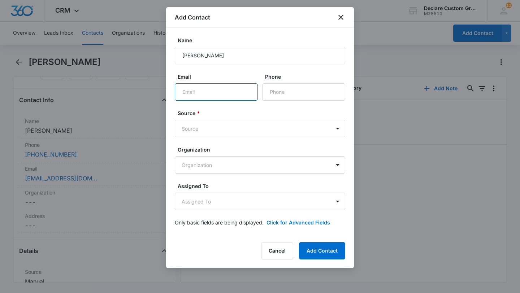
click at [202, 93] on input "Email" at bounding box center [216, 91] width 83 height 17
drag, startPoint x: 202, startPoint y: 93, endPoint x: 158, endPoint y: 94, distance: 44.4
click at [157, 94] on body "CRM Apps Reputation Websites Forms CRM Email Social Payments POS Content Ads In…" at bounding box center [260, 146] width 520 height 293
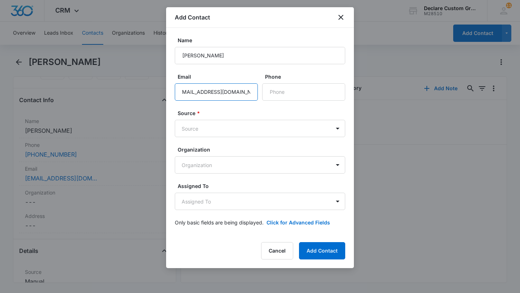
drag, startPoint x: 246, startPoint y: 93, endPoint x: 258, endPoint y: 93, distance: 11.9
click at [258, 93] on div "Email [EMAIL_ADDRESS][DOMAIN_NAME] Phone" at bounding box center [260, 87] width 170 height 28
type input "[EMAIL_ADDRESS][DOMAIN_NAME]"
click at [273, 93] on input "Phone" at bounding box center [303, 91] width 83 height 17
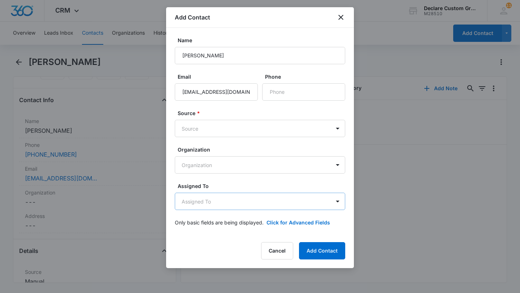
click at [193, 202] on body "CRM Apps Reputation Websites Forms CRM Email Social Payments POS Content Ads In…" at bounding box center [260, 146] width 520 height 293
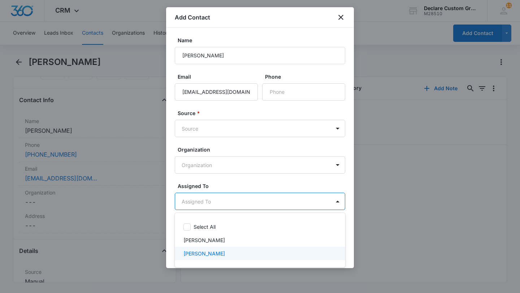
click at [193, 251] on p "[PERSON_NAME]" at bounding box center [203, 254] width 41 height 8
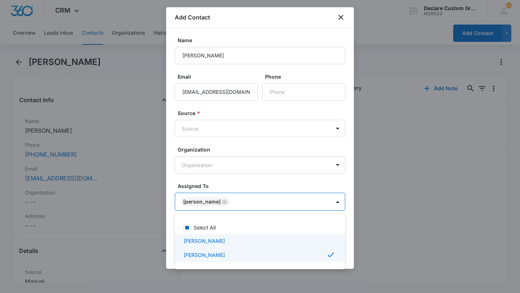
click at [214, 131] on div at bounding box center [260, 146] width 520 height 293
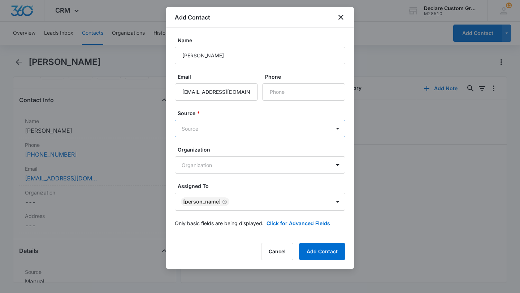
click at [210, 129] on body "CRM Apps Reputation Websites Forms CRM Email Social Payments POS Content Ads In…" at bounding box center [260, 146] width 520 height 293
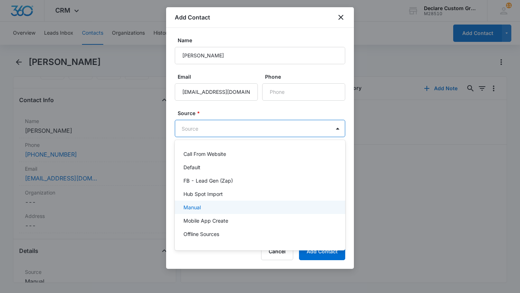
click at [197, 207] on p "Manual" at bounding box center [191, 207] width 17 height 8
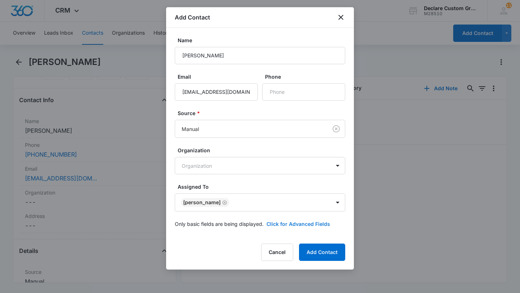
click at [308, 223] on button "Click for Advanced Fields" at bounding box center [298, 224] width 64 height 8
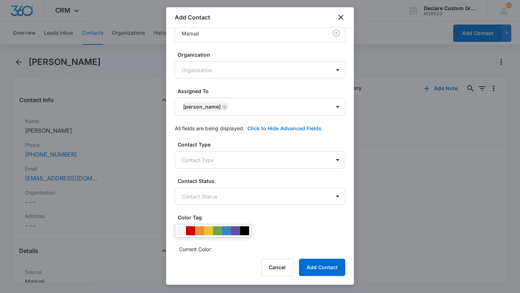
scroll to position [103, 0]
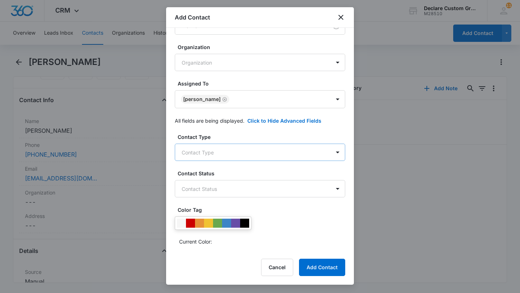
click at [229, 150] on body "CRM Apps Reputation Websites Forms CRM Email Social Payments POS Content Ads In…" at bounding box center [260, 146] width 520 height 293
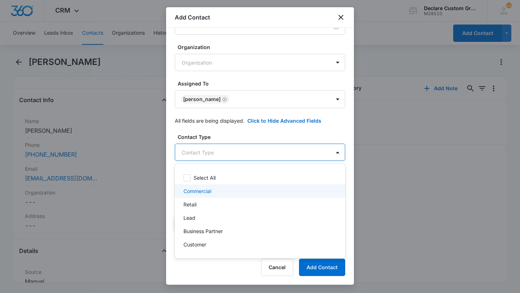
click at [200, 191] on p "Commercial" at bounding box center [197, 191] width 28 height 8
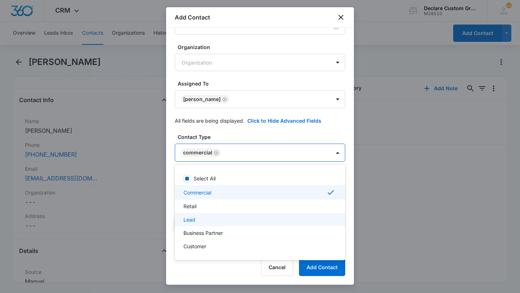
click at [199, 220] on div "Lead" at bounding box center [259, 220] width 152 height 8
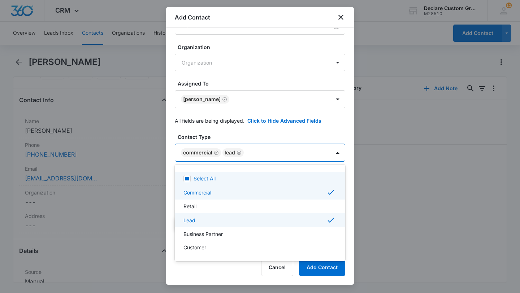
click at [338, 153] on div at bounding box center [260, 146] width 520 height 293
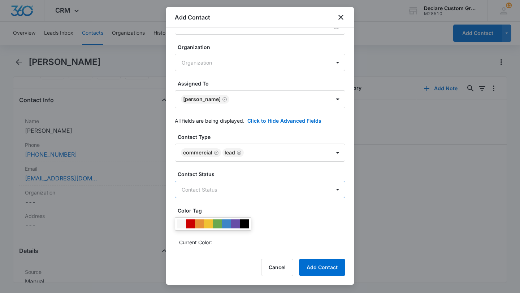
click at [264, 190] on body "CRM Apps Reputation Websites Forms CRM Email Social Payments POS Content Ads In…" at bounding box center [260, 146] width 520 height 293
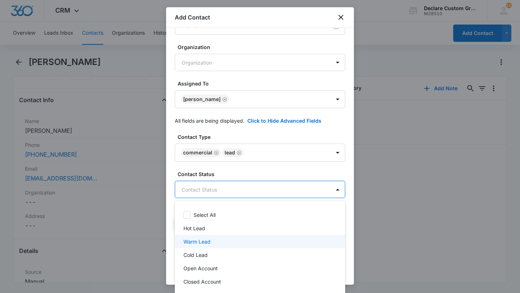
click at [208, 239] on p "Warm Lead" at bounding box center [196, 242] width 27 height 8
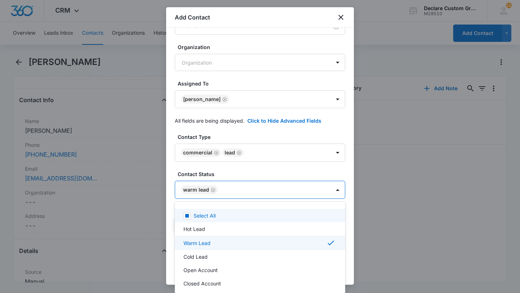
click at [336, 188] on div at bounding box center [260, 146] width 520 height 293
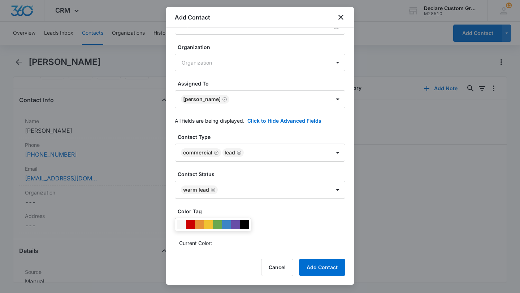
scroll to position [143, 0]
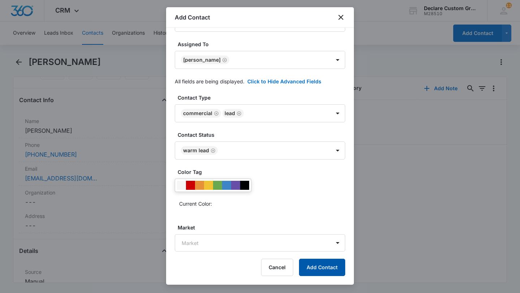
click at [328, 266] on button "Add Contact" at bounding box center [322, 267] width 46 height 17
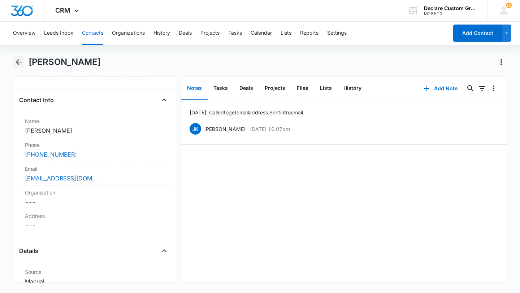
click at [18, 62] on icon "Back" at bounding box center [19, 62] width 6 height 6
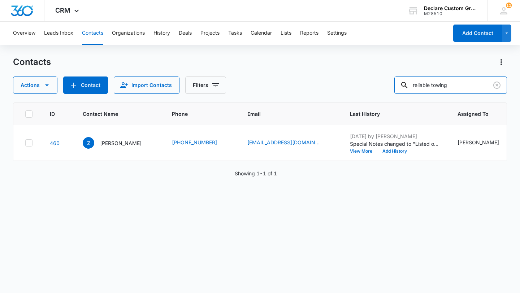
drag, startPoint x: 477, startPoint y: 87, endPoint x: 365, endPoint y: 81, distance: 112.0
click at [365, 81] on div "Actions Contact Import Contacts Filters reliable towing" at bounding box center [260, 84] width 494 height 17
type input "[PERSON_NAME]"
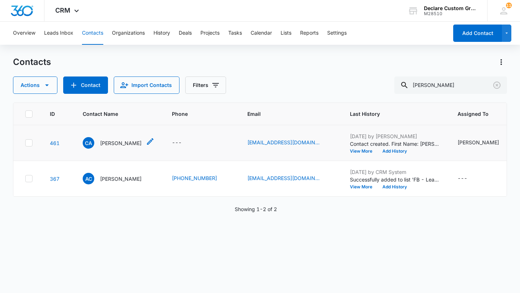
click at [114, 144] on p "[PERSON_NAME]" at bounding box center [120, 143] width 41 height 8
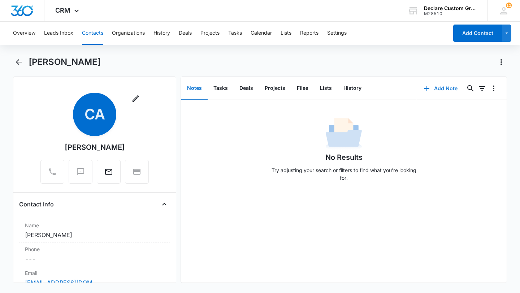
click at [443, 87] on button "Add Note" at bounding box center [440, 88] width 48 height 17
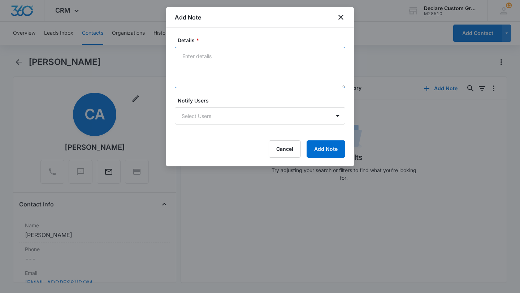
click at [187, 57] on textarea "Details *" at bounding box center [260, 67] width 170 height 41
paste textarea "public records point to Northside Towing, LLC ([GEOGRAPHIC_DATA], [GEOGRAPHIC_D…"
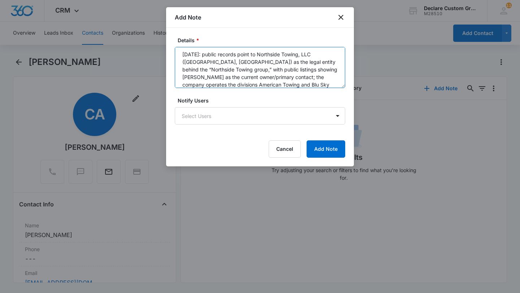
scroll to position [8, 0]
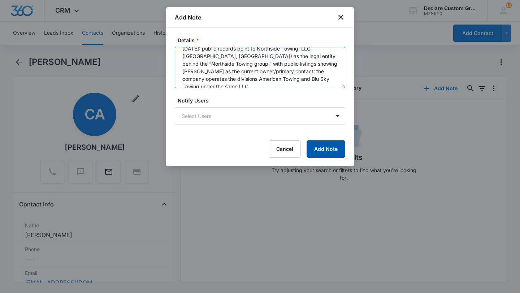
type textarea "[DATE]: public records point to Northside Towing, LLC ([GEOGRAPHIC_DATA], [GEOG…"
click at [335, 150] on button "Add Note" at bounding box center [325, 148] width 39 height 17
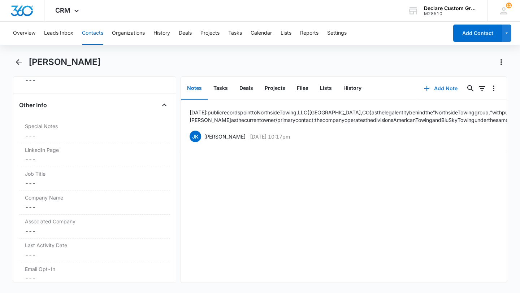
scroll to position [691, 0]
click at [42, 202] on dd "Cancel Save Changes ---" at bounding box center [94, 206] width 139 height 9
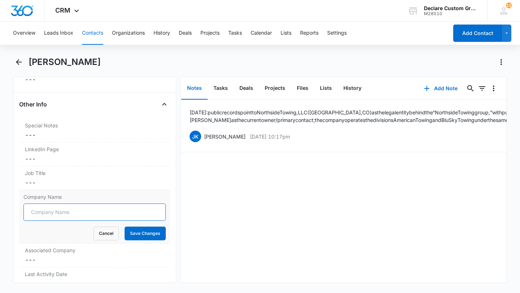
click at [39, 210] on input "Company Name" at bounding box center [94, 211] width 142 height 17
paste input "public records point to Northside Towing, LLC ([GEOGRAPHIC_DATA], [GEOGRAPHIC_D…"
type input "public records point to Northside Towing, LLC ([GEOGRAPHIC_DATA], [GEOGRAPHIC_D…"
click at [56, 211] on input "public records point to Northside Towing, LLC ([GEOGRAPHIC_DATA], [GEOGRAPHIC_D…" at bounding box center [94, 211] width 142 height 17
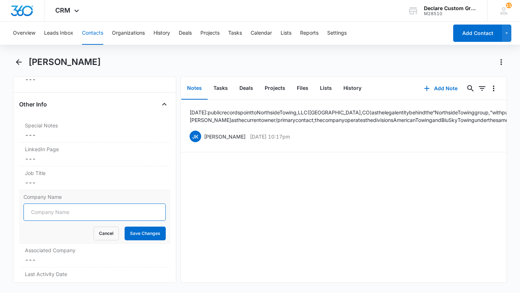
scroll to position [0, 0]
type input "Northside Towing, LLC"
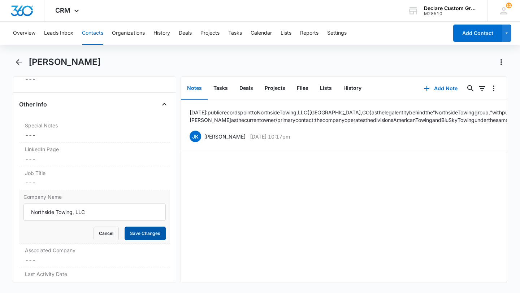
click at [135, 235] on button "Save Changes" at bounding box center [144, 234] width 41 height 14
click at [42, 267] on div "Last Activity Date Cancel Save Changes ---" at bounding box center [94, 279] width 151 height 24
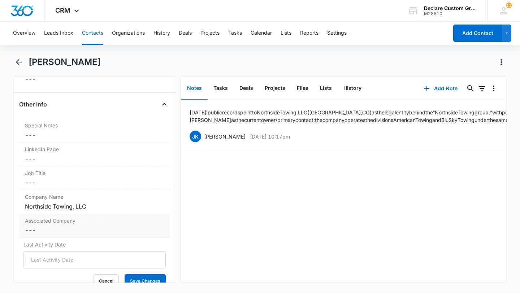
click at [38, 228] on dd "Cancel Save Changes ---" at bounding box center [94, 230] width 139 height 9
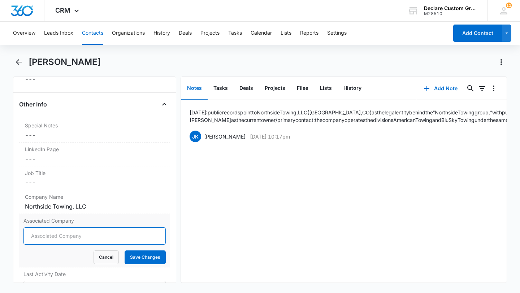
click at [32, 240] on input "Associated Company" at bounding box center [94, 235] width 142 height 17
click at [45, 237] on input "Amerian Towing" at bounding box center [94, 235] width 142 height 17
click at [78, 236] on input "American Towing" at bounding box center [94, 235] width 142 height 17
click at [90, 235] on input "American Towing and BLu Sky Towing" at bounding box center [94, 235] width 142 height 17
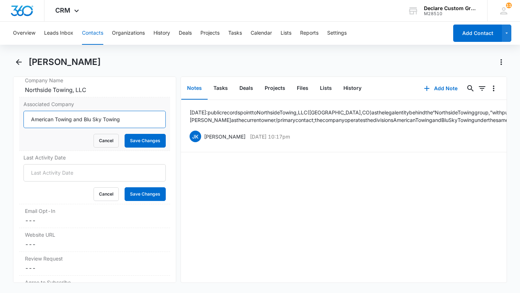
scroll to position [822, 0]
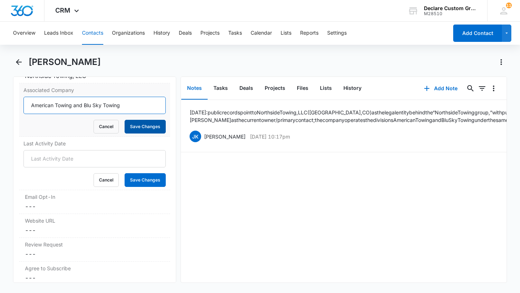
type input "American Towing and Blu Sky Towing"
click at [153, 127] on button "Save Changes" at bounding box center [144, 127] width 41 height 14
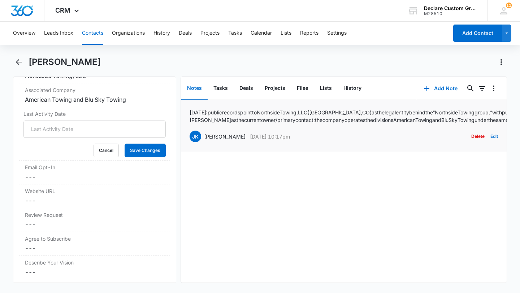
click at [226, 113] on p "[DATE]: public records point to Northside Towing, LLC ([GEOGRAPHIC_DATA], [GEOG…" at bounding box center [391, 116] width 404 height 15
click at [446, 86] on button "Add Note" at bounding box center [440, 88] width 48 height 17
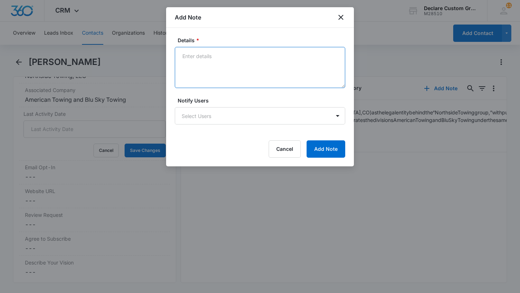
click at [187, 58] on textarea "Details *" at bounding box center [260, 67] width 170 height 41
click at [193, 55] on textarea "[DATE]: Called and received email address. Sent Intro Email to [PERSON_NAME] an…" at bounding box center [260, 67] width 170 height 41
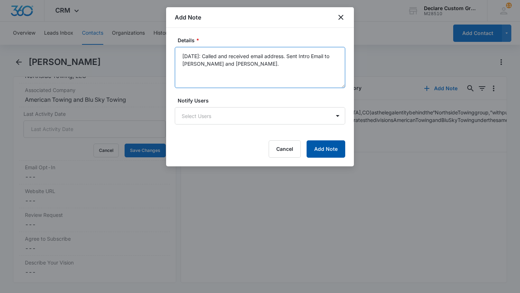
type textarea "[DATE]: Called and received email address. Sent Intro Email to [PERSON_NAME] an…"
click at [328, 147] on button "Add Note" at bounding box center [325, 148] width 39 height 17
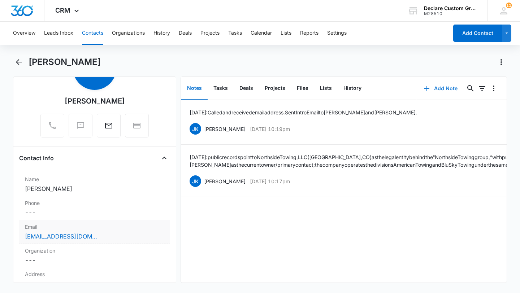
scroll to position [48, 0]
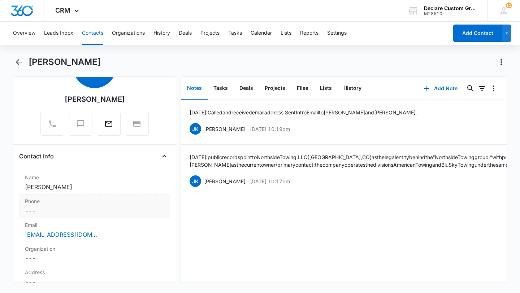
click at [36, 205] on div "Phone Cancel Save Changes ---" at bounding box center [94, 206] width 151 height 24
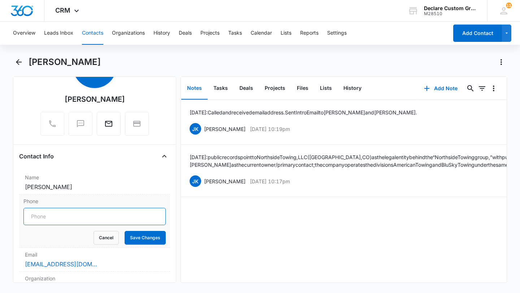
click at [33, 216] on input "Phone" at bounding box center [94, 216] width 142 height 17
paste input "[PHONE_NUMBER]"
type input "[PHONE_NUMBER]"
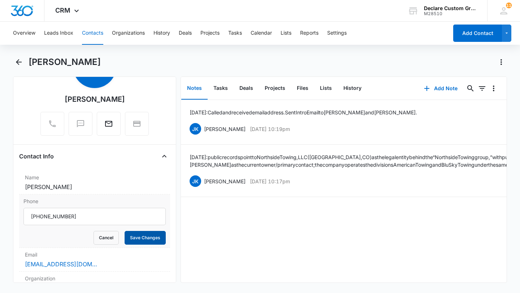
click at [142, 237] on button "Save Changes" at bounding box center [144, 238] width 41 height 14
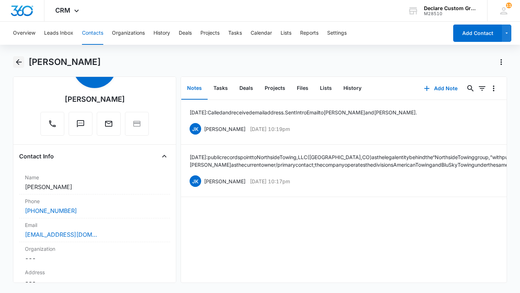
click at [18, 60] on icon "Back" at bounding box center [18, 62] width 9 height 9
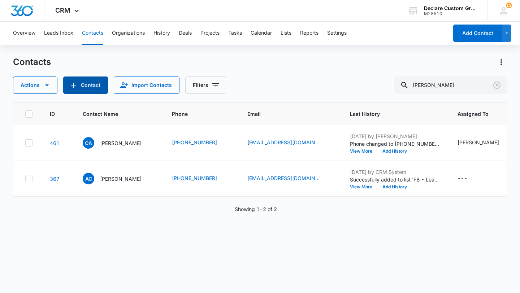
click at [93, 85] on button "Contact" at bounding box center [85, 84] width 45 height 17
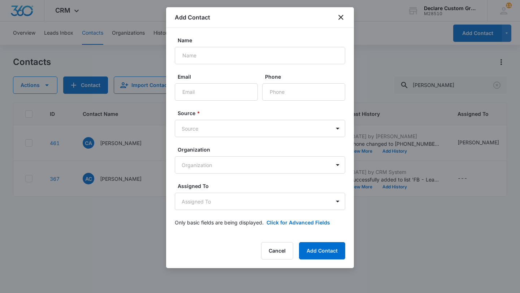
click at [211, 64] on form "Name Email Phone Source * Source Organization Organization Assigned To Assigned…" at bounding box center [260, 135] width 170 height 198
click at [211, 56] on input "Name" at bounding box center [260, 55] width 170 height 17
type input "No Name"
click at [279, 92] on input "Phone" at bounding box center [303, 91] width 83 height 17
paste input "[PHONE_NUMBER]"
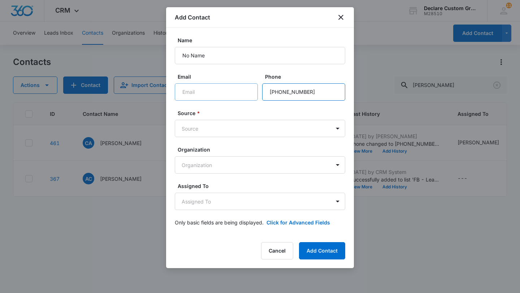
type input "[PHONE_NUMBER]"
click at [224, 94] on input "Email" at bounding box center [216, 91] width 83 height 17
drag, startPoint x: 201, startPoint y: 92, endPoint x: 194, endPoint y: 92, distance: 7.2
click at [193, 92] on input "[EMAIL_ADDRESS][DOMAIN_NAME]" at bounding box center [216, 91] width 83 height 17
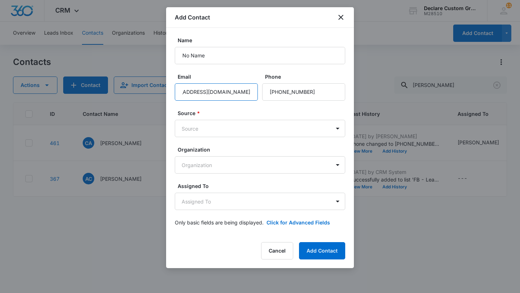
click at [221, 93] on input "[EMAIL_ADDRESS][DOMAIN_NAME]" at bounding box center [216, 91] width 83 height 17
drag, startPoint x: 216, startPoint y: 89, endPoint x: 159, endPoint y: 89, distance: 57.4
click at [159, 89] on body "CRM Apps Reputation Websites Forms CRM Email Social Payments POS Content Ads In…" at bounding box center [260, 146] width 520 height 293
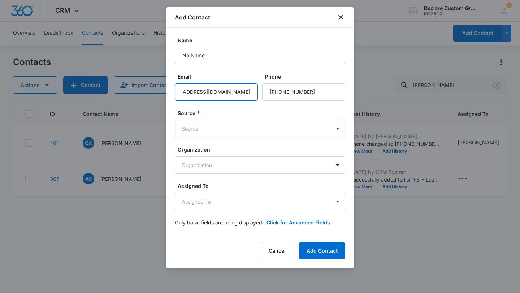
type input "[EMAIL_ADDRESS][DOMAIN_NAME]"
click at [213, 129] on body "CRM Apps Reputation Websites Forms CRM Email Social Payments POS Content Ads In…" at bounding box center [260, 146] width 520 height 293
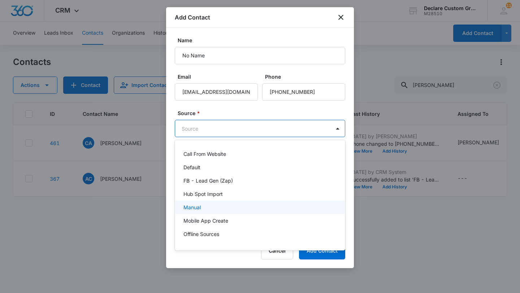
click at [204, 207] on div "Manual" at bounding box center [259, 207] width 152 height 8
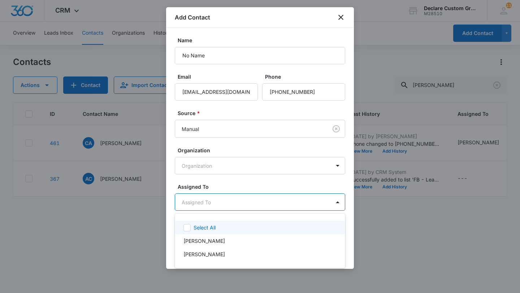
click at [202, 200] on body "CRM Apps Reputation Websites Forms CRM Email Social Payments POS Content Ads In…" at bounding box center [260, 146] width 520 height 293
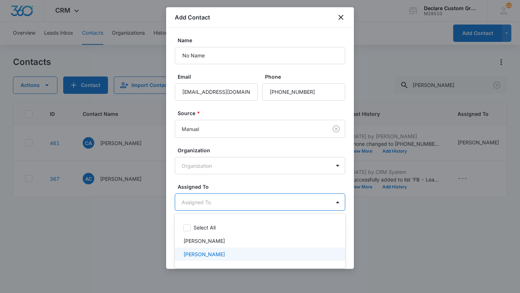
click at [200, 255] on p "[PERSON_NAME]" at bounding box center [203, 254] width 41 height 8
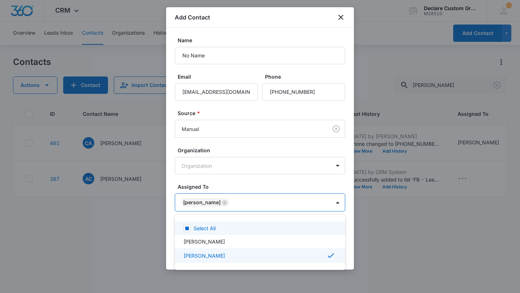
click at [336, 202] on div at bounding box center [260, 146] width 520 height 293
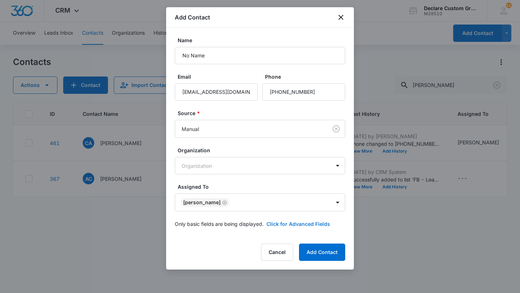
click at [305, 223] on button "Click for Advanced Fields" at bounding box center [298, 224] width 64 height 8
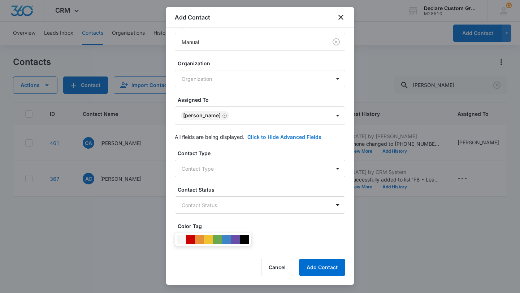
scroll to position [141, 0]
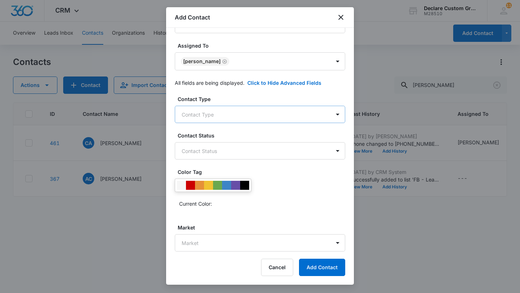
click at [276, 114] on body "CRM Apps Reputation Websites Forms CRM Email Social Payments POS Content Ads In…" at bounding box center [260, 146] width 520 height 293
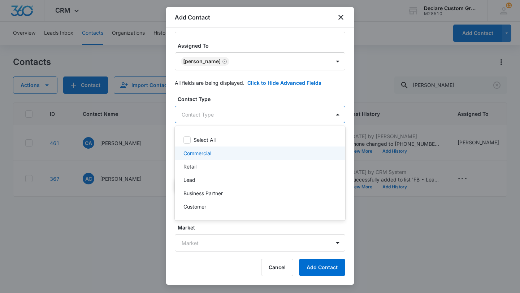
click at [208, 152] on p "Commercial" at bounding box center [197, 153] width 28 height 8
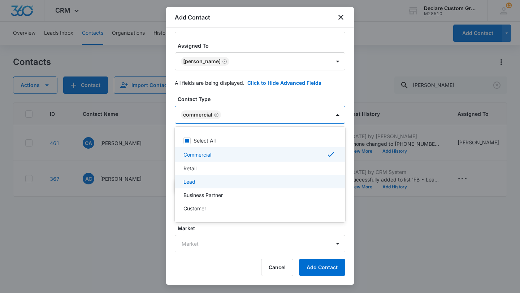
click at [198, 181] on div "Lead" at bounding box center [259, 182] width 152 height 8
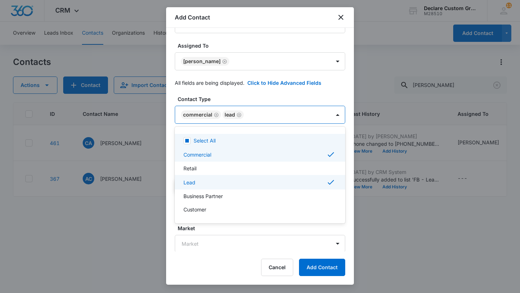
click at [338, 115] on div at bounding box center [260, 146] width 520 height 293
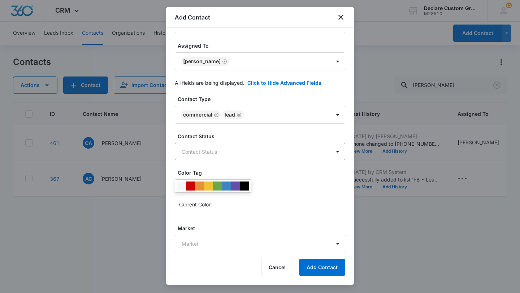
click at [258, 151] on body "CRM Apps Reputation Websites Forms CRM Email Social Payments POS Content Ads In…" at bounding box center [260, 146] width 520 height 293
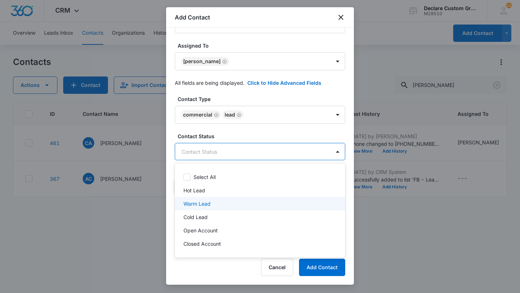
click at [207, 201] on p "Warm Lead" at bounding box center [196, 204] width 27 height 8
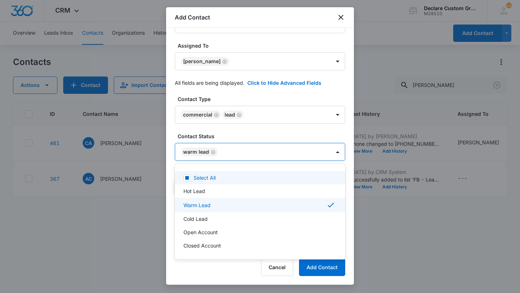
click at [336, 152] on div at bounding box center [260, 146] width 520 height 293
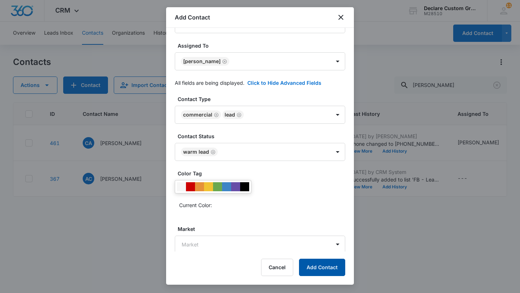
click at [323, 268] on button "Add Contact" at bounding box center [322, 267] width 46 height 17
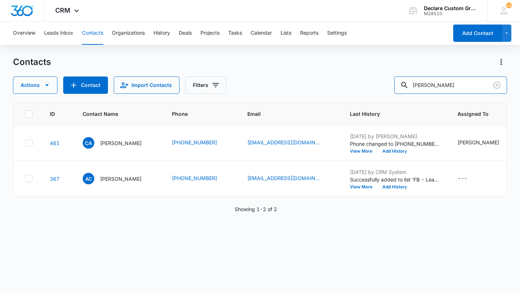
drag, startPoint x: 456, startPoint y: 87, endPoint x: 374, endPoint y: 70, distance: 83.6
click at [374, 70] on div "Contacts Actions Contact Import Contacts Filters [PERSON_NAME]" at bounding box center [260, 75] width 494 height 38
